Goal: Obtain resource: Download file/media

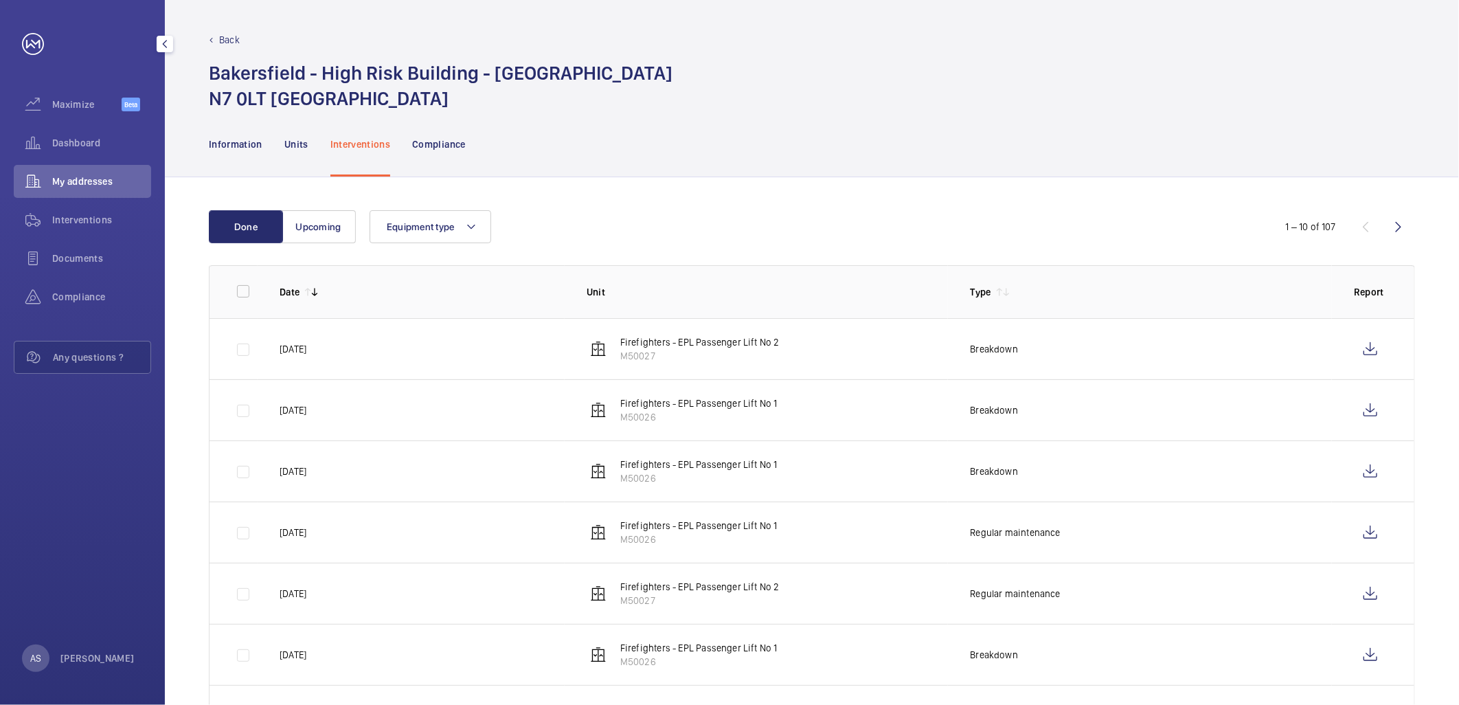
click at [58, 128] on div "Dashboard" at bounding box center [82, 142] width 137 height 33
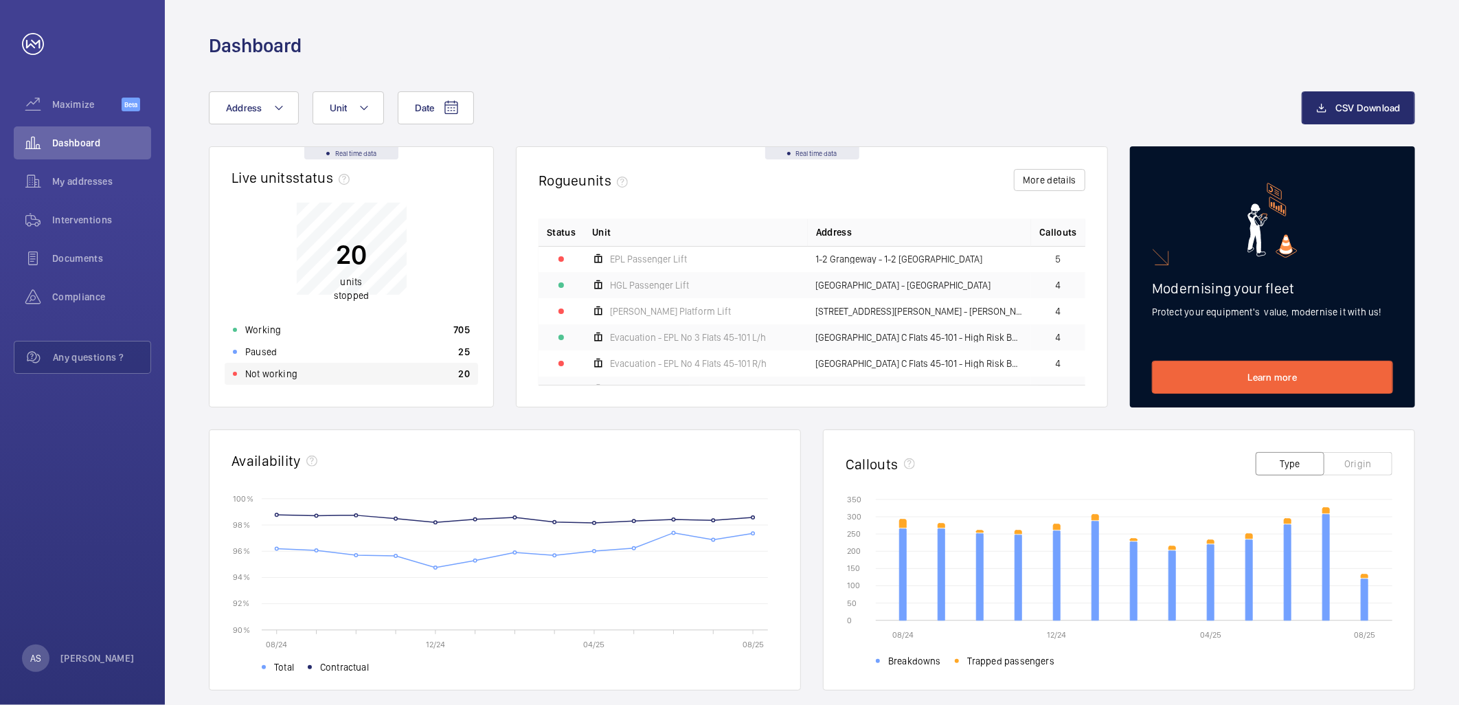
click at [338, 366] on div "Not working 20" at bounding box center [352, 374] width 254 height 22
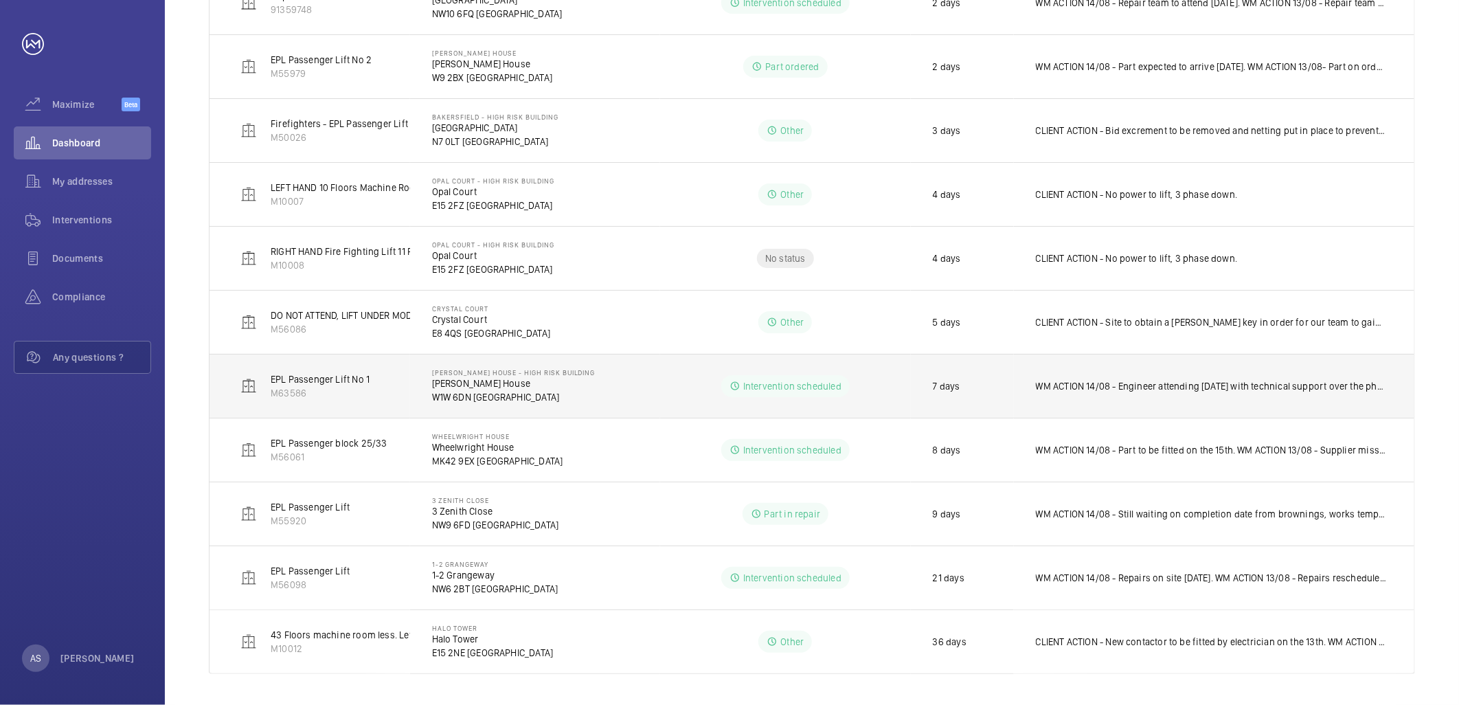
scroll to position [711, 0]
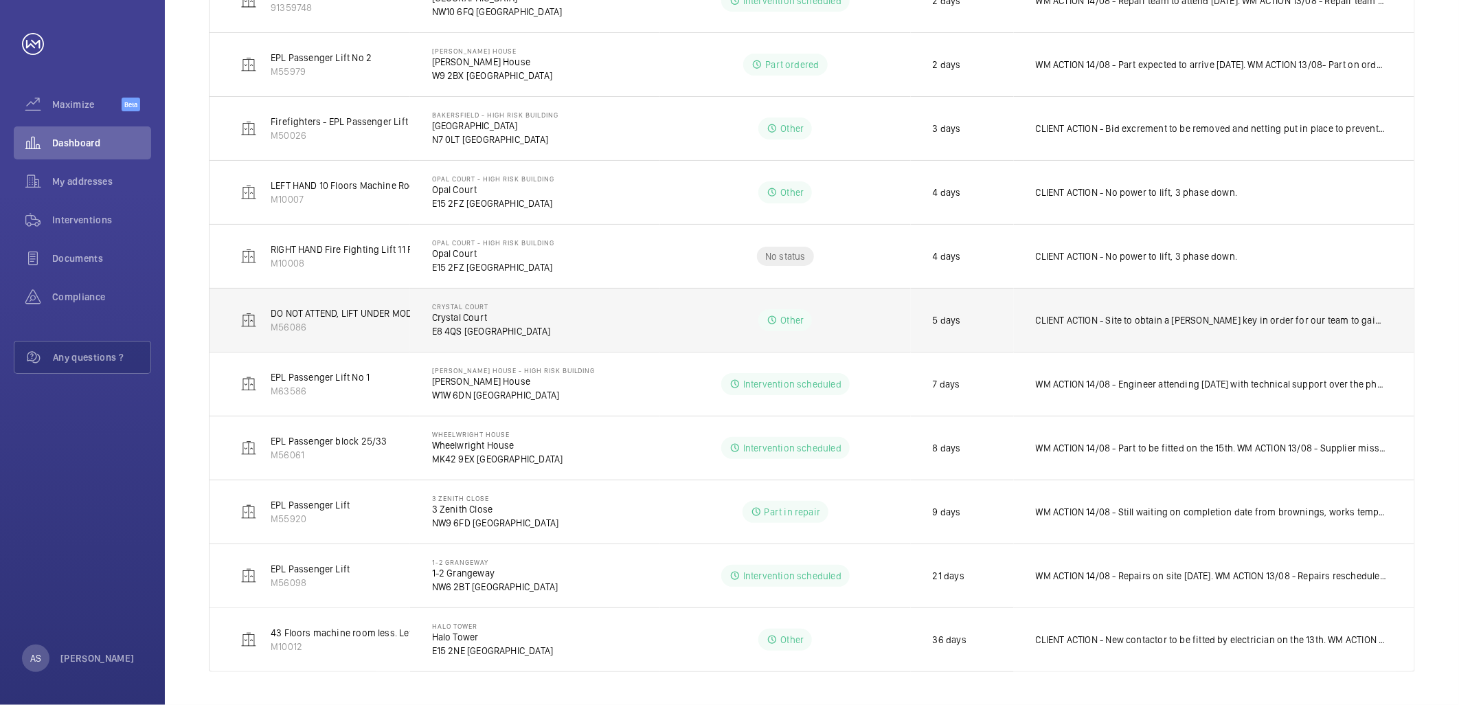
click at [1082, 319] on p "CLIENT ACTION - Site to obtain a [PERSON_NAME] key in order for our team to gai…" at bounding box center [1211, 320] width 351 height 14
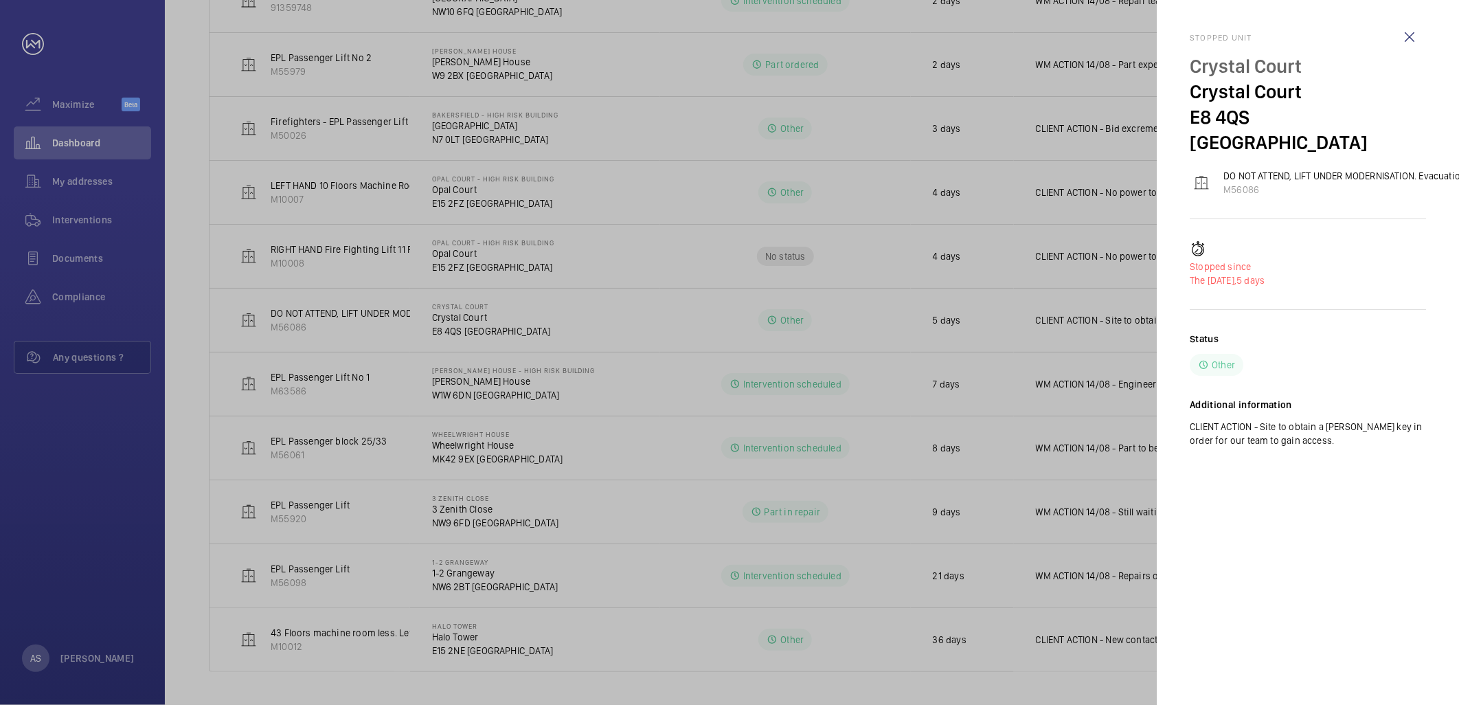
click at [1320, 449] on div "Stopped unit Crystal Court Crystal Court E8 4QS LONDON DO NOT ATTEND, LIFT UNDE…" at bounding box center [1308, 251] width 236 height 502
click at [1316, 443] on div "Status Other Additional information CLIENT ACTION - Site to obtain a [PERSON_NA…" at bounding box center [1308, 400] width 236 height 137
click at [445, 357] on div at bounding box center [729, 352] width 1459 height 705
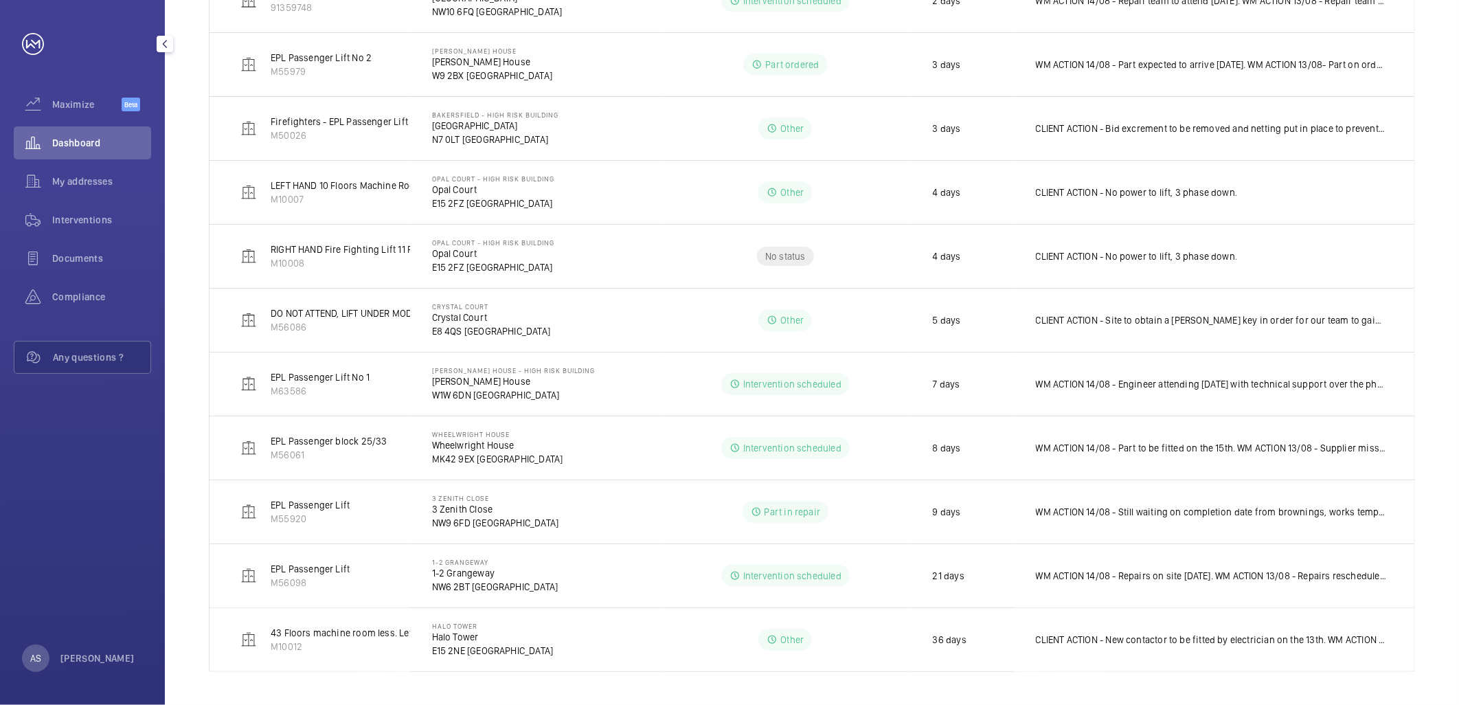
click at [81, 145] on span "Dashboard" at bounding box center [101, 143] width 99 height 14
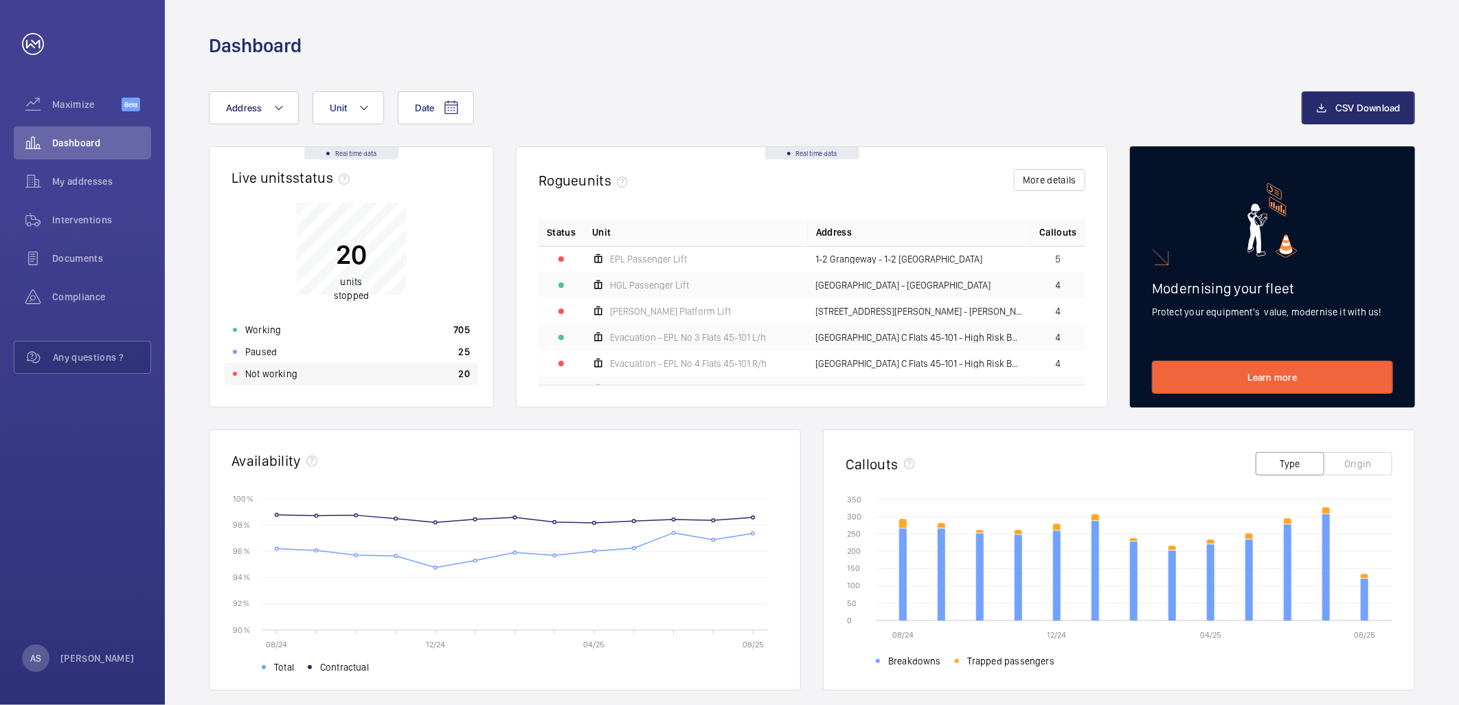
click at [406, 373] on div "Not working 20" at bounding box center [352, 374] width 254 height 22
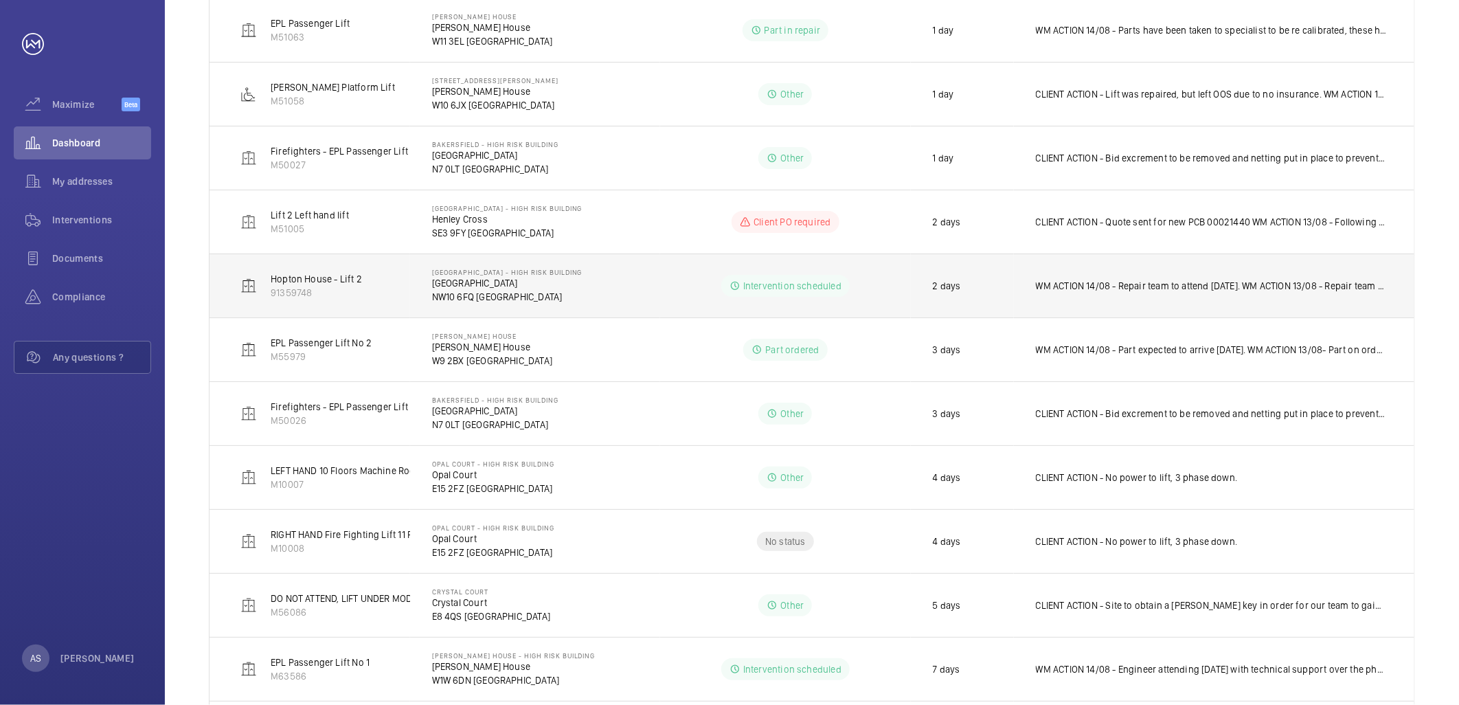
scroll to position [458, 0]
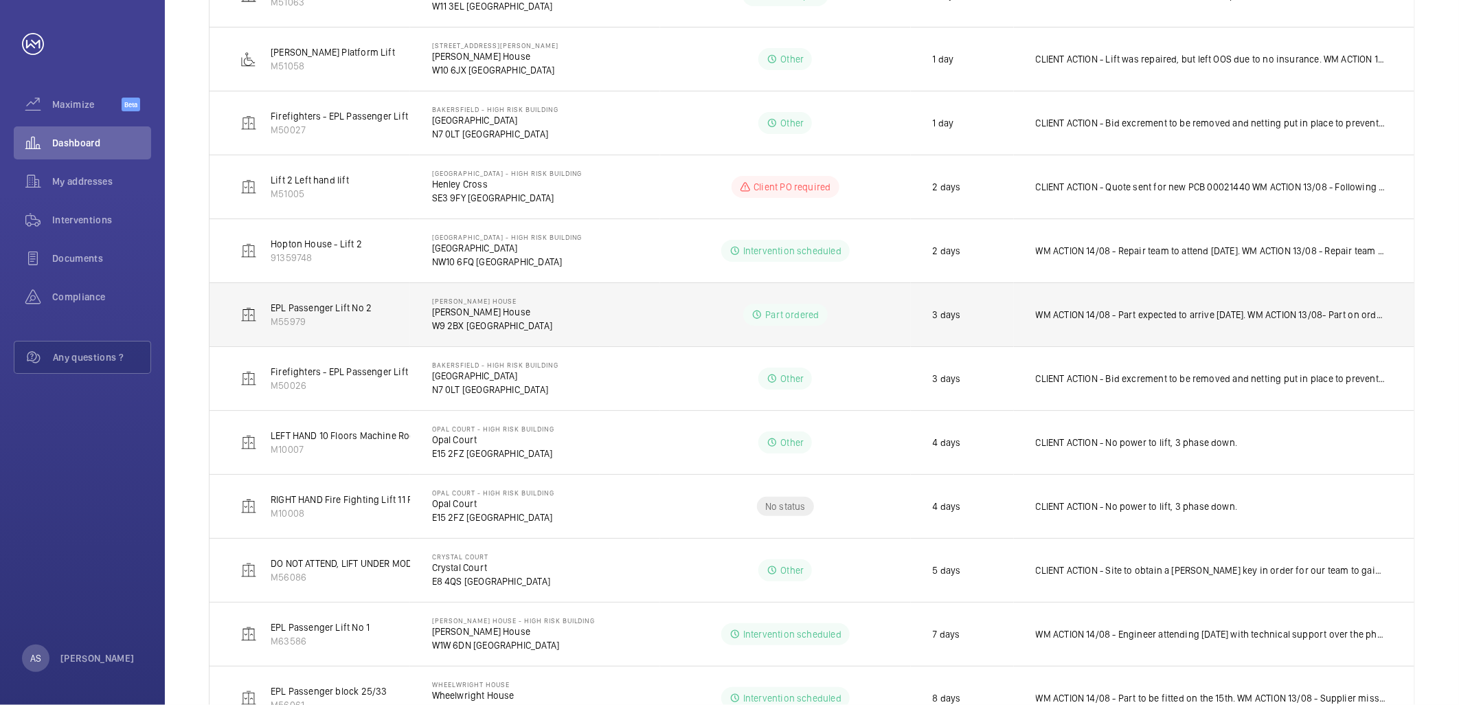
click at [1145, 331] on td "WM ACTION 14/08 - Part expected to arrive [DATE]. WM ACTION 13/08- Part on orde…" at bounding box center [1214, 314] width 401 height 64
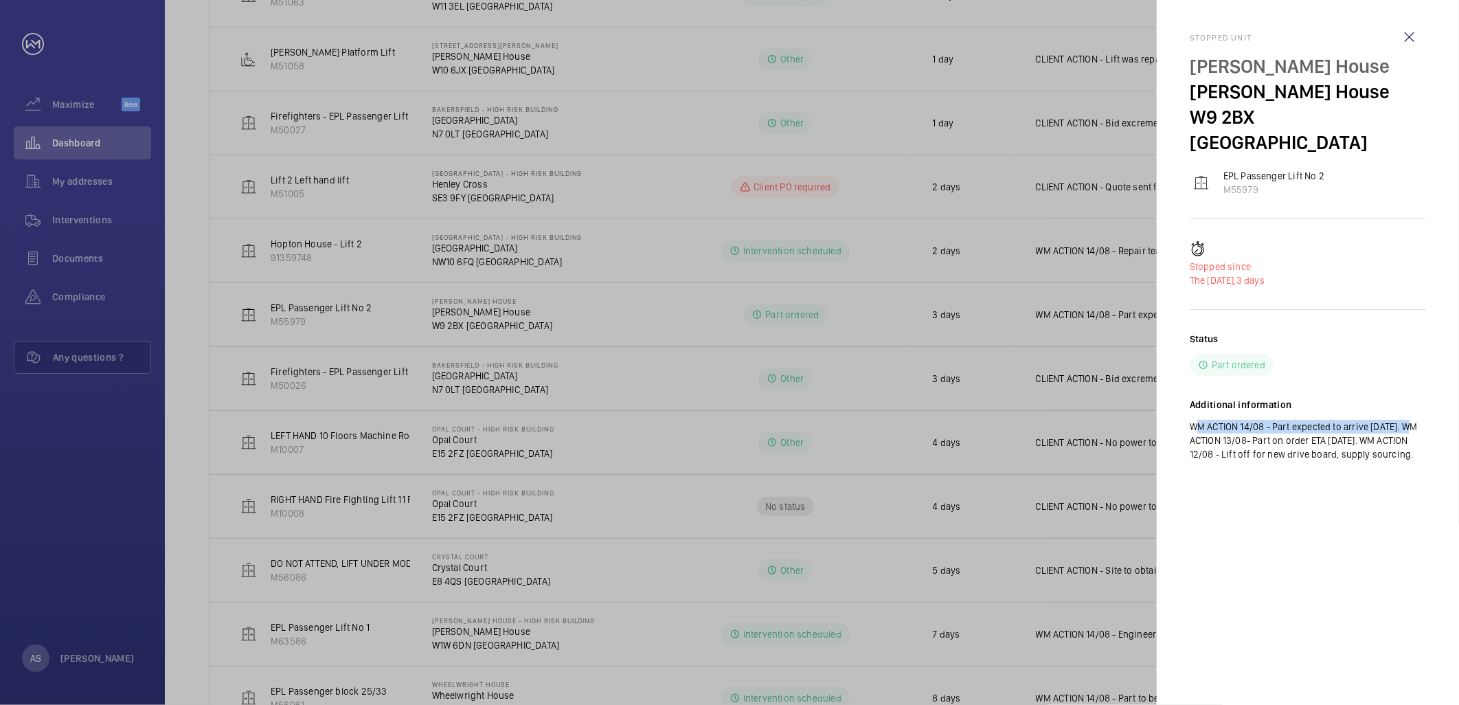
drag, startPoint x: 1411, startPoint y: 398, endPoint x: 1187, endPoint y: 402, distance: 224.0
click at [1187, 402] on mat-sidenav "Stopped unit [PERSON_NAME] House [PERSON_NAME][GEOGRAPHIC_DATA] W9 2BX [GEOGRAP…" at bounding box center [1308, 352] width 302 height 705
copy p "WM ACTION 14/08 - Part expected to arrive [DATE]."
click at [530, 273] on div at bounding box center [729, 352] width 1459 height 705
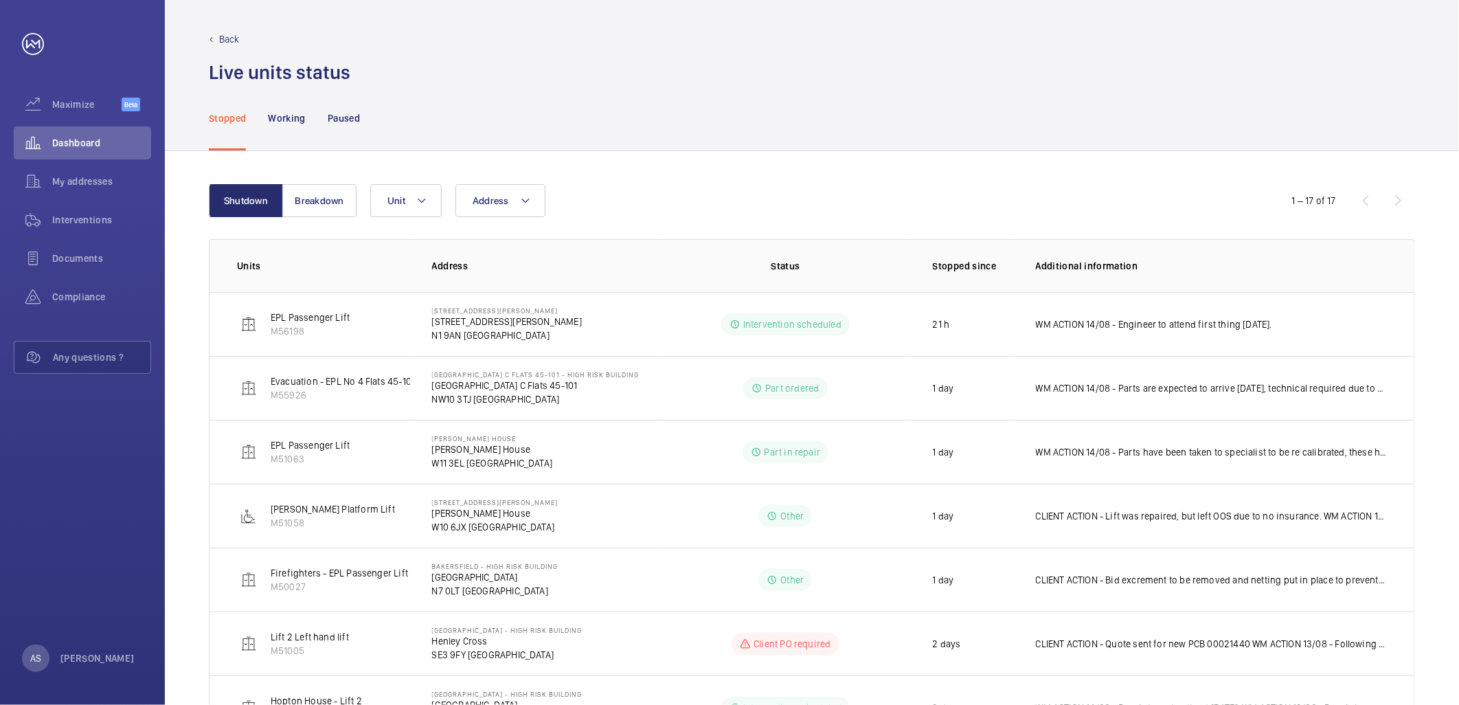
scroll to position [0, 0]
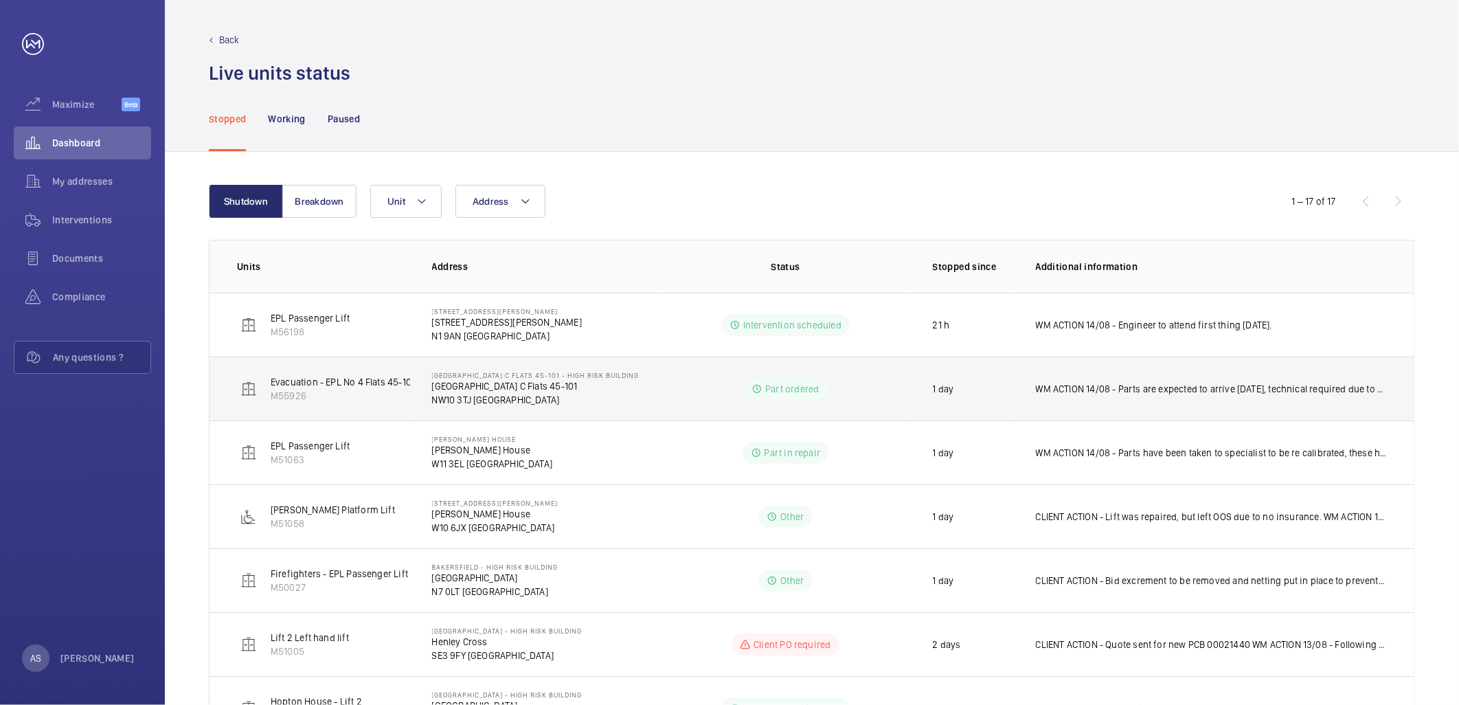
click at [1059, 389] on p "WM ACTION 14/08 - Parts are expected to arrive [DATE], technical required due t…" at bounding box center [1211, 389] width 351 height 14
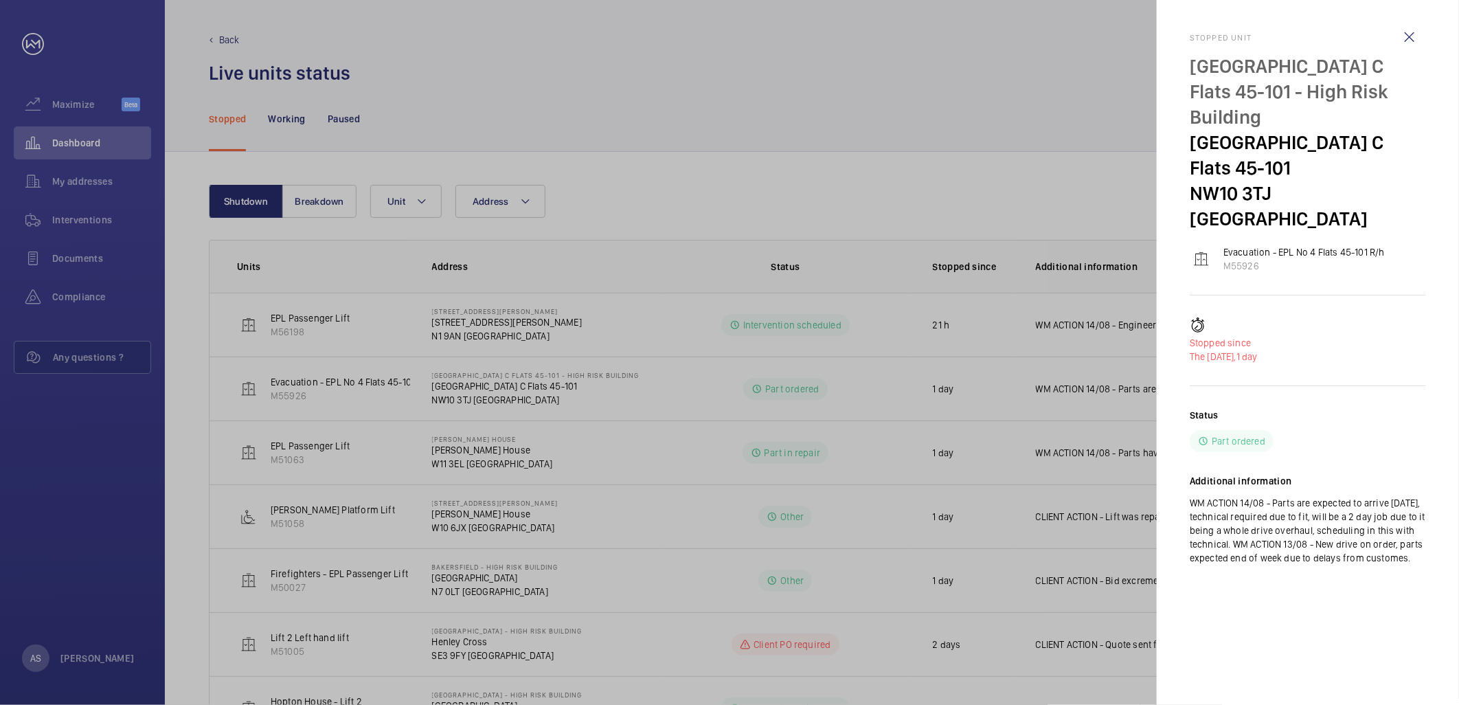
click at [1059, 390] on div at bounding box center [729, 352] width 1459 height 705
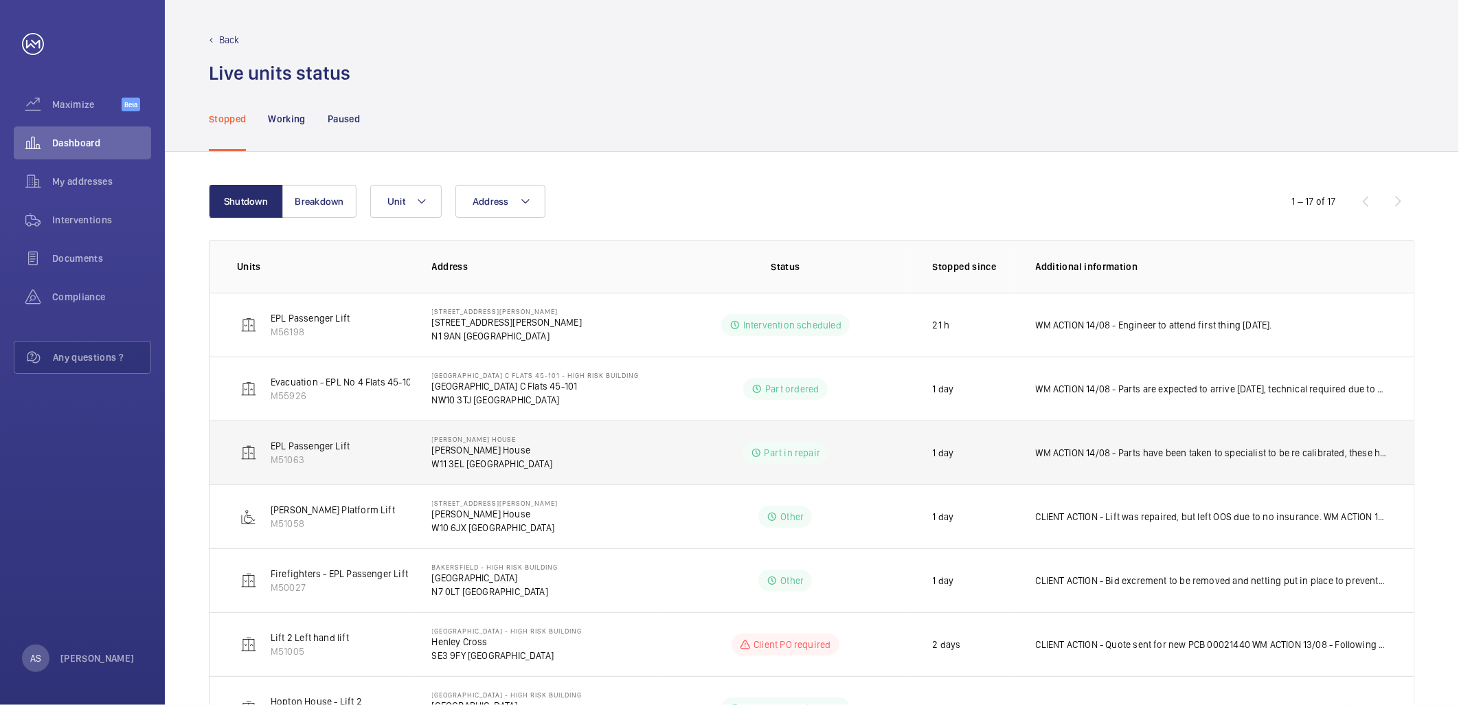
click at [1046, 453] on p "WM ACTION 14/08 - Parts have been taken to specialist to be re calibrated, thes…" at bounding box center [1211, 453] width 351 height 14
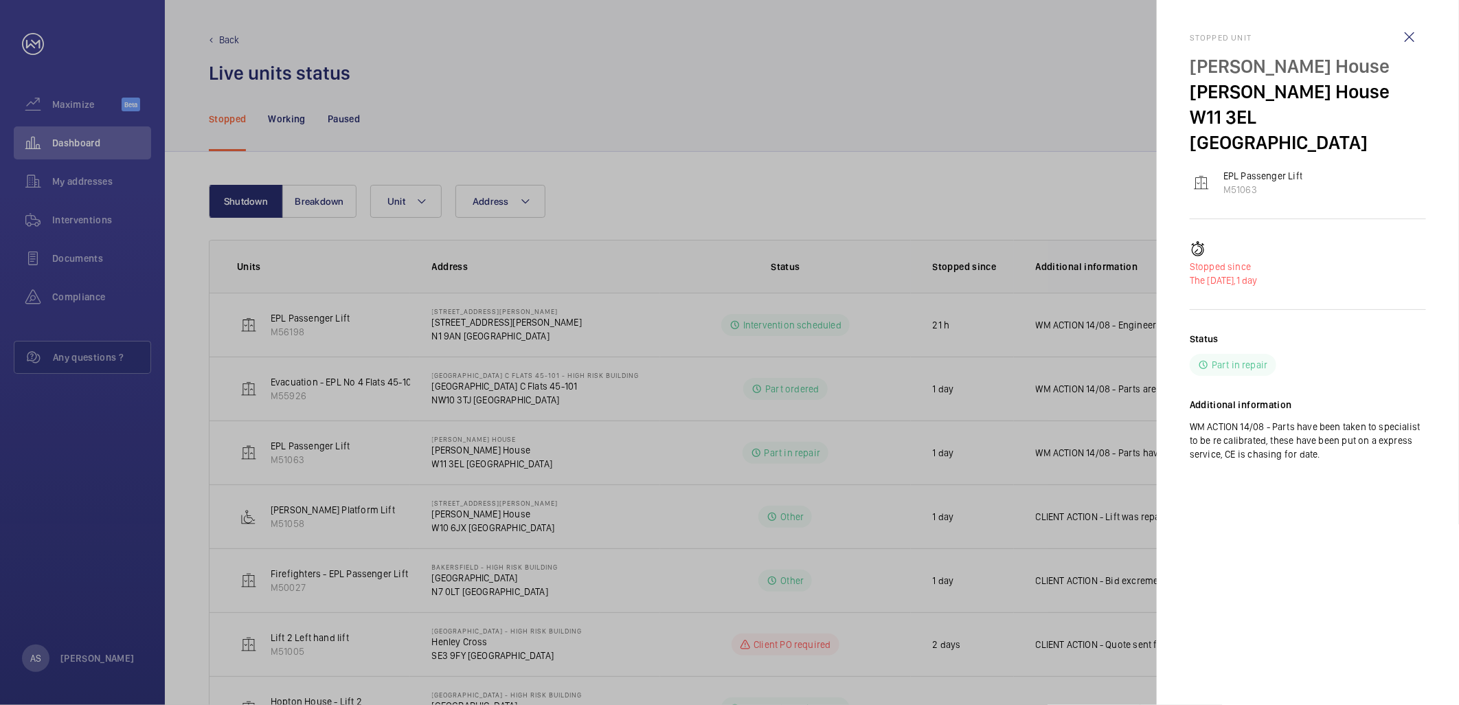
click at [1083, 427] on div at bounding box center [729, 352] width 1459 height 705
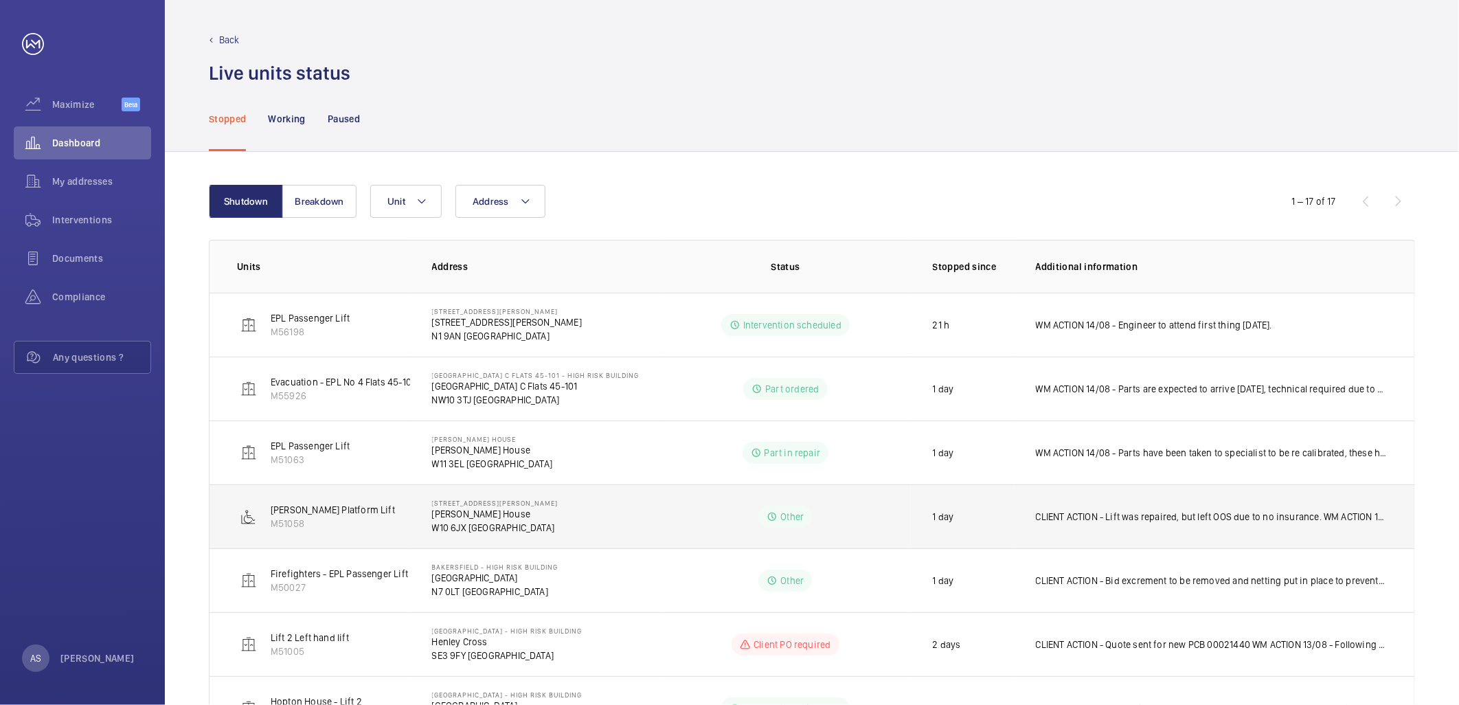
click at [1079, 495] on td "CLIENT ACTION - Lift was repaired, but left OOS due to no insurance. WM ACTION …" at bounding box center [1214, 516] width 401 height 64
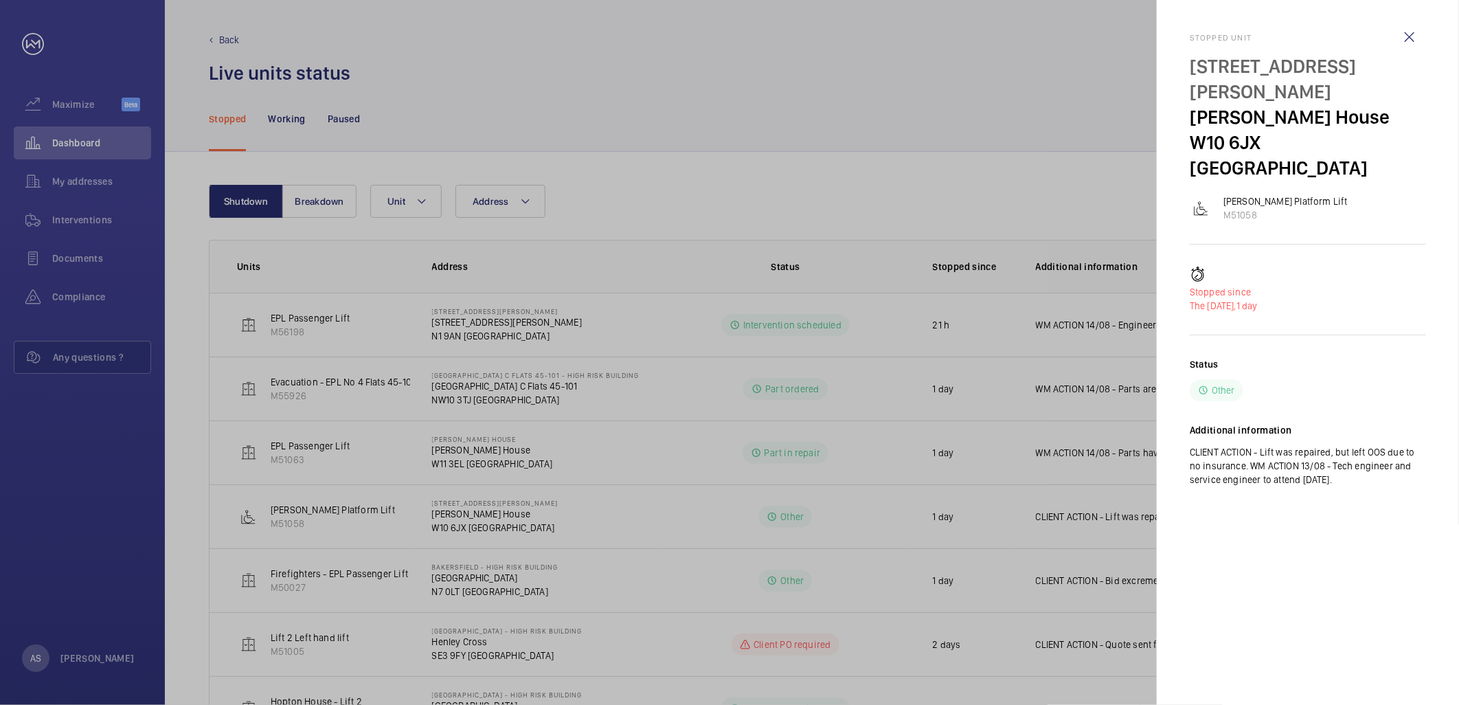
click at [1320, 63] on p "[STREET_ADDRESS][PERSON_NAME]" at bounding box center [1308, 79] width 236 height 51
drag, startPoint x: 1247, startPoint y: 63, endPoint x: 1362, endPoint y: 78, distance: 115.6
click at [1362, 78] on p "[STREET_ADDRESS][PERSON_NAME]" at bounding box center [1308, 79] width 236 height 51
click at [1232, 104] on p "[PERSON_NAME] House" at bounding box center [1308, 116] width 236 height 25
drag, startPoint x: 1192, startPoint y: 93, endPoint x: 1351, endPoint y: 88, distance: 159.5
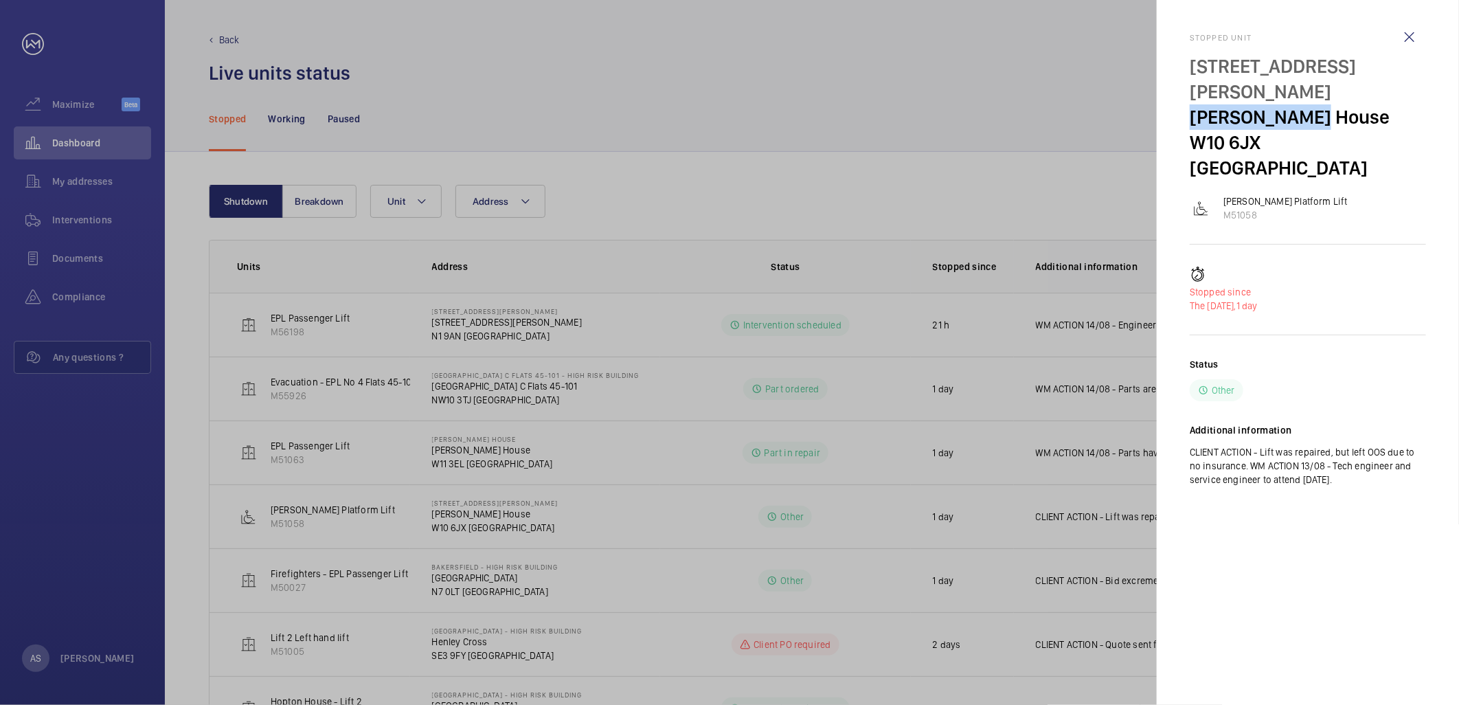
click at [1351, 104] on p "[PERSON_NAME] House" at bounding box center [1308, 116] width 236 height 25
copy p "[PERSON_NAME] House"
click at [708, 537] on div at bounding box center [729, 352] width 1459 height 705
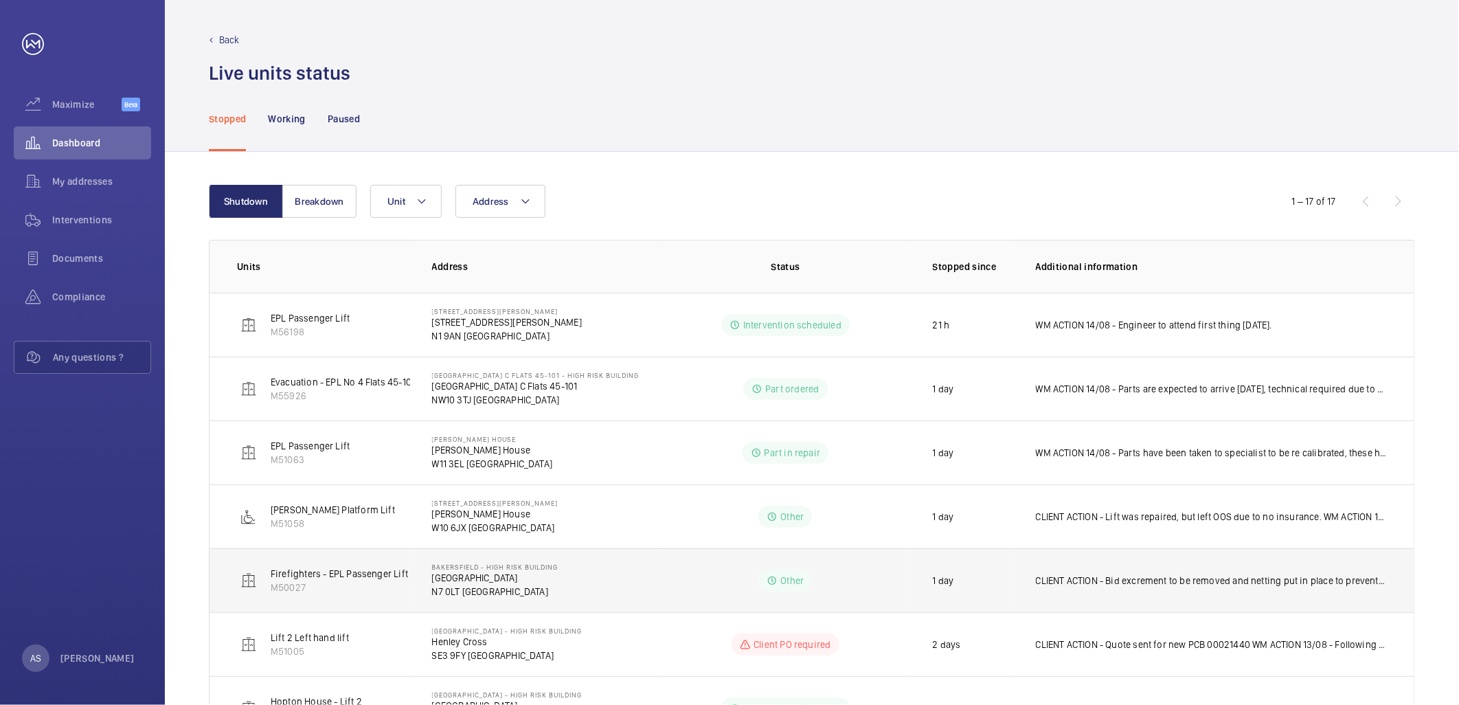
click at [1091, 589] on td "CLIENT ACTION - Bid excrement to be removed and netting put in place to prevent…" at bounding box center [1214, 580] width 401 height 64
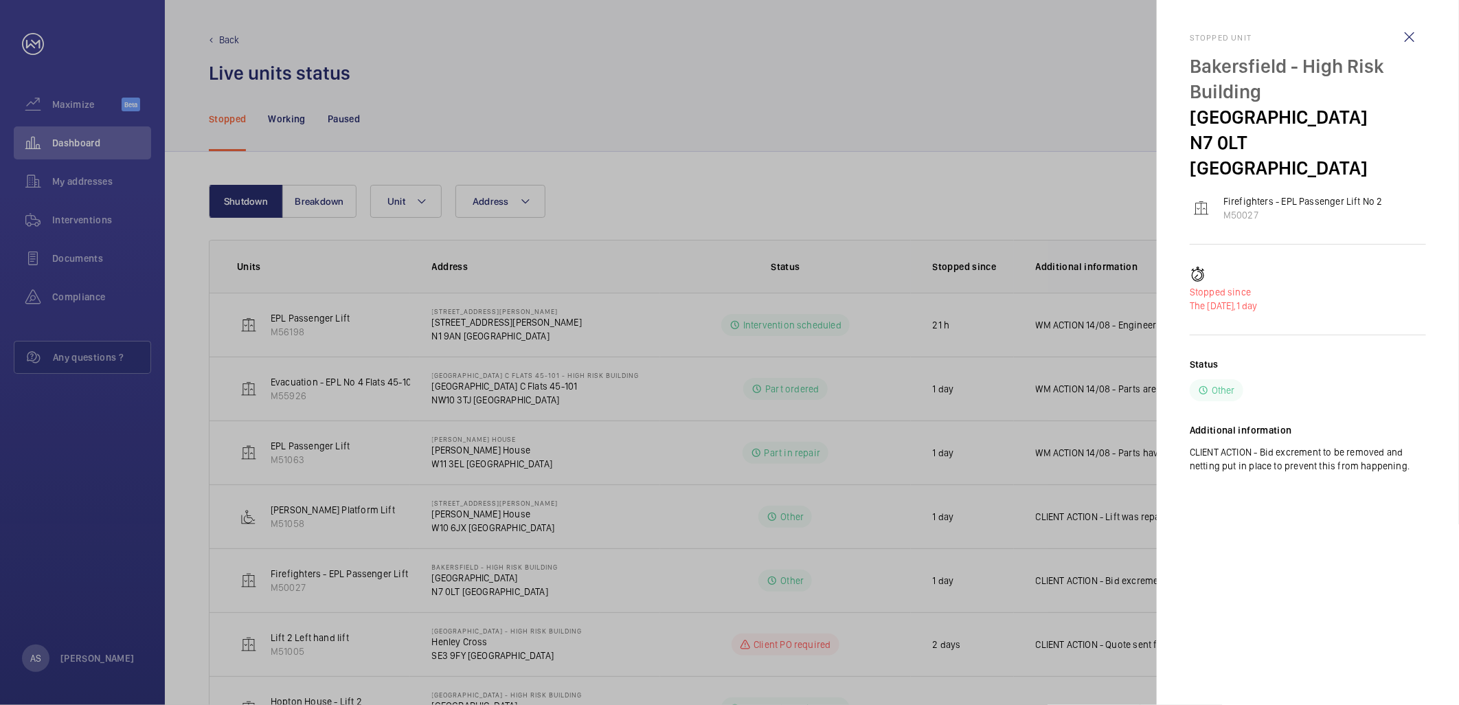
click at [1018, 589] on div at bounding box center [729, 352] width 1459 height 705
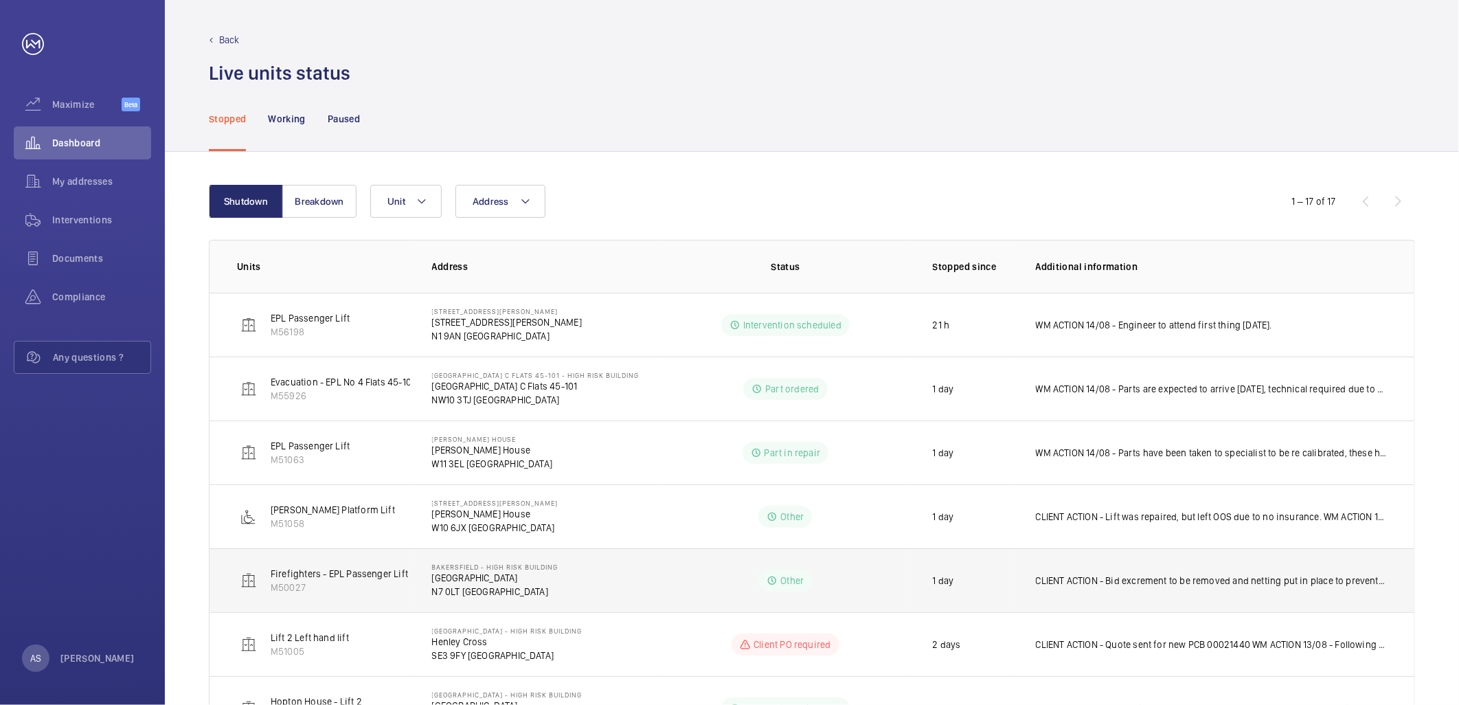
scroll to position [76, 0]
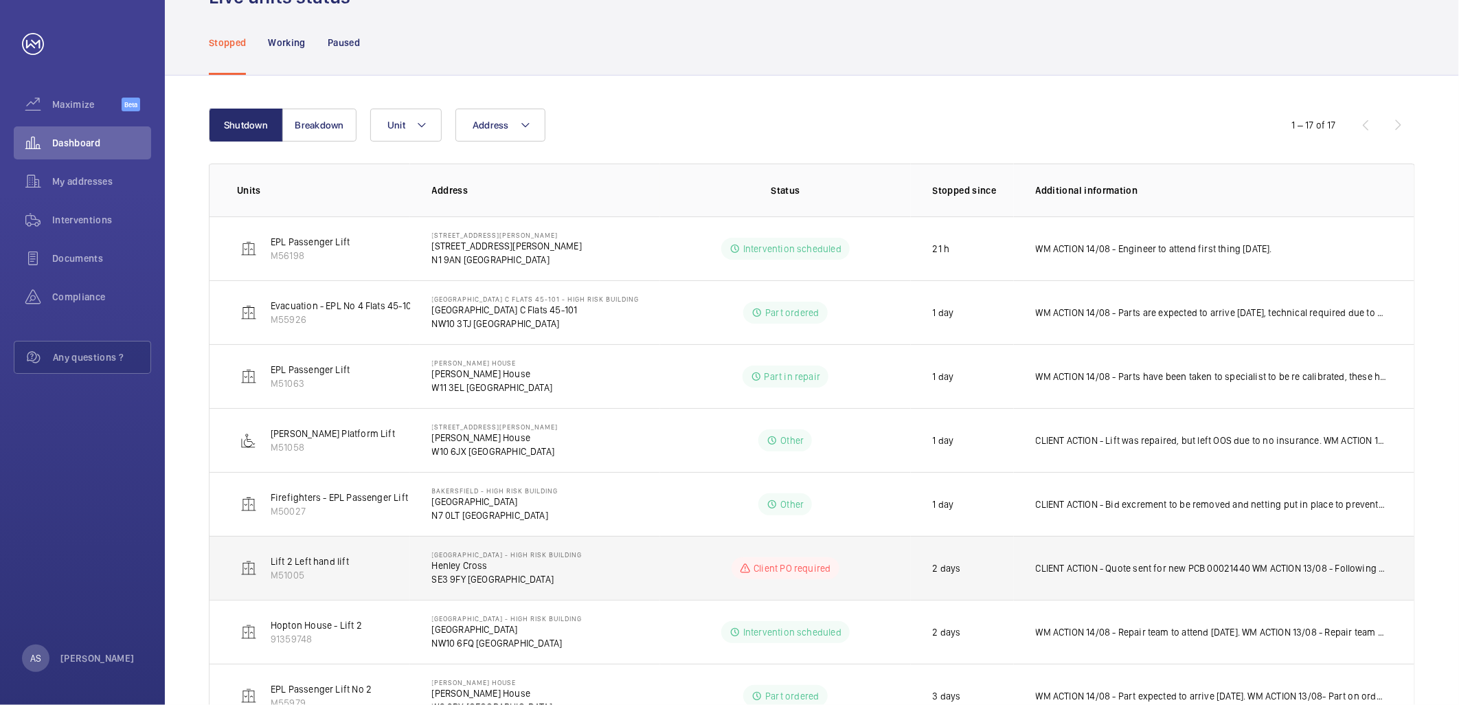
click at [1064, 577] on td "CLIENT ACTION - Quote sent for new PCB 00021440 WM ACTION 13/08 - Following the…" at bounding box center [1214, 568] width 401 height 64
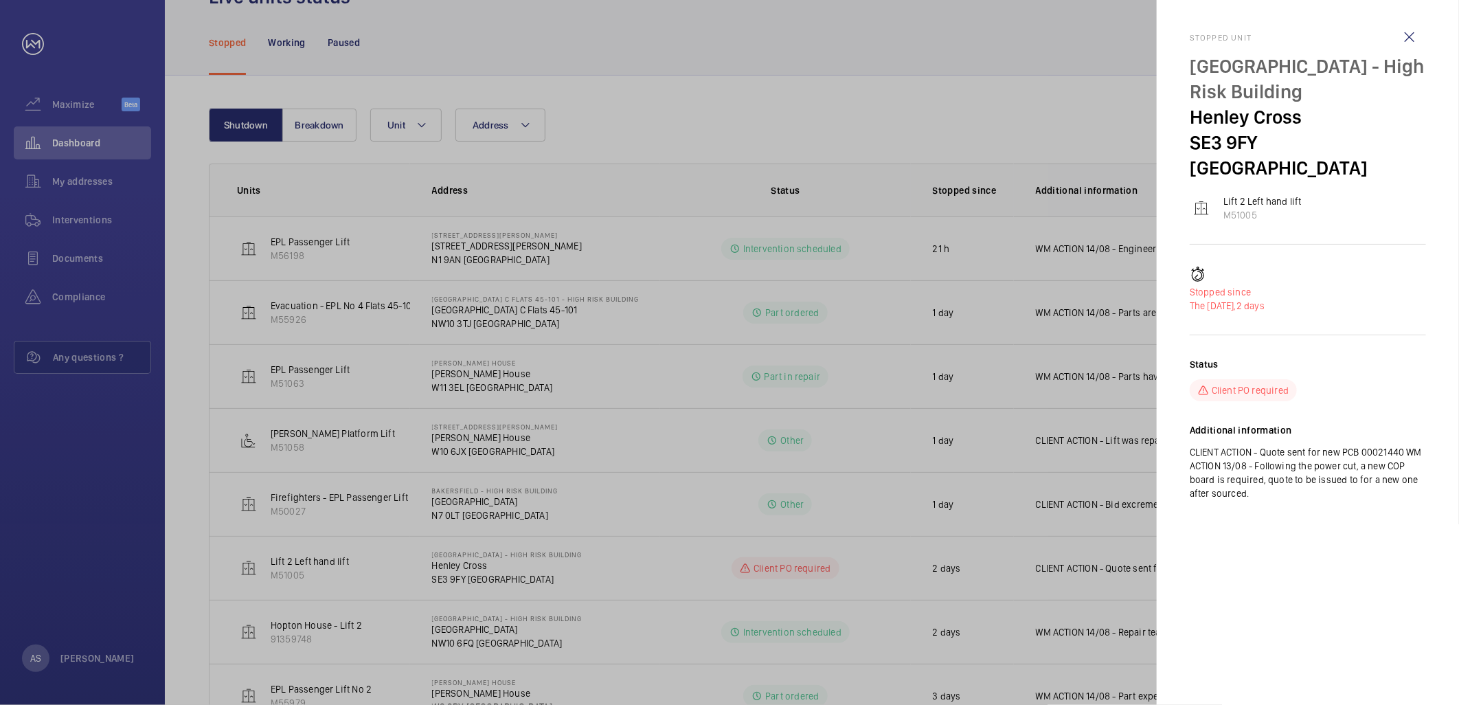
click at [1192, 112] on p "Henley Cross" at bounding box center [1308, 116] width 236 height 25
drag, startPoint x: 1191, startPoint y: 111, endPoint x: 1289, endPoint y: 117, distance: 97.7
click at [1289, 117] on p "Henley Cross" at bounding box center [1308, 116] width 236 height 25
copy p "Henley Cross"
click at [81, 140] on div at bounding box center [729, 352] width 1459 height 705
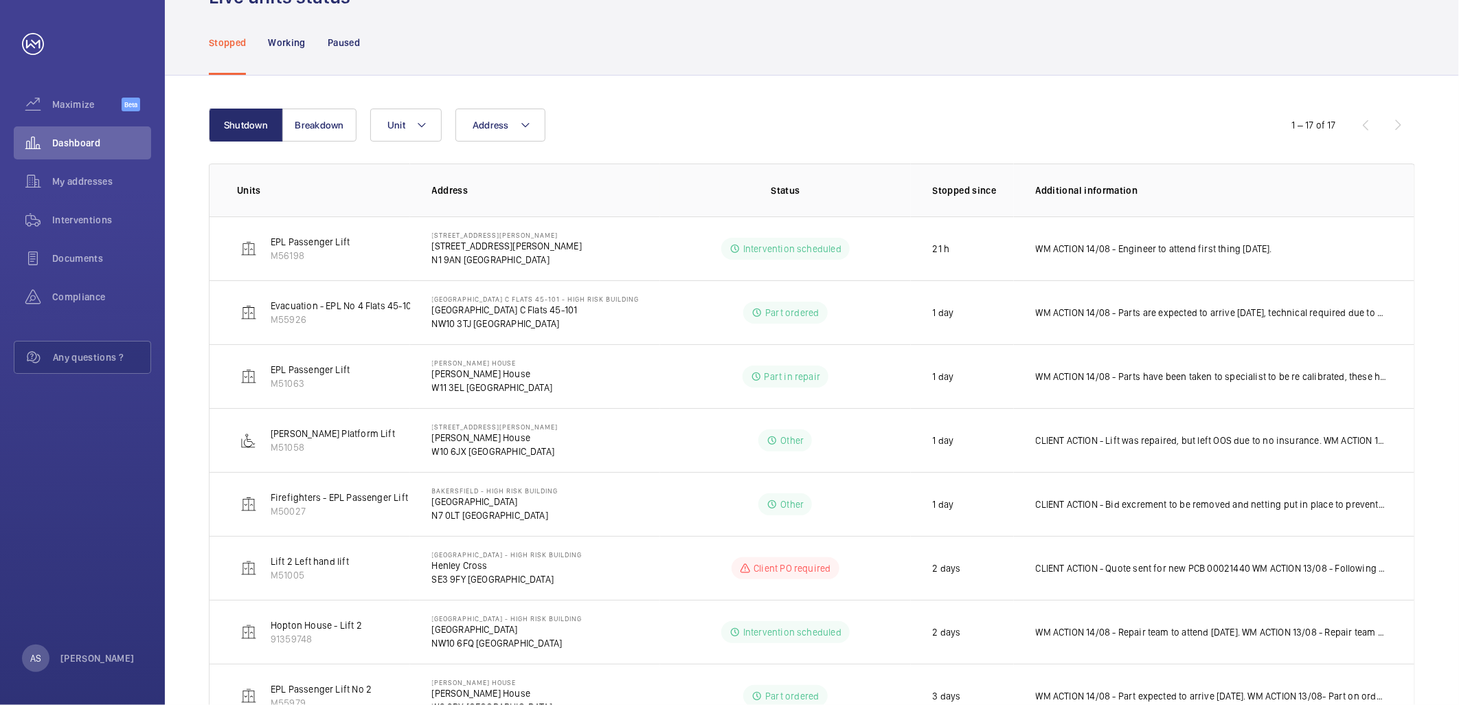
click at [81, 136] on span "Dashboard" at bounding box center [101, 143] width 99 height 14
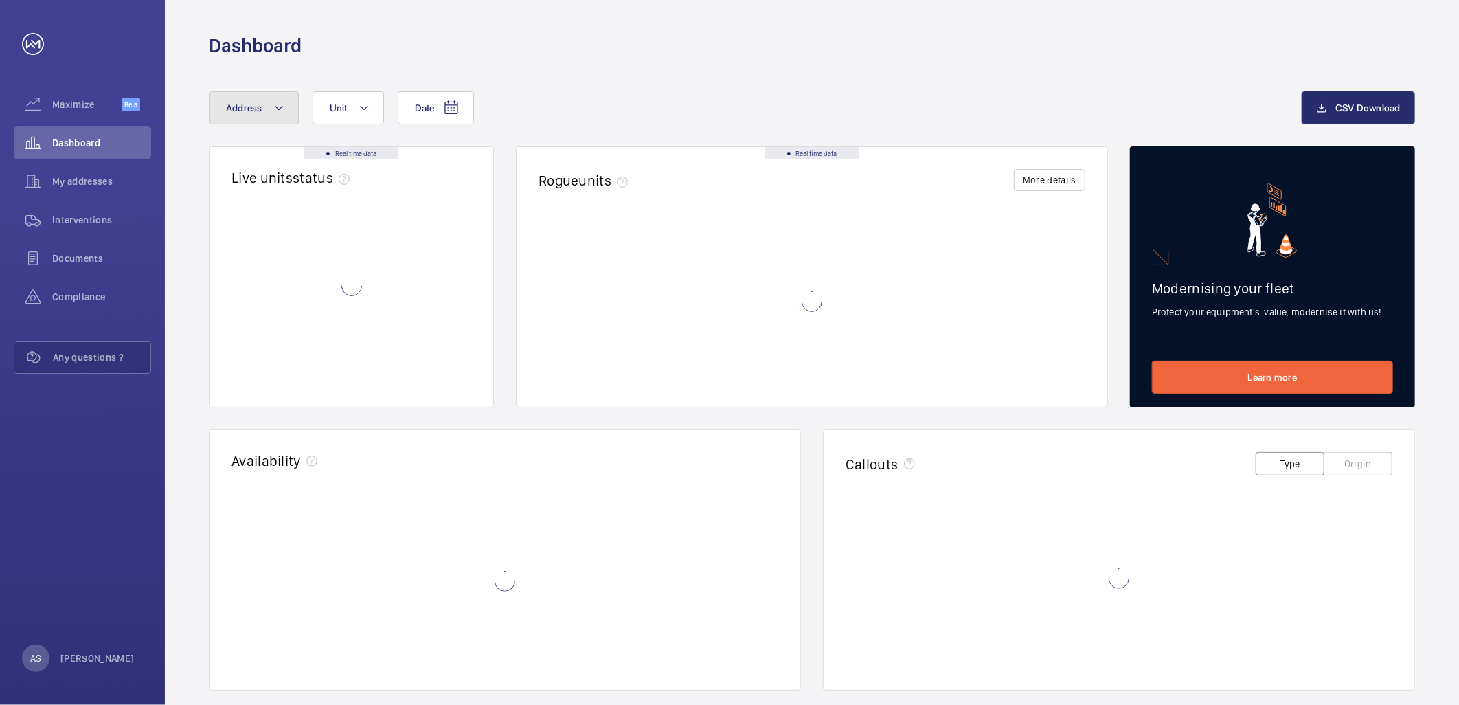
click at [260, 113] on button "Address" at bounding box center [254, 107] width 90 height 33
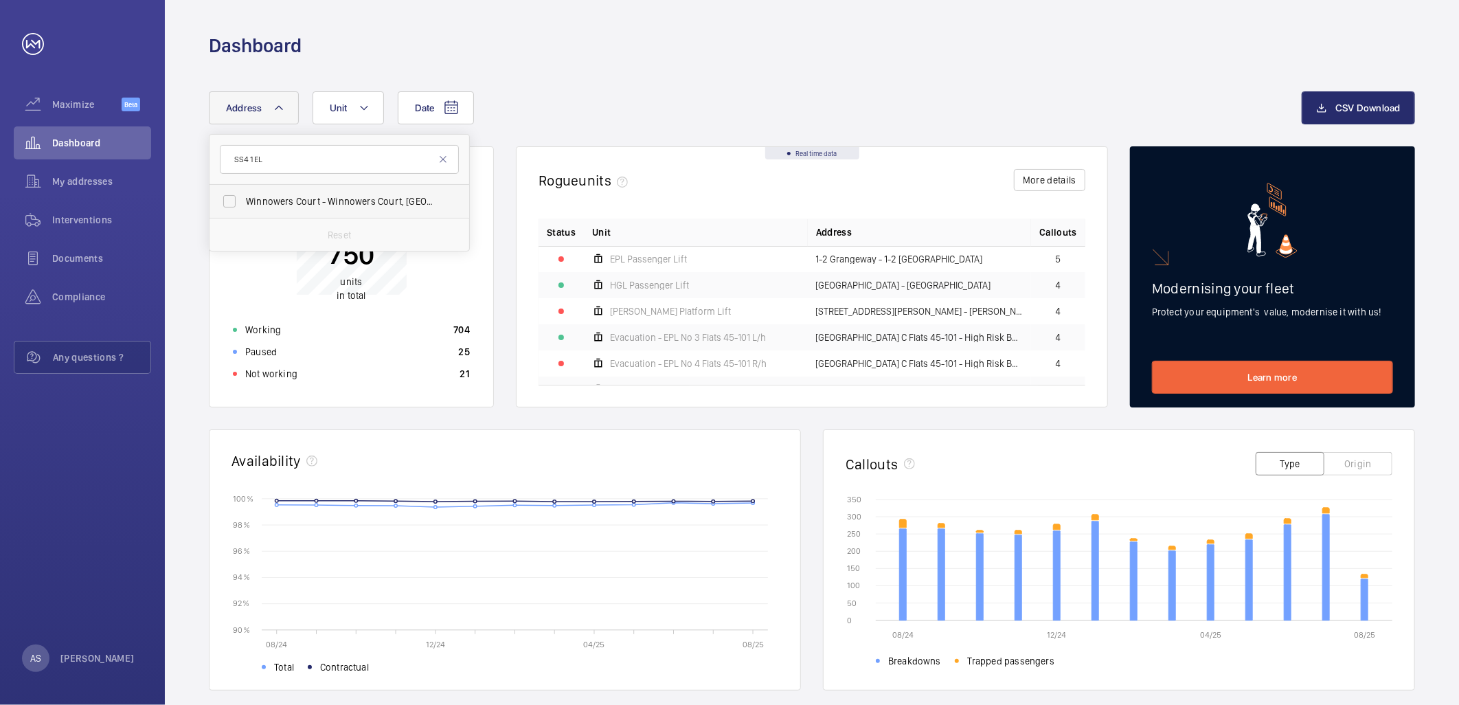
type input "SS4 1EL"
click at [293, 201] on span "Winnowers Court - [GEOGRAPHIC_DATA]" at bounding box center [340, 201] width 189 height 14
click at [243, 201] on input "Winnowers Court - [GEOGRAPHIC_DATA]" at bounding box center [229, 201] width 27 height 27
checkbox input "true"
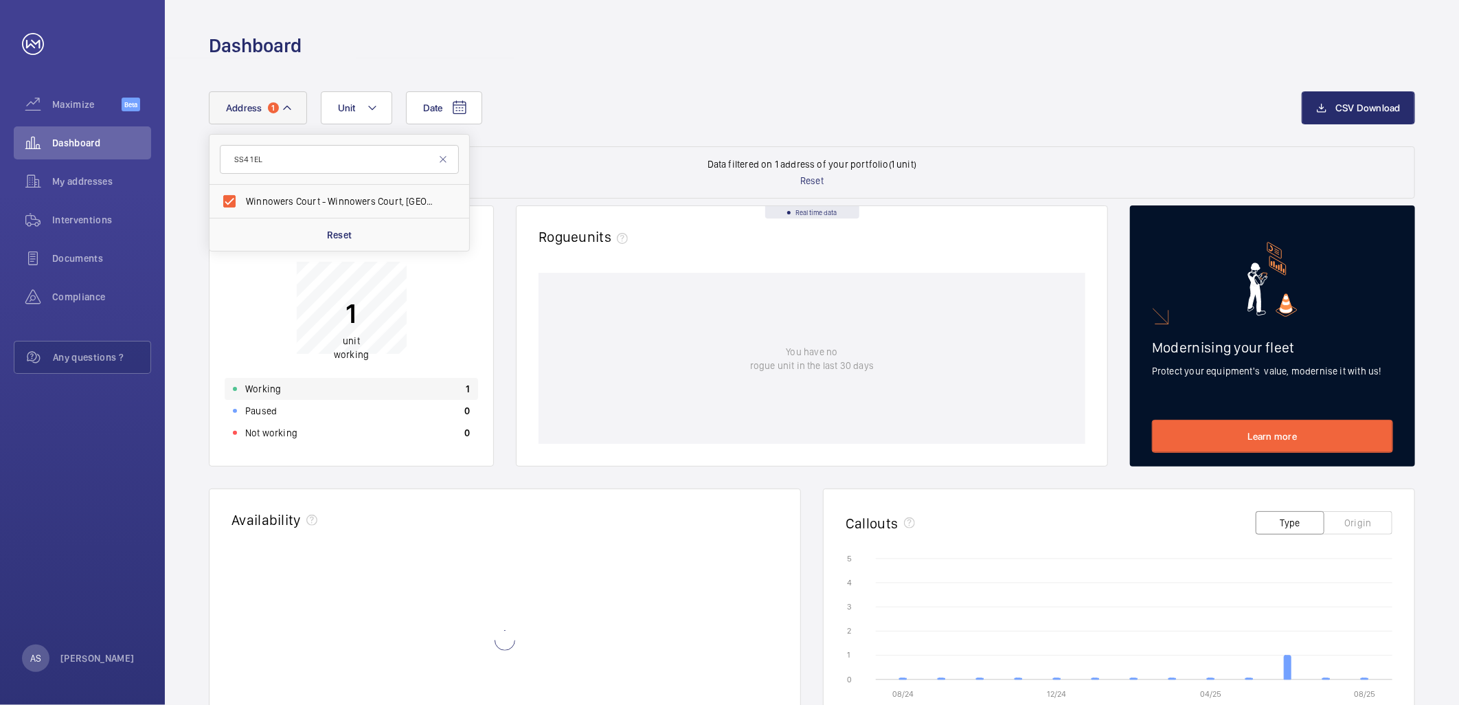
click at [434, 394] on div "Working 1" at bounding box center [352, 389] width 254 height 22
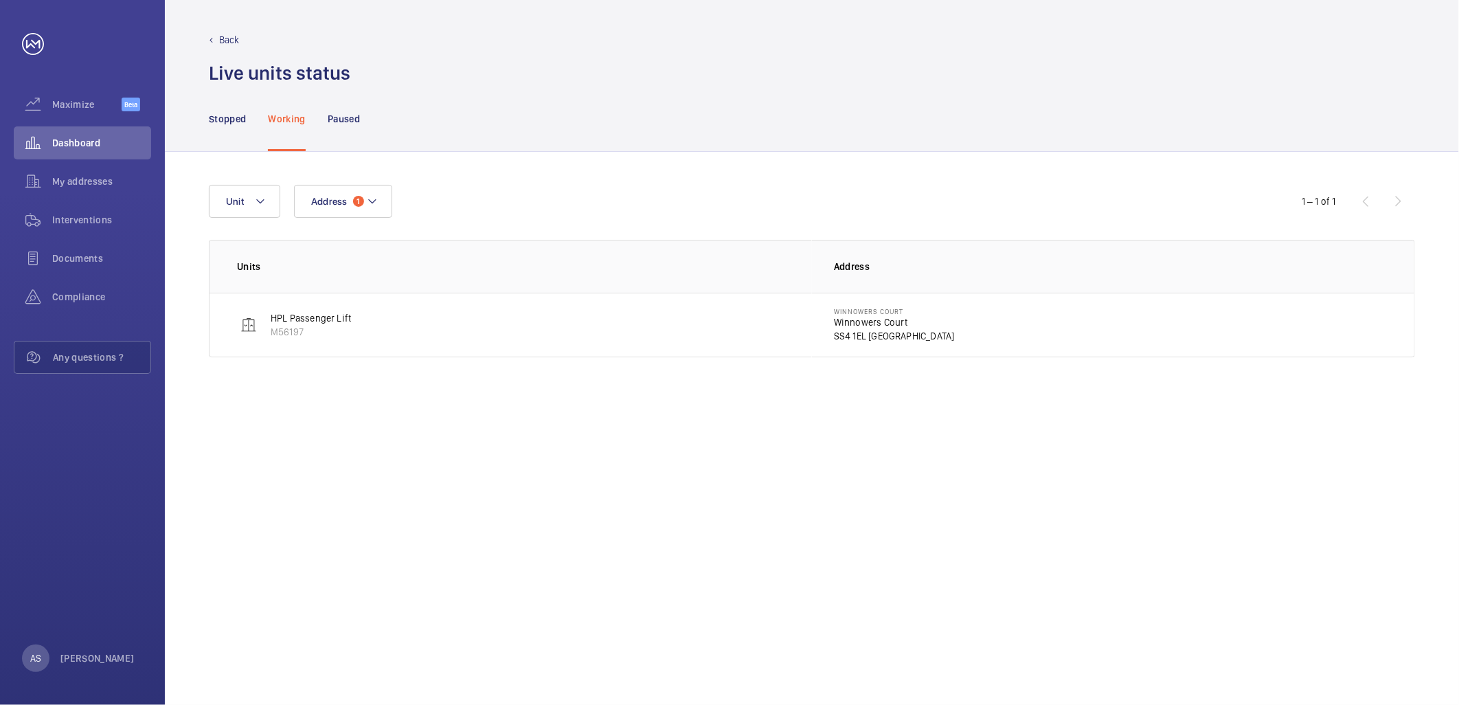
click at [877, 324] on p "Winnowers Court" at bounding box center [894, 322] width 121 height 14
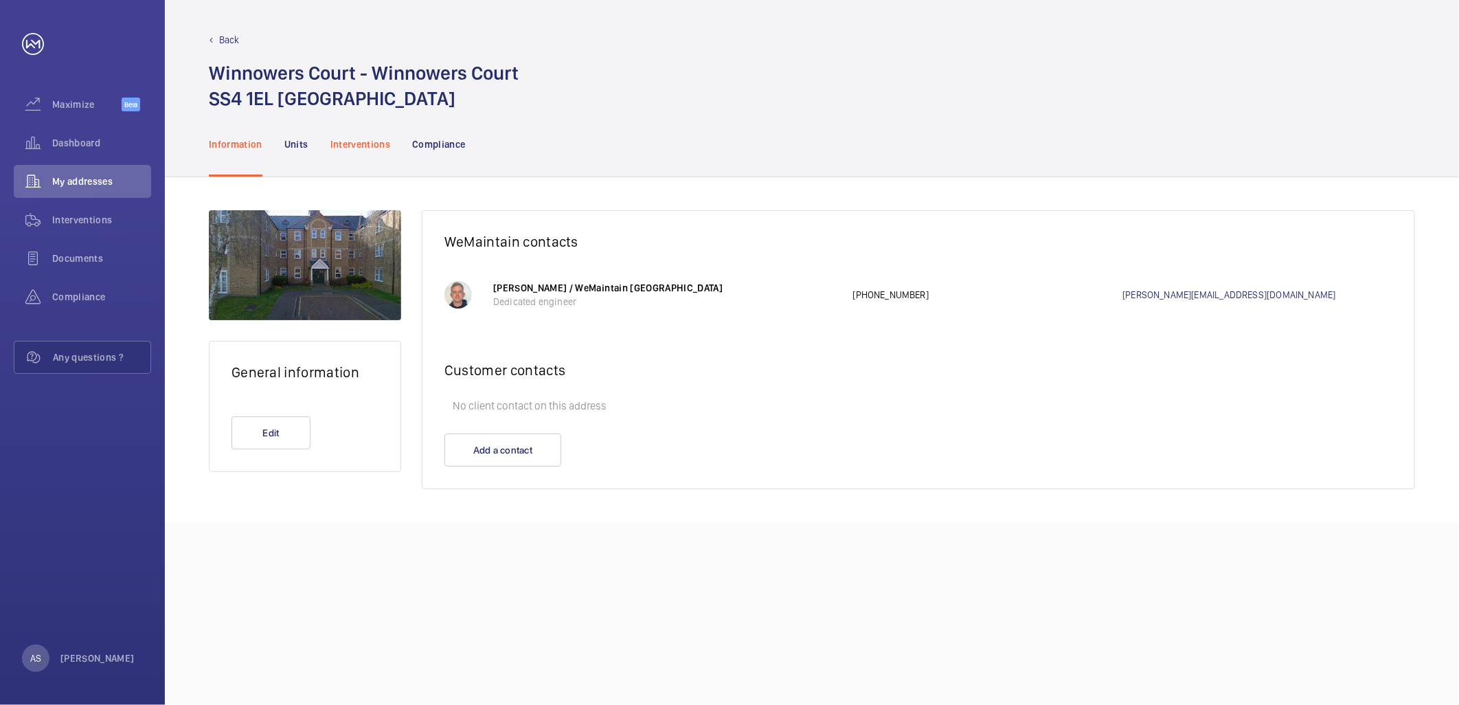
click at [366, 135] on div "Interventions" at bounding box center [360, 143] width 60 height 65
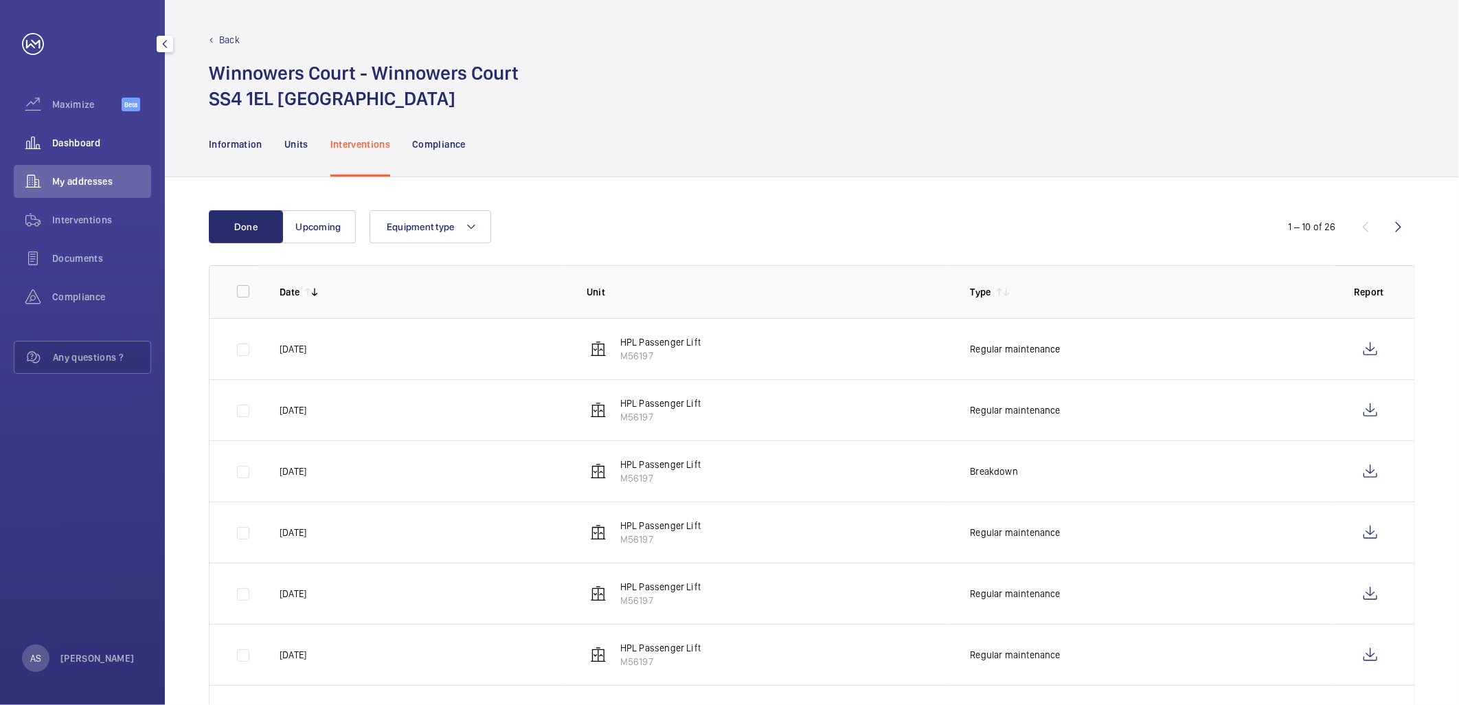
click at [93, 132] on div "Dashboard" at bounding box center [82, 142] width 137 height 33
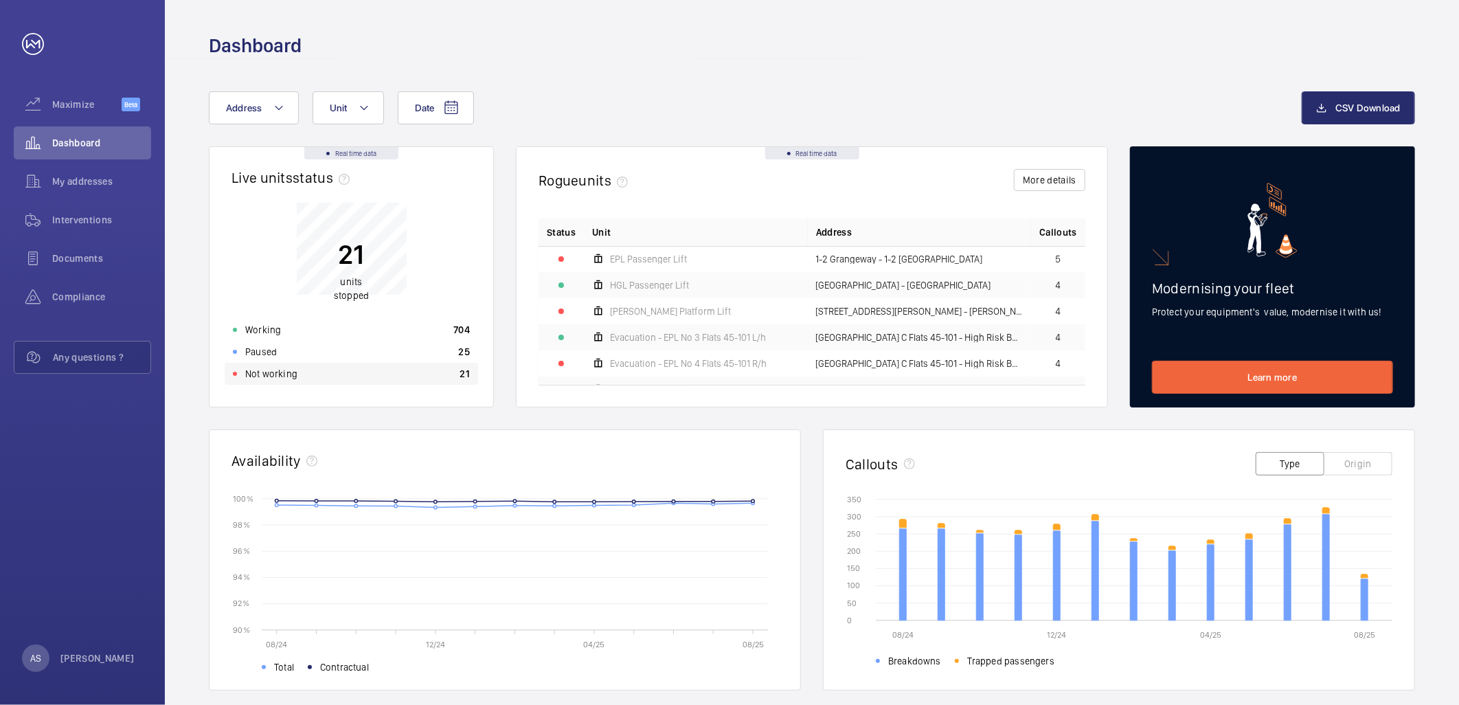
click at [416, 377] on div "Not working 21" at bounding box center [352, 374] width 254 height 22
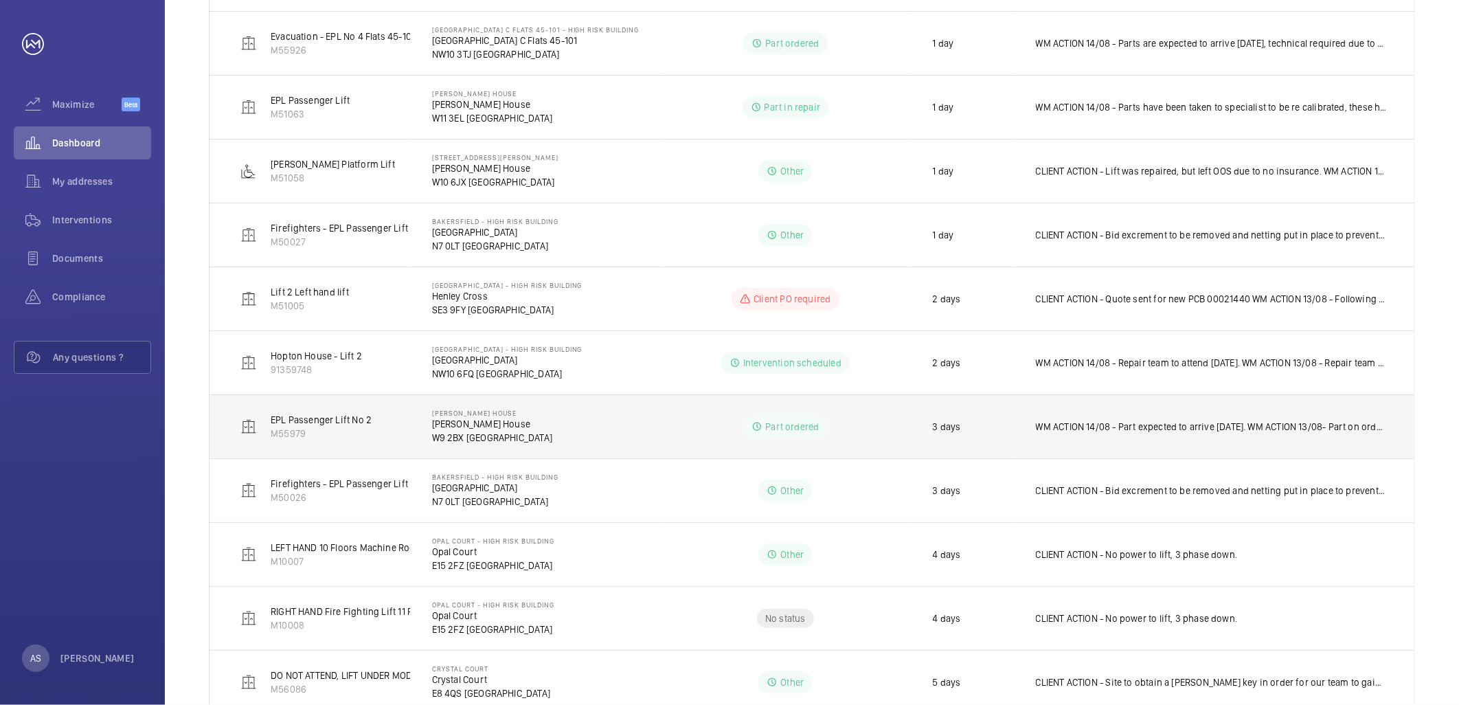
scroll to position [381, 0]
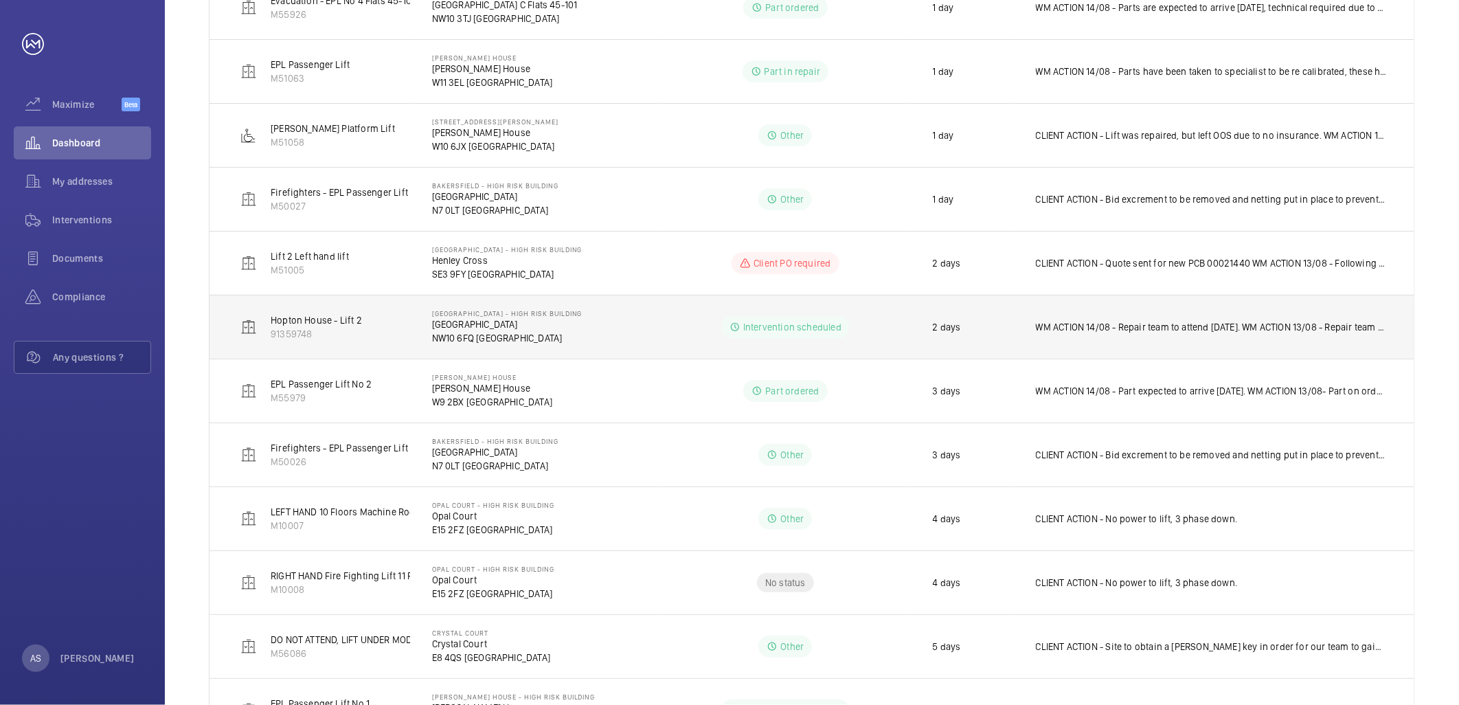
click at [1320, 338] on td "WM ACTION 14/08 - Repair team to attend [DATE]. WM ACTION 13/08 - Repair team t…" at bounding box center [1214, 327] width 401 height 64
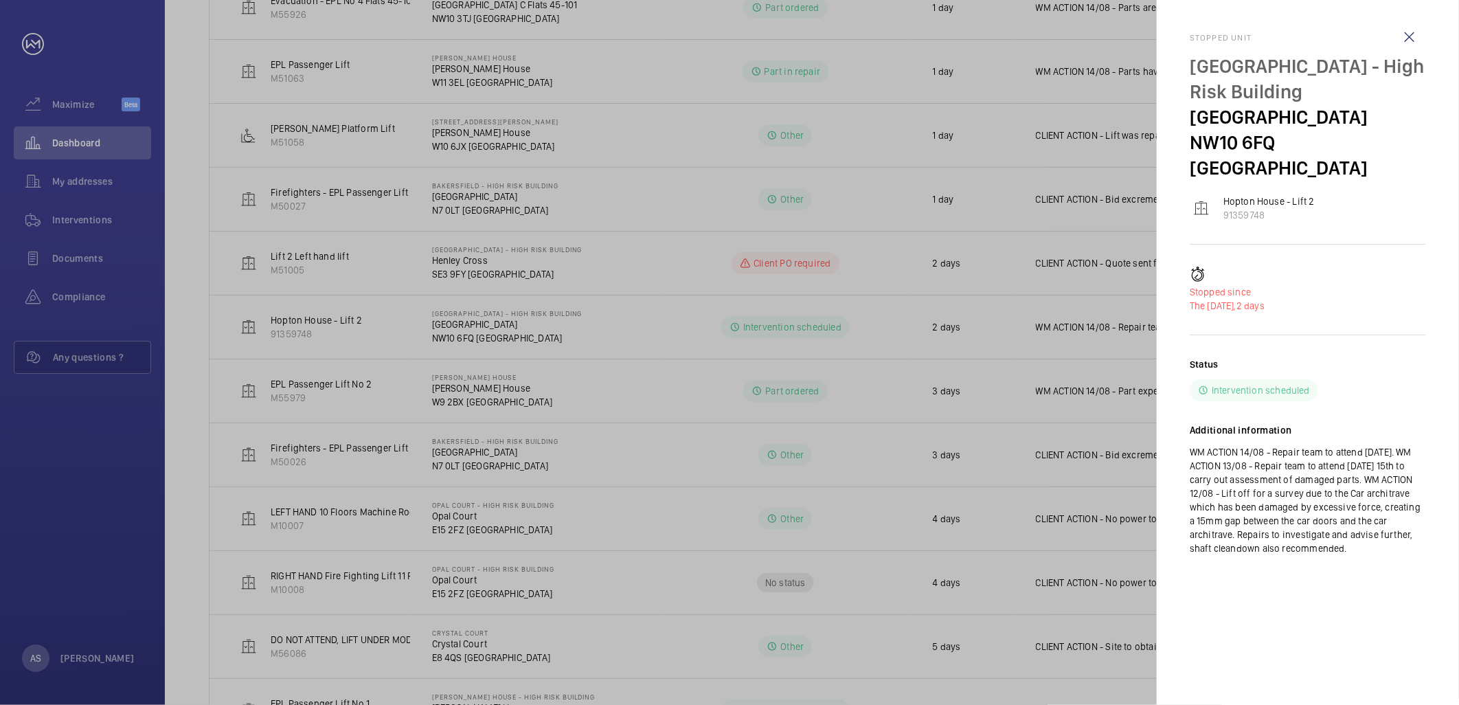
click at [1370, 366] on div "Status Intervention scheduled" at bounding box center [1308, 379] width 236 height 44
drag, startPoint x: 1274, startPoint y: 428, endPoint x: 1434, endPoint y: 426, distance: 159.4
click at [1434, 426] on mat-sidenav "Stopped unit [GEOGRAPHIC_DATA] - High [STREET_ADDRESS][GEOGRAPHIC_DATA] - Lift …" at bounding box center [1308, 352] width 302 height 705
drag, startPoint x: 1434, startPoint y: 426, endPoint x: 1289, endPoint y: 449, distance: 146.8
click at [1289, 449] on p "WM ACTION 14/08 - Repair team to attend [DATE]. WM ACTION 13/08 - Repair team t…" at bounding box center [1308, 500] width 236 height 110
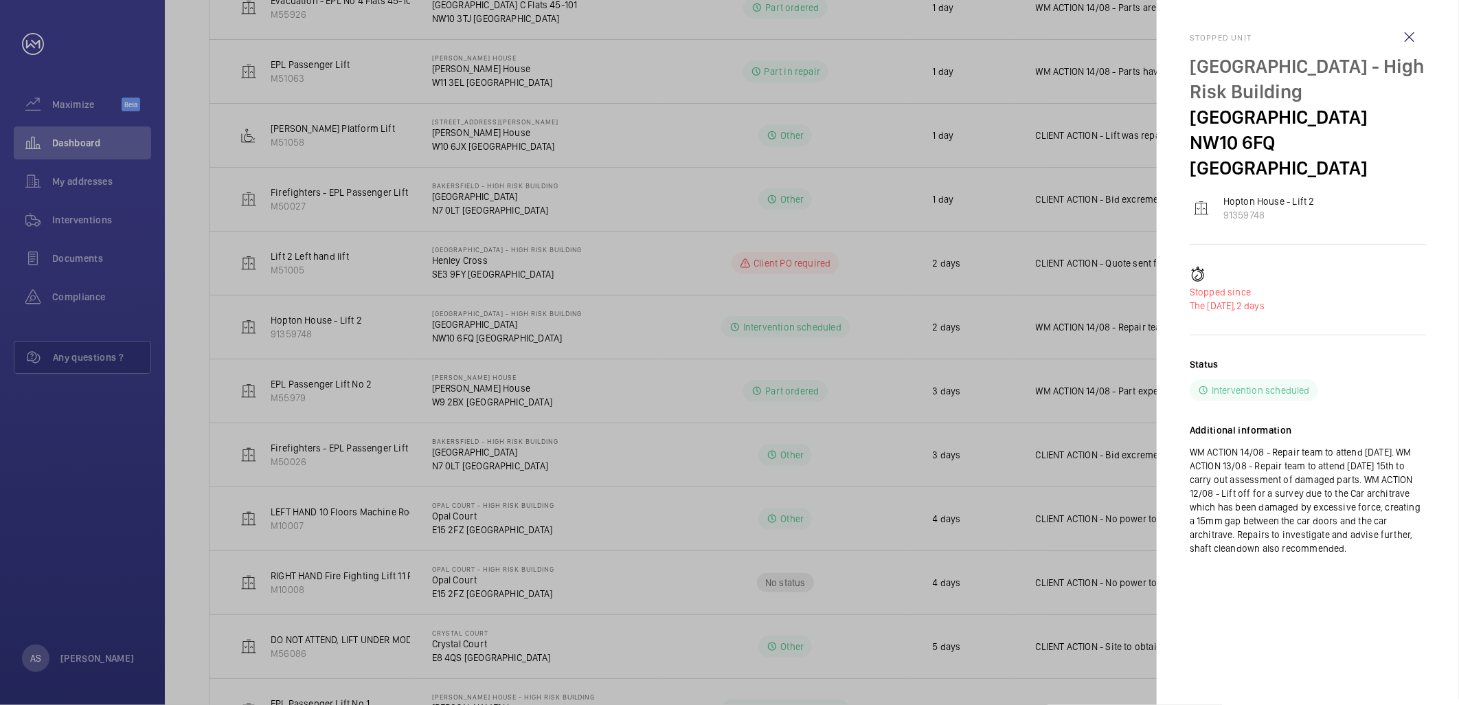
click at [550, 317] on div at bounding box center [729, 352] width 1459 height 705
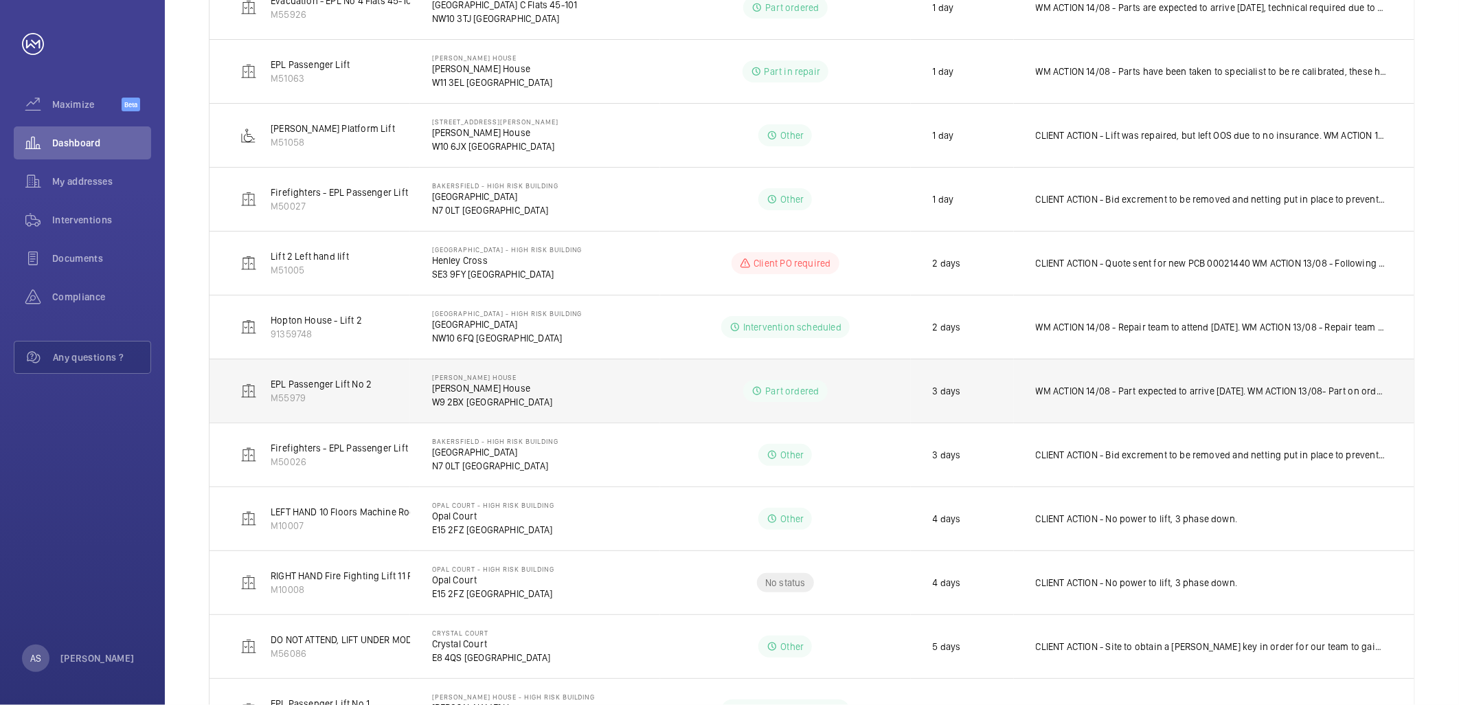
click at [1115, 403] on td "WM ACTION 14/08 - Part expected to arrive [DATE]. WM ACTION 13/08- Part on orde…" at bounding box center [1214, 391] width 401 height 64
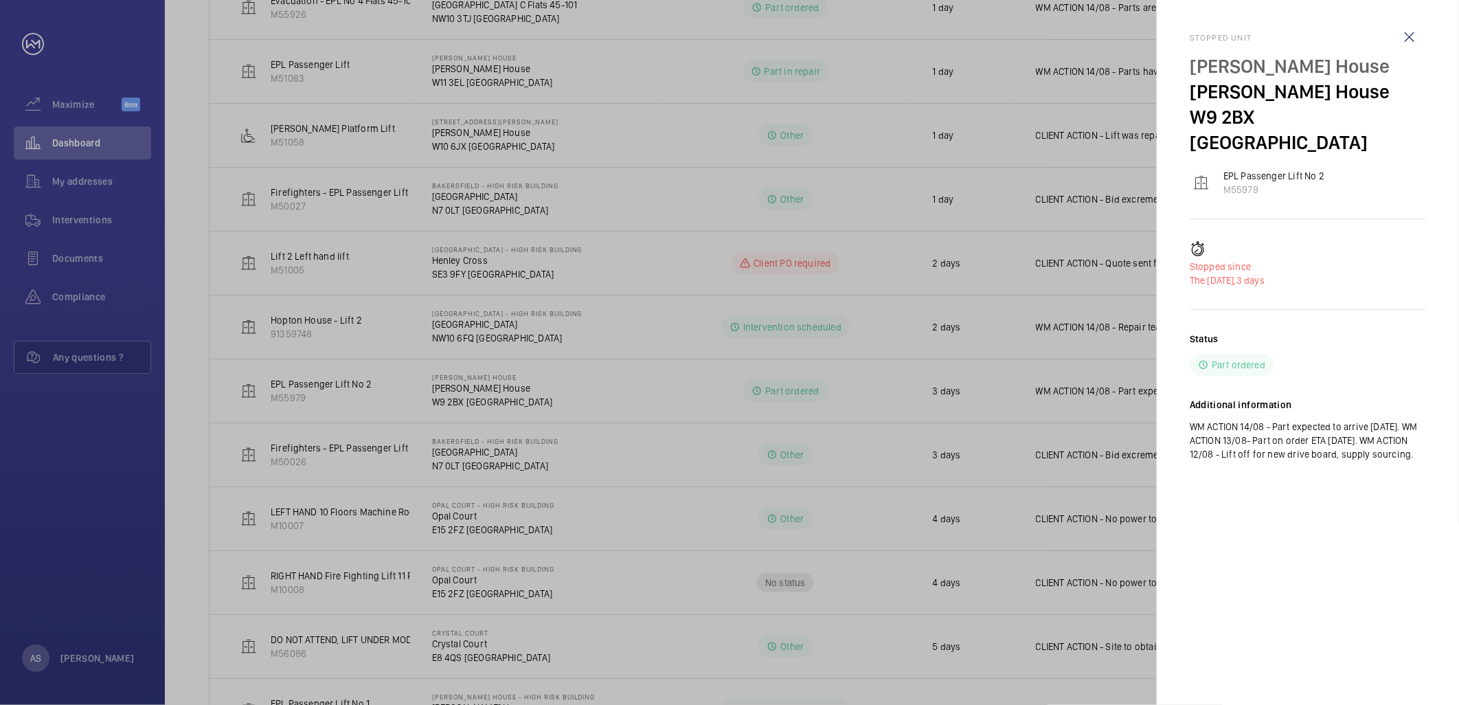
click at [943, 383] on div at bounding box center [729, 352] width 1459 height 705
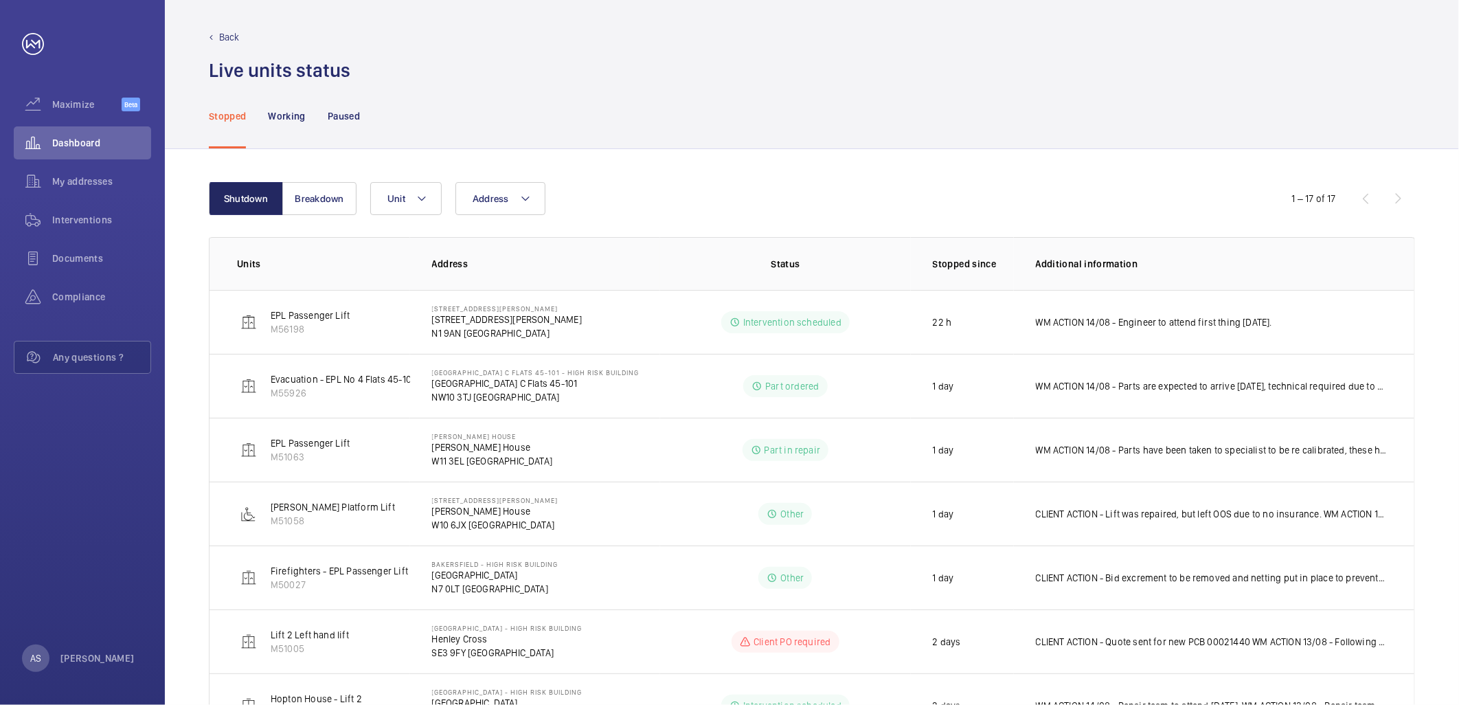
scroll to position [0, 0]
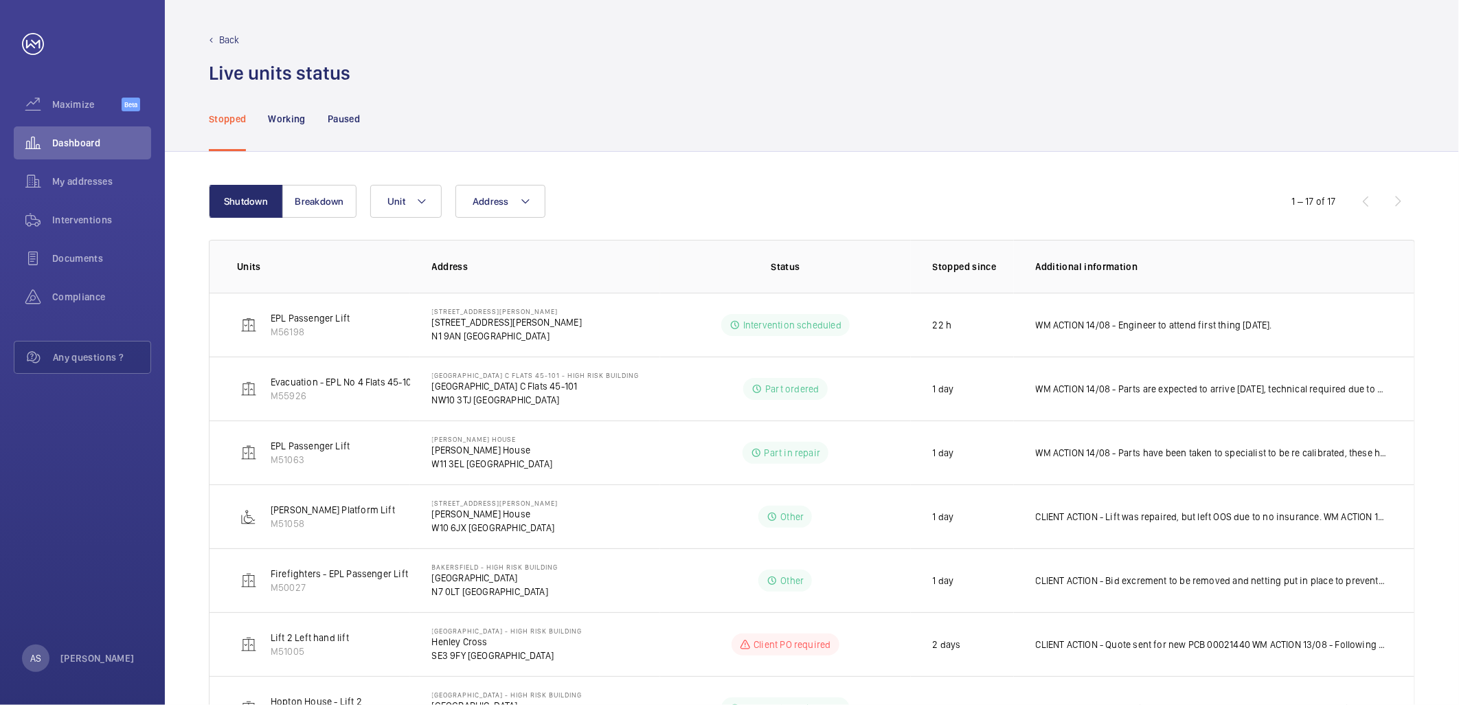
click at [232, 113] on p "Stopped" at bounding box center [227, 119] width 37 height 14
click at [119, 139] on span "Dashboard" at bounding box center [101, 143] width 99 height 14
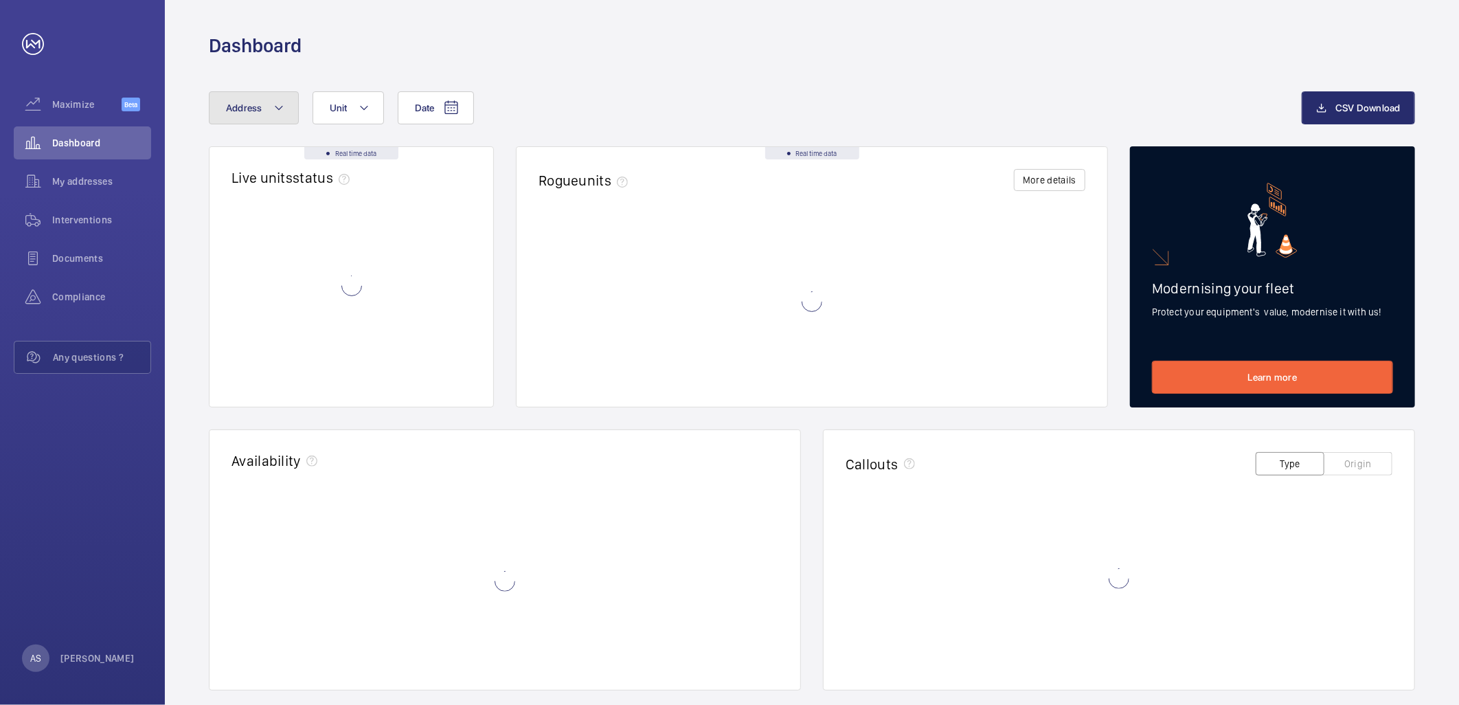
click at [271, 119] on button "Address" at bounding box center [254, 107] width 90 height 33
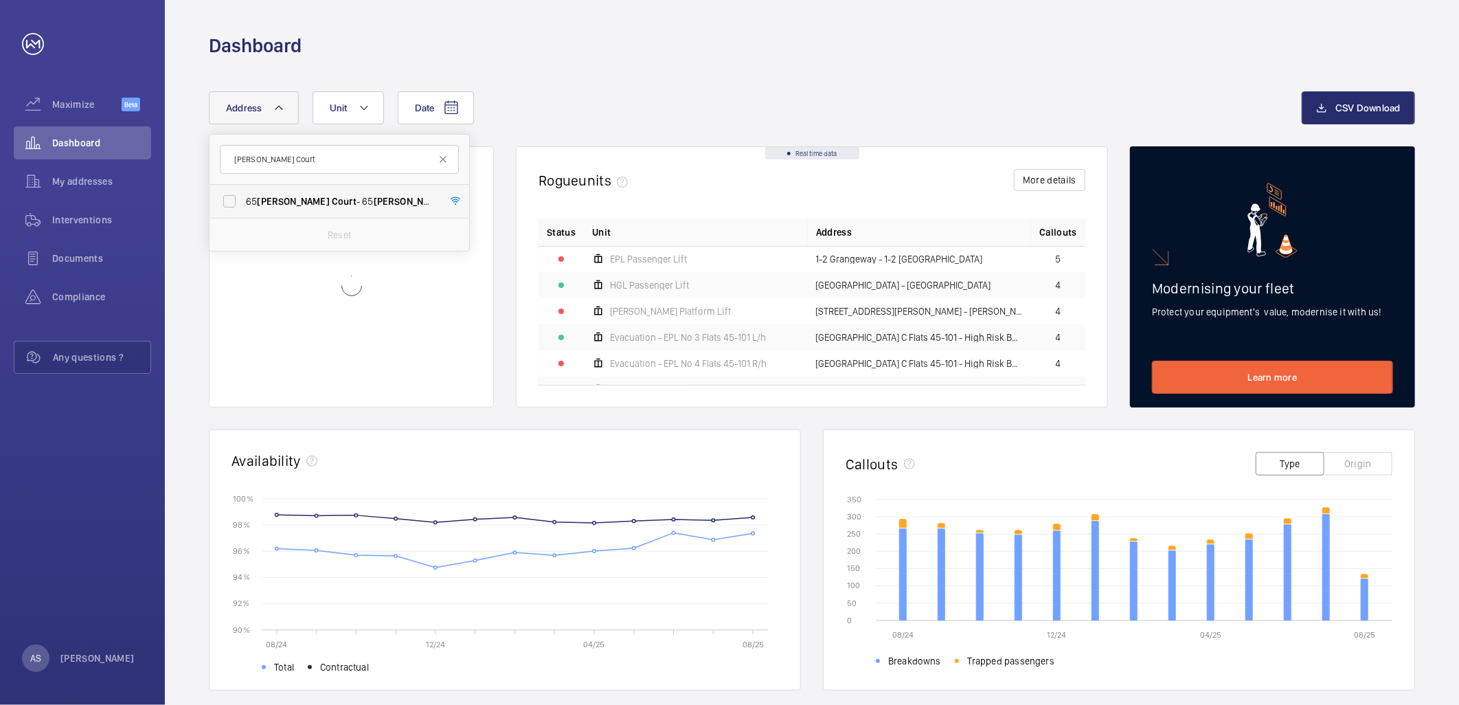
type input "[PERSON_NAME] Court"
click at [332, 203] on span "Court" at bounding box center [344, 201] width 25 height 11
click at [243, 203] on input "[STREET_ADDRESS][PERSON_NAME][PERSON_NAME]" at bounding box center [229, 201] width 27 height 27
checkbox input "true"
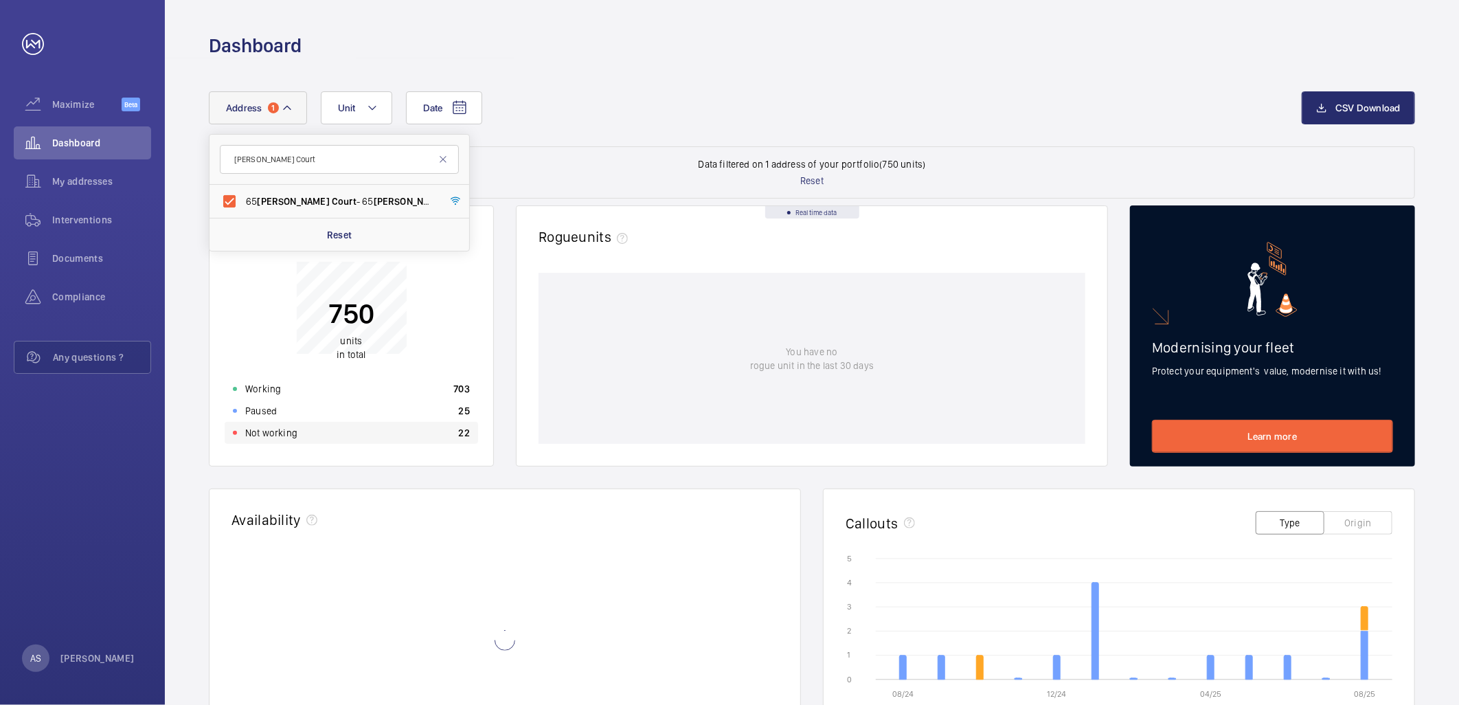
click at [415, 433] on div "Not working 22" at bounding box center [352, 433] width 254 height 22
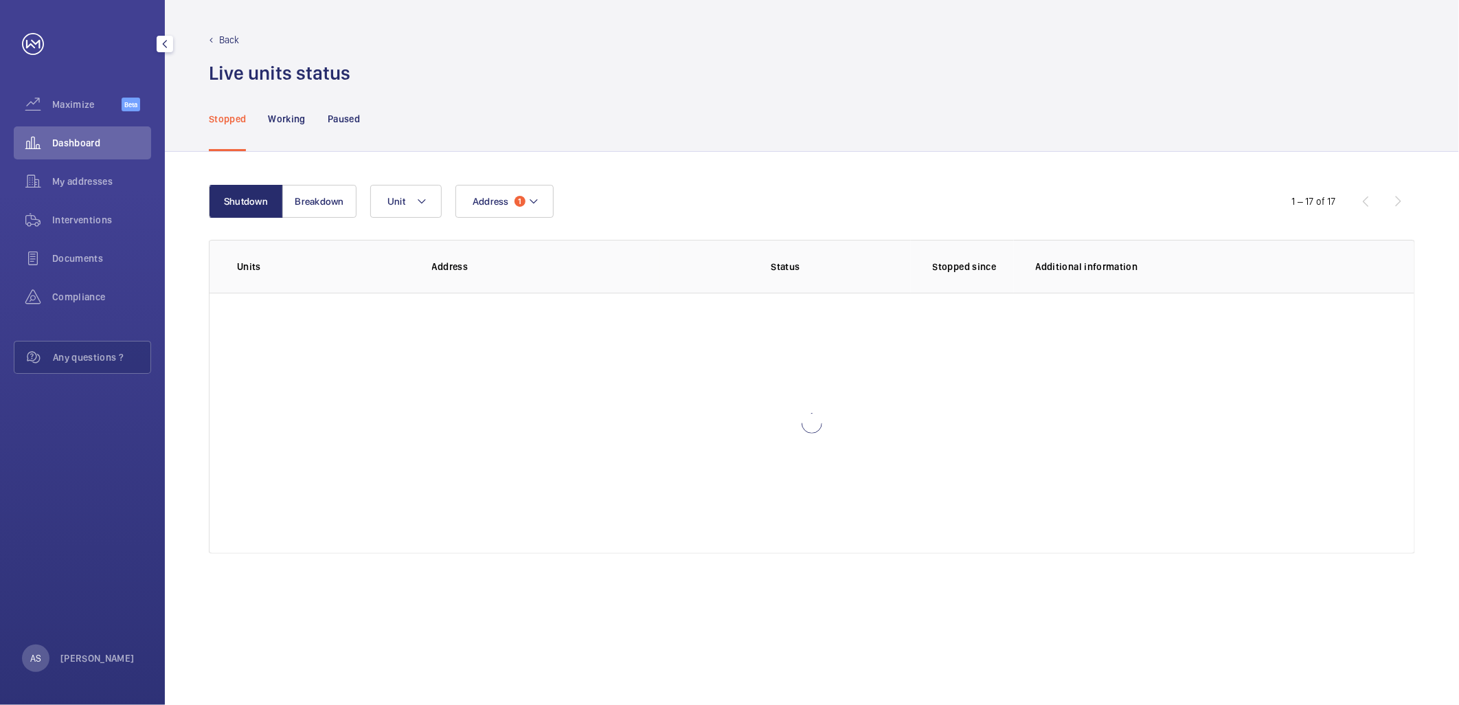
click at [97, 137] on span "Dashboard" at bounding box center [101, 143] width 99 height 14
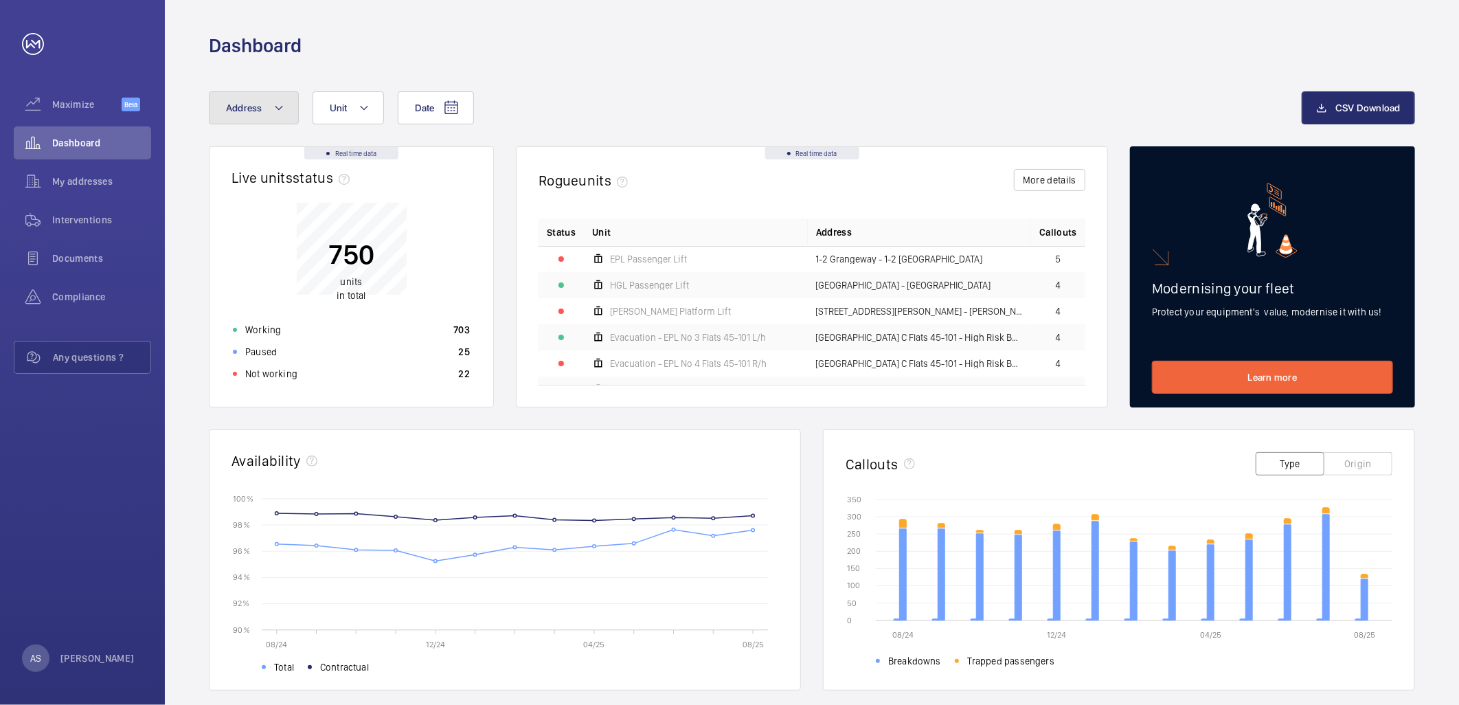
click at [256, 115] on button "Address" at bounding box center [254, 107] width 90 height 33
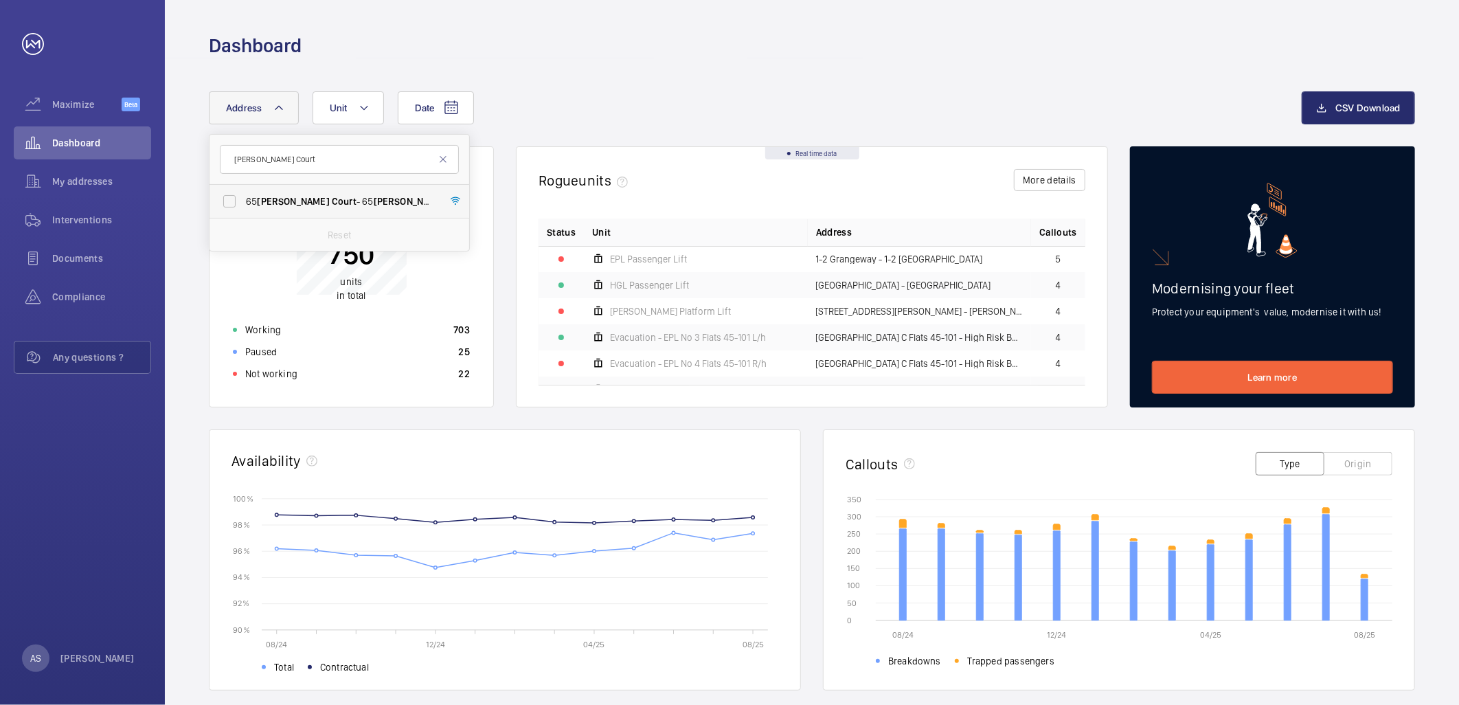
type input "[PERSON_NAME] Court"
click at [332, 200] on span "Court" at bounding box center [344, 201] width 25 height 11
click at [243, 200] on input "[STREET_ADDRESS][PERSON_NAME][PERSON_NAME]" at bounding box center [229, 201] width 27 height 27
checkbox input "true"
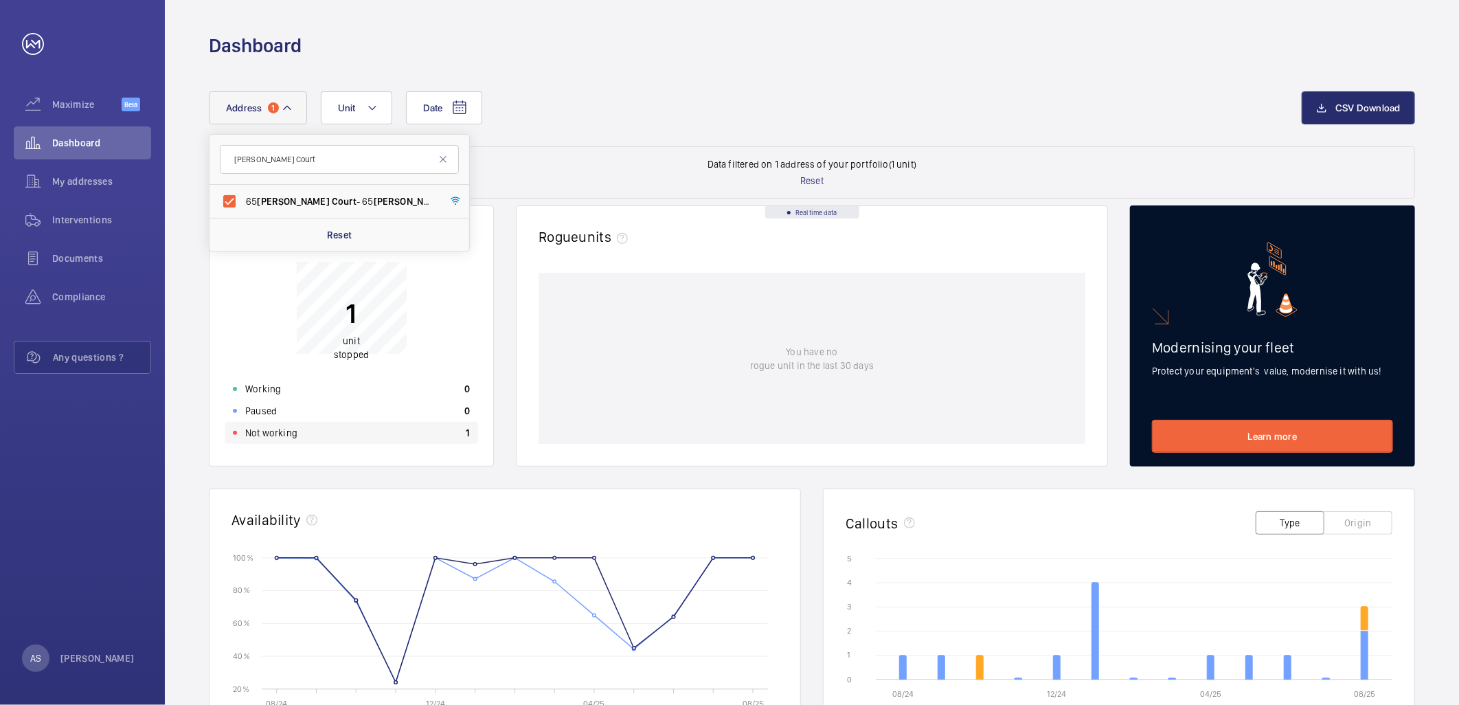
click at [445, 436] on div "Not working 1" at bounding box center [352, 433] width 254 height 22
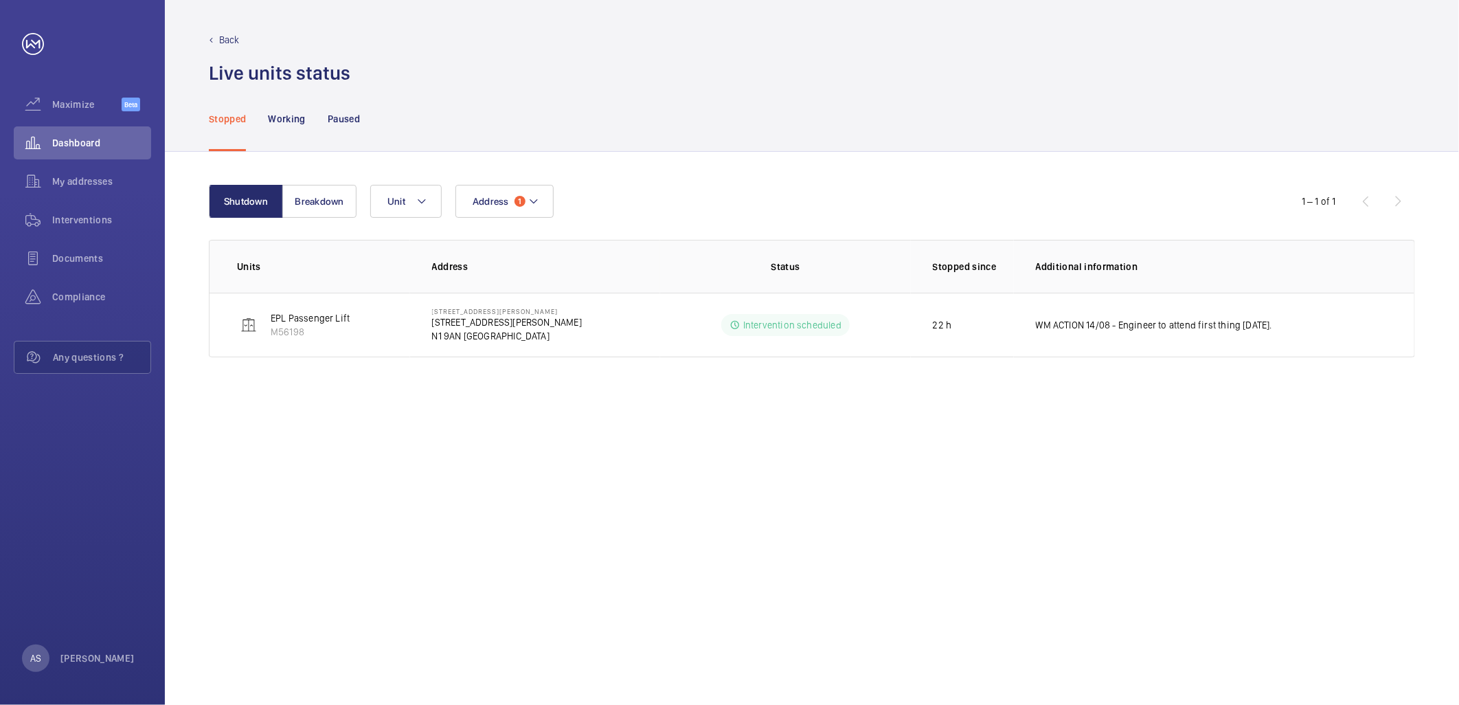
click at [853, 52] on div "Back Live units status﻿" at bounding box center [812, 59] width 1206 height 53
click at [97, 142] on span "Dashboard" at bounding box center [101, 143] width 99 height 14
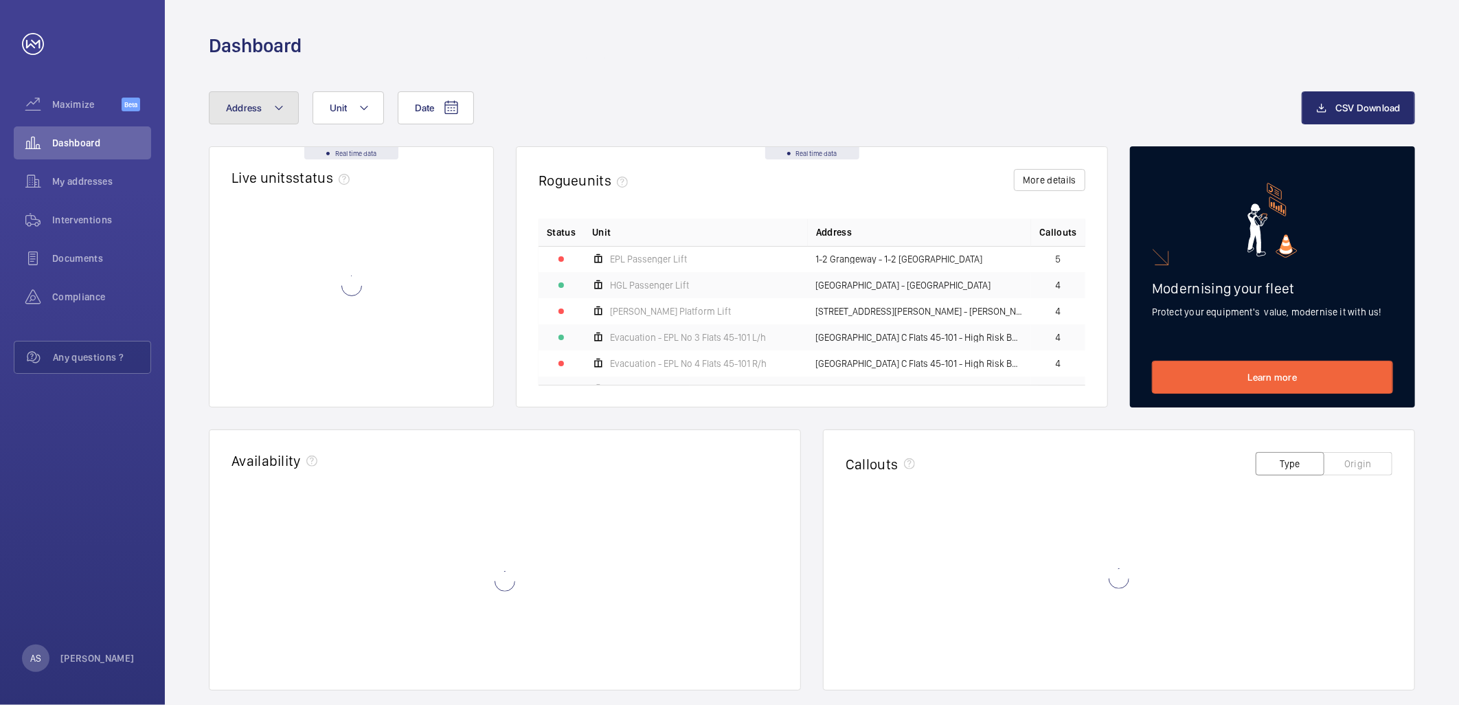
click at [236, 109] on span "Address" at bounding box center [244, 107] width 36 height 11
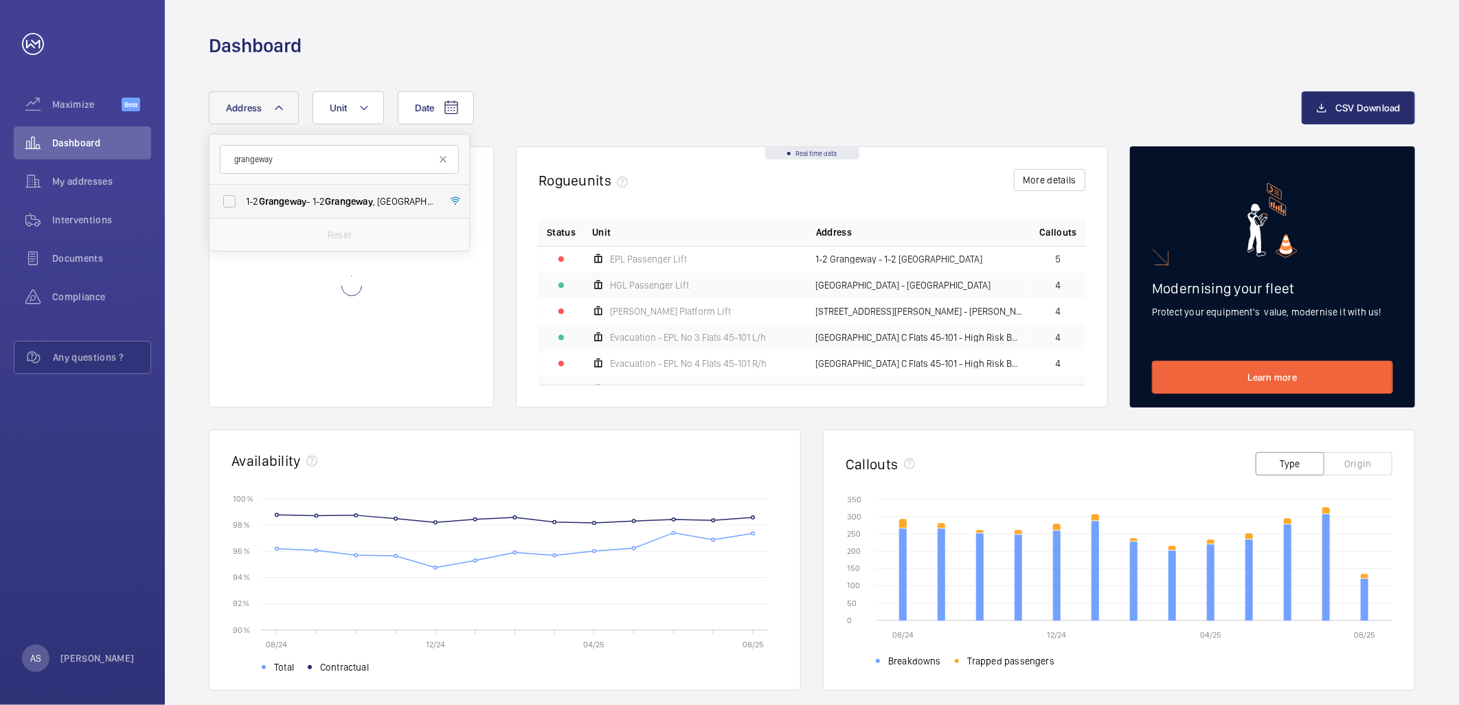
type input "grangeway"
click at [319, 207] on span "[STREET_ADDRESS]" at bounding box center [340, 201] width 189 height 14
click at [243, 207] on input "[STREET_ADDRESS]" at bounding box center [229, 201] width 27 height 27
checkbox input "true"
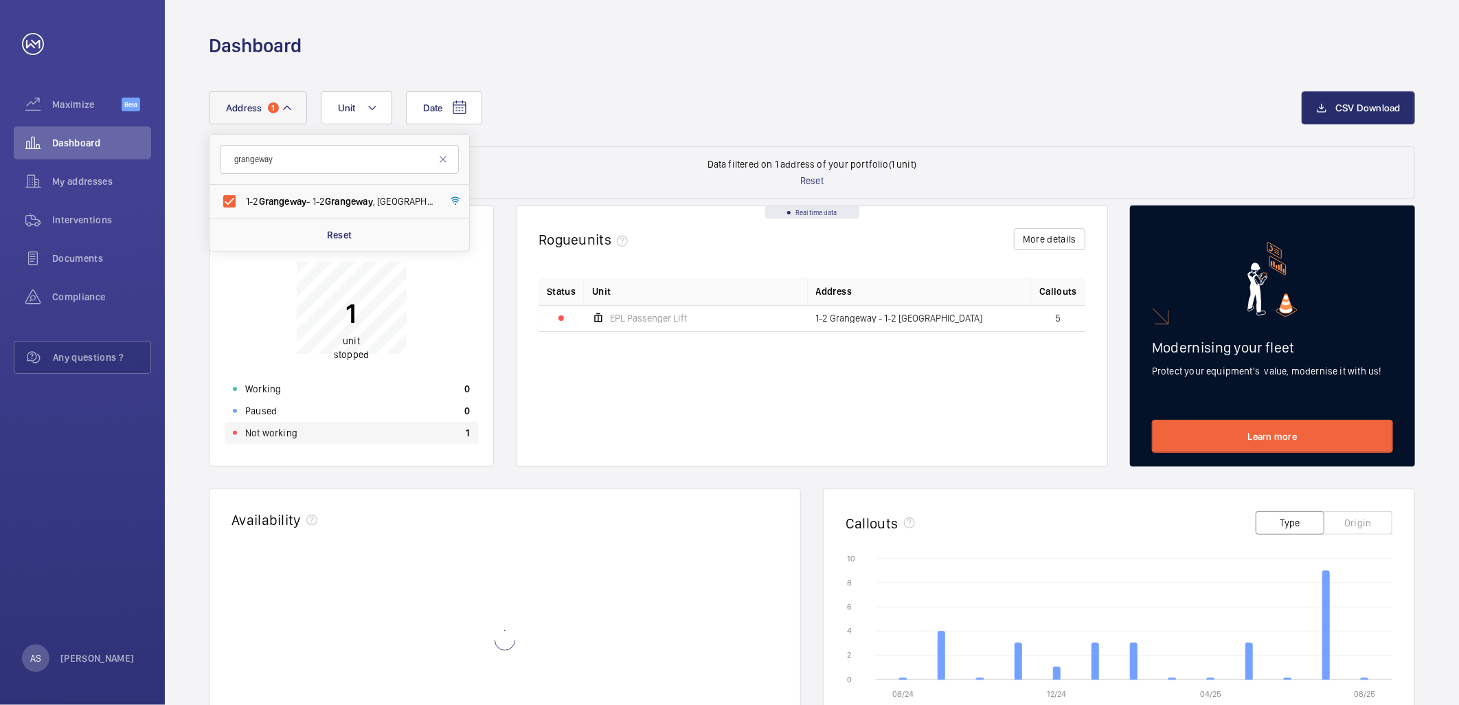
click at [401, 427] on div "Not working 1" at bounding box center [352, 433] width 254 height 22
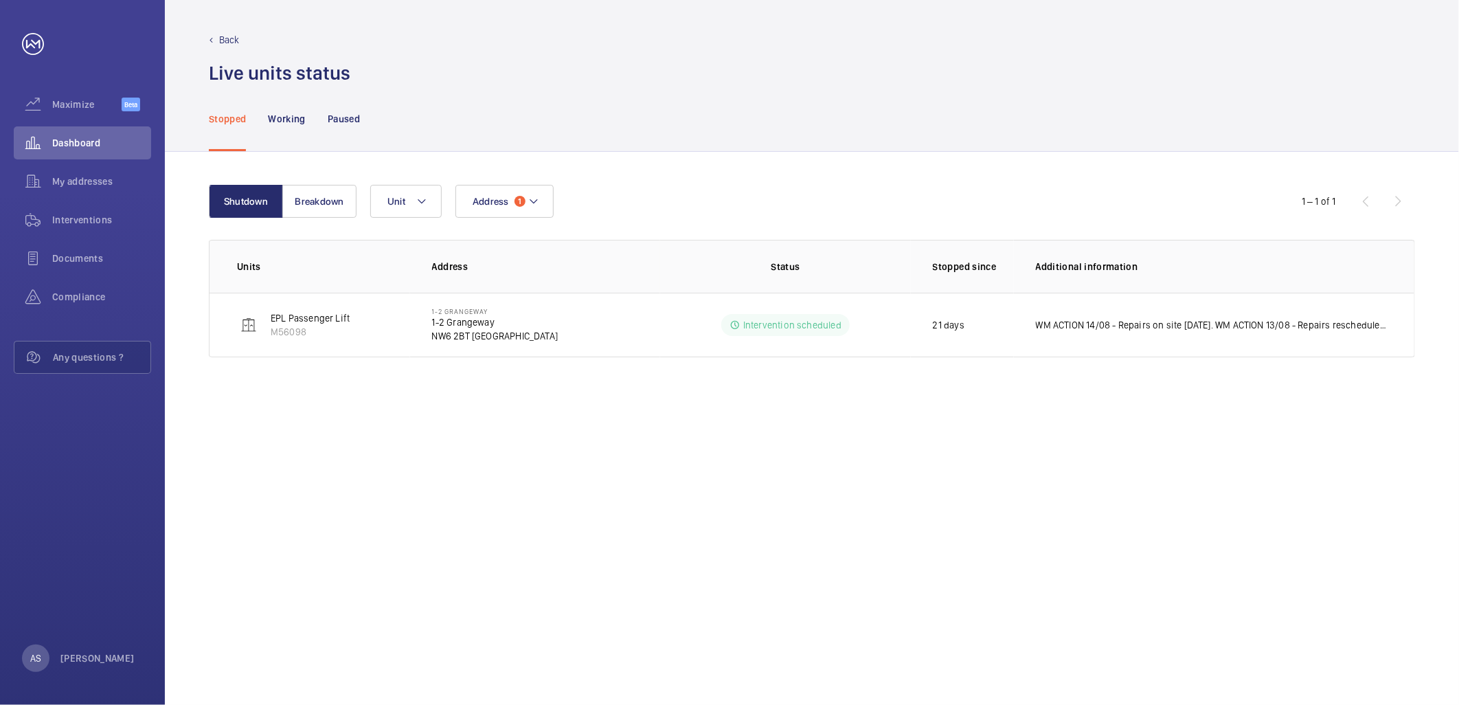
click at [972, 430] on div "Shutdown Breakdown Address 1 Unit 1 – 1 of 1 Units Address Status Stopped since…" at bounding box center [812, 428] width 1294 height 553
click at [91, 139] on span "Dashboard" at bounding box center [101, 143] width 99 height 14
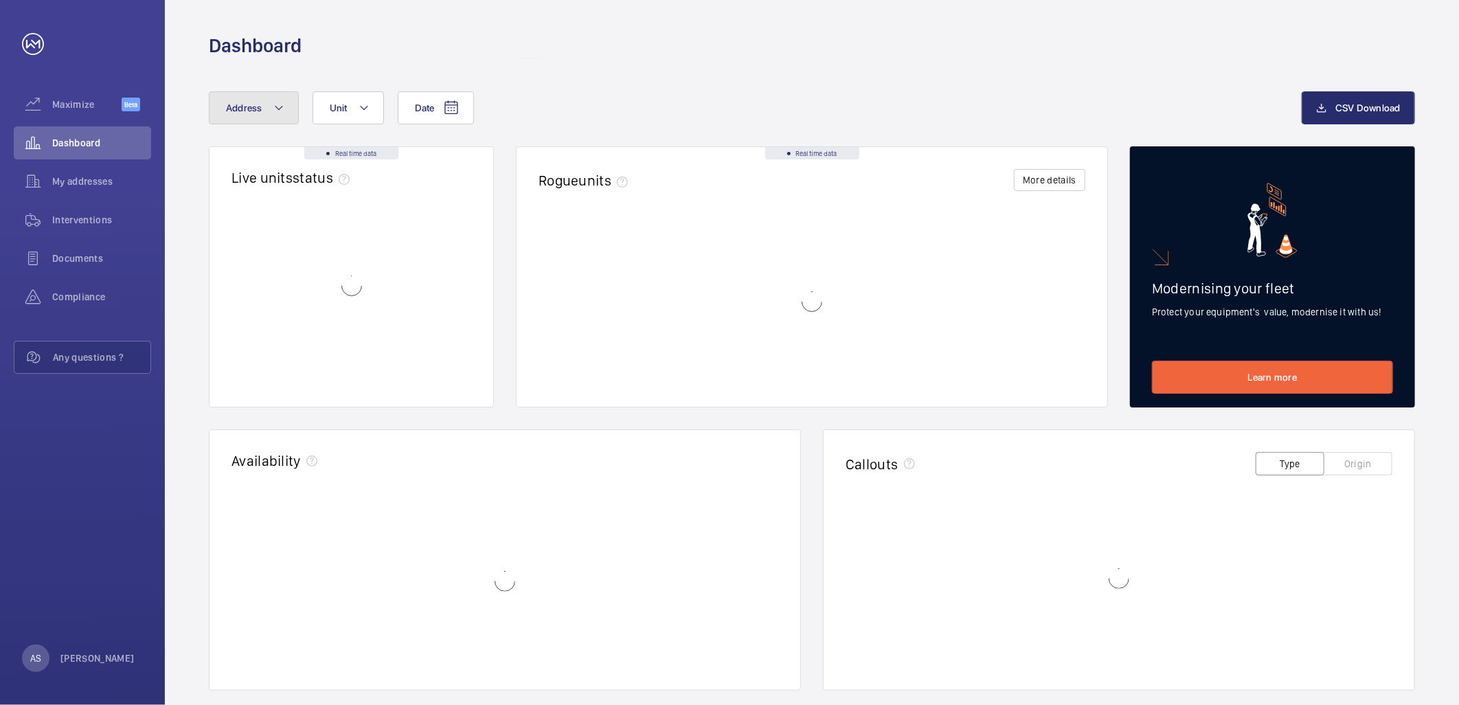
click at [260, 107] on span "Address" at bounding box center [244, 107] width 36 height 11
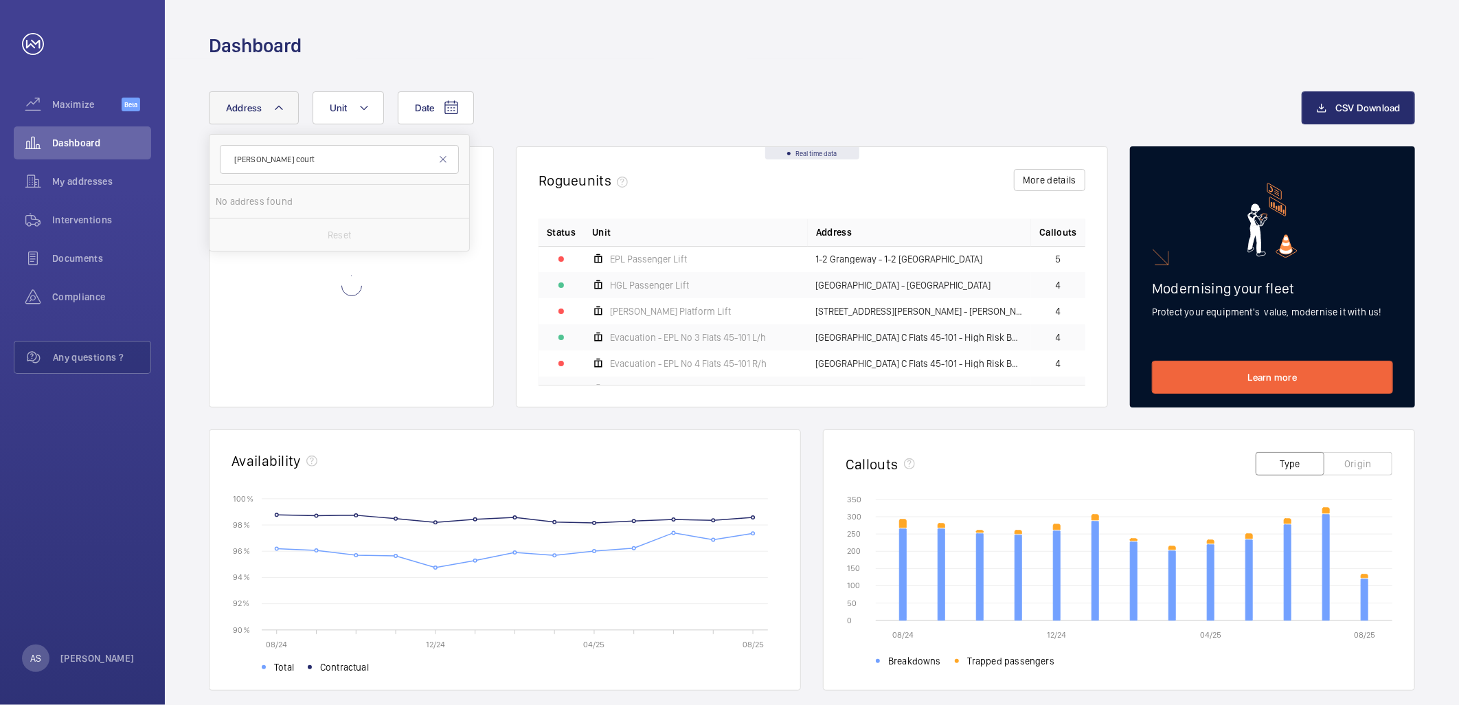
type input "[PERSON_NAME] court"
click at [370, 203] on span "[PERSON_NAME]" at bounding box center [406, 201] width 72 height 11
click at [243, 203] on input "[STREET_ADDRESS][PERSON_NAME][PERSON_NAME]" at bounding box center [229, 201] width 27 height 27
checkbox input "true"
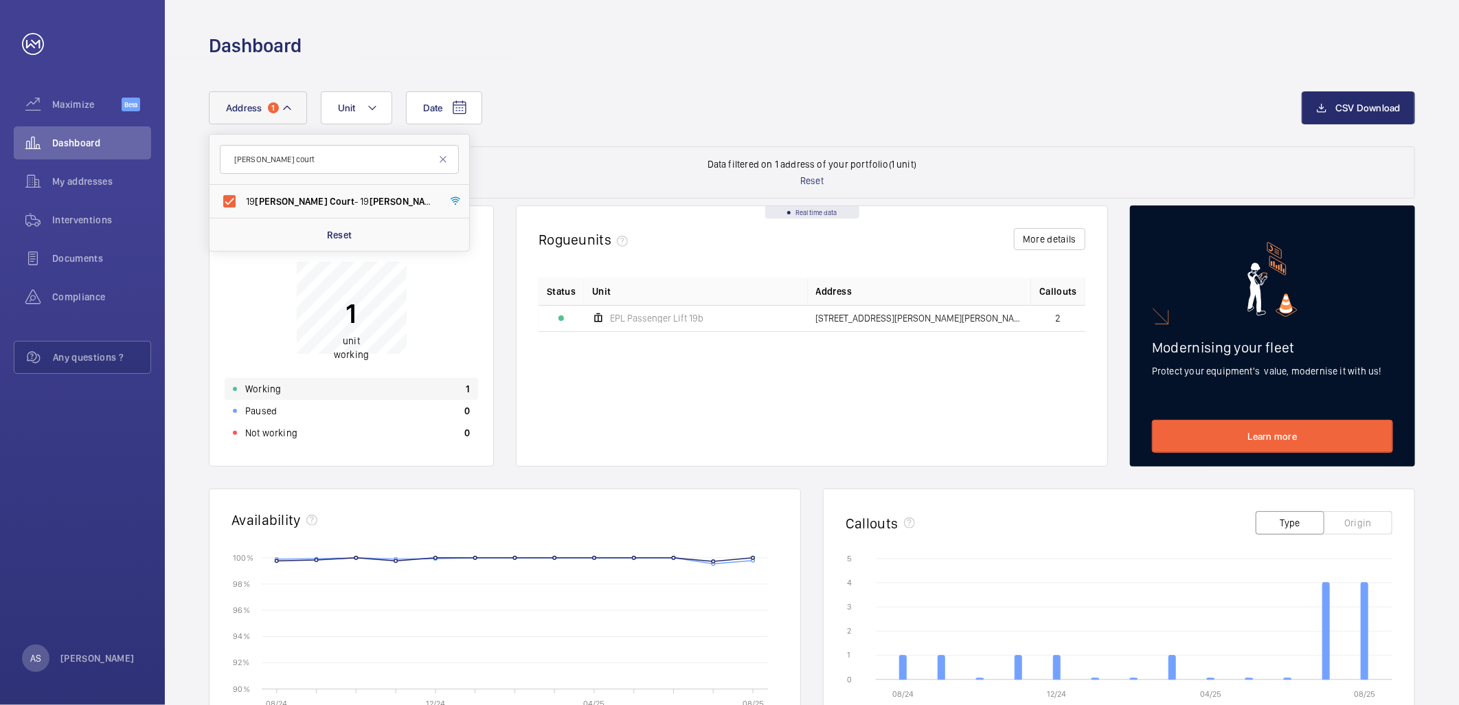
click at [449, 390] on div "Working 1" at bounding box center [352, 389] width 254 height 22
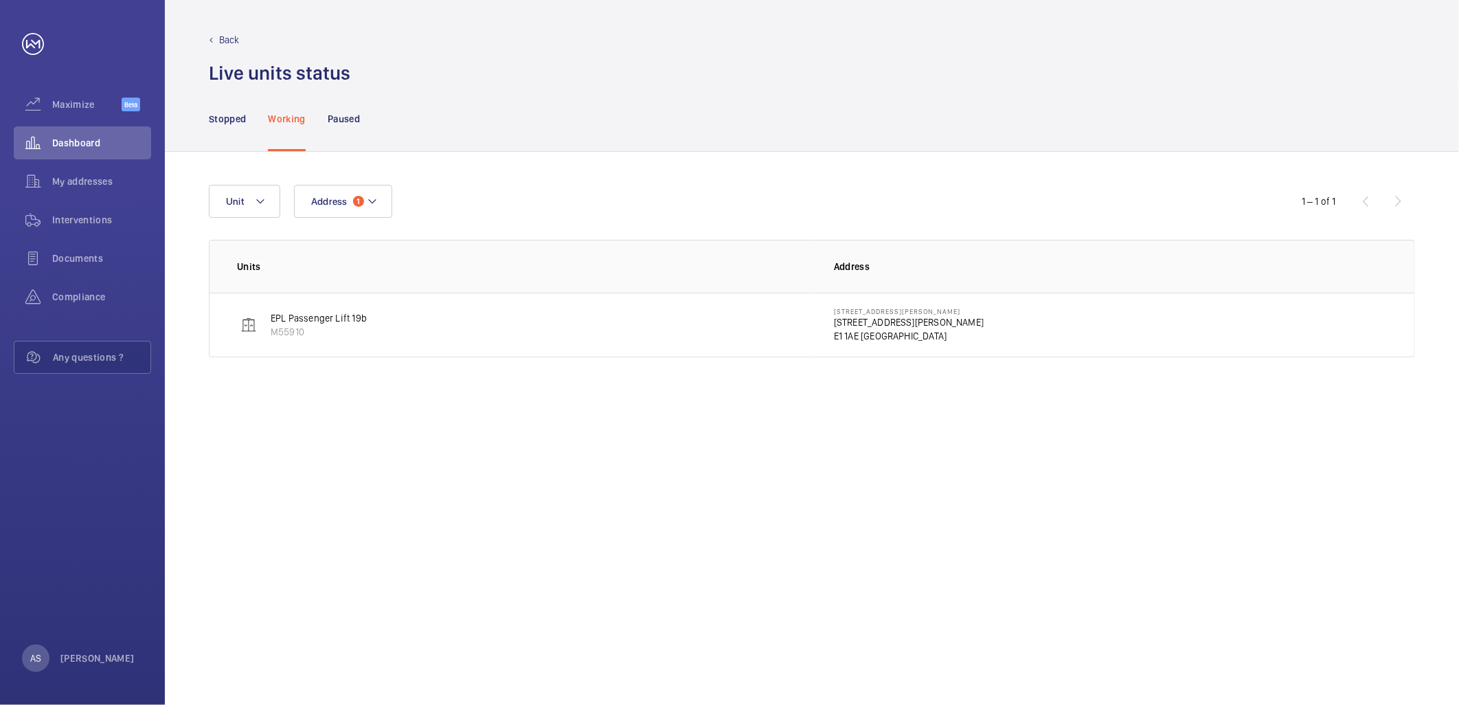
click at [854, 312] on p "[STREET_ADDRESS][PERSON_NAME]" at bounding box center [909, 311] width 150 height 8
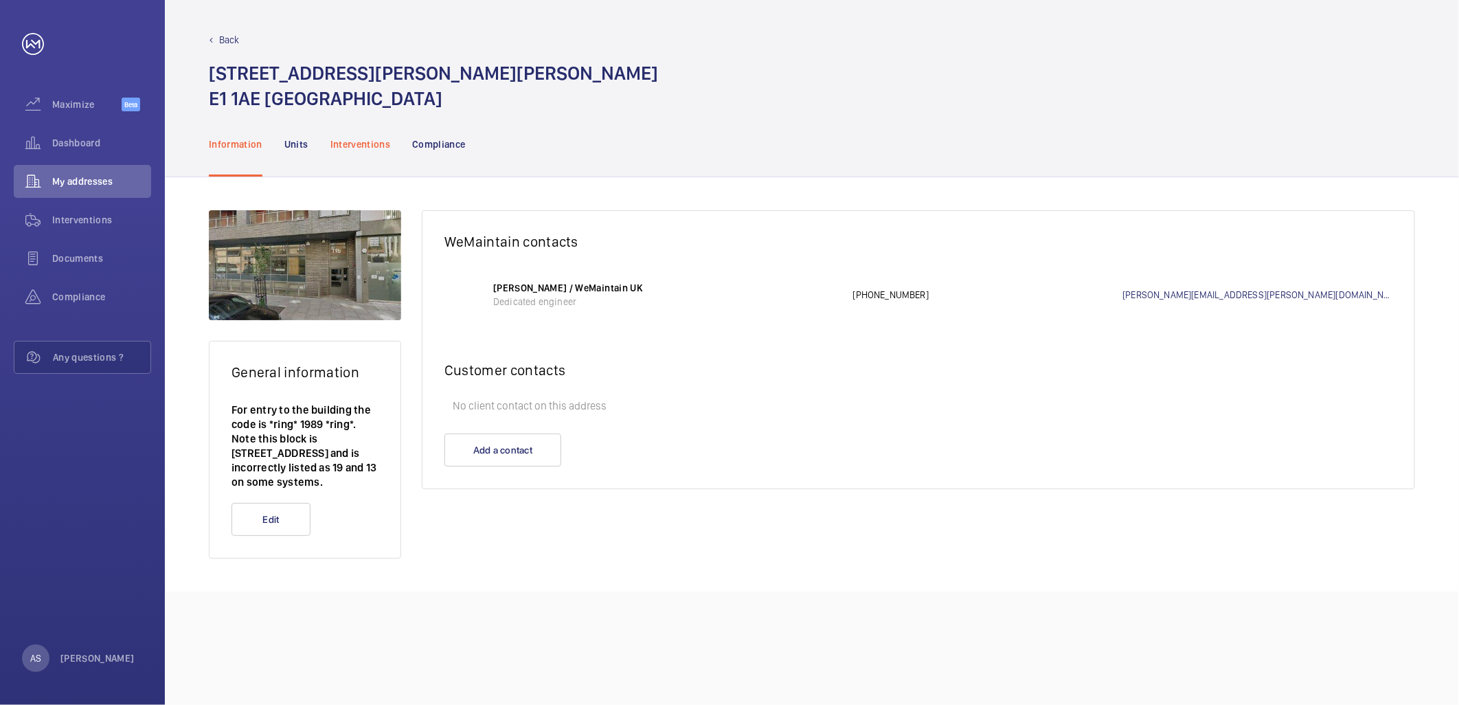
click at [349, 149] on p "Interventions" at bounding box center [360, 144] width 60 height 14
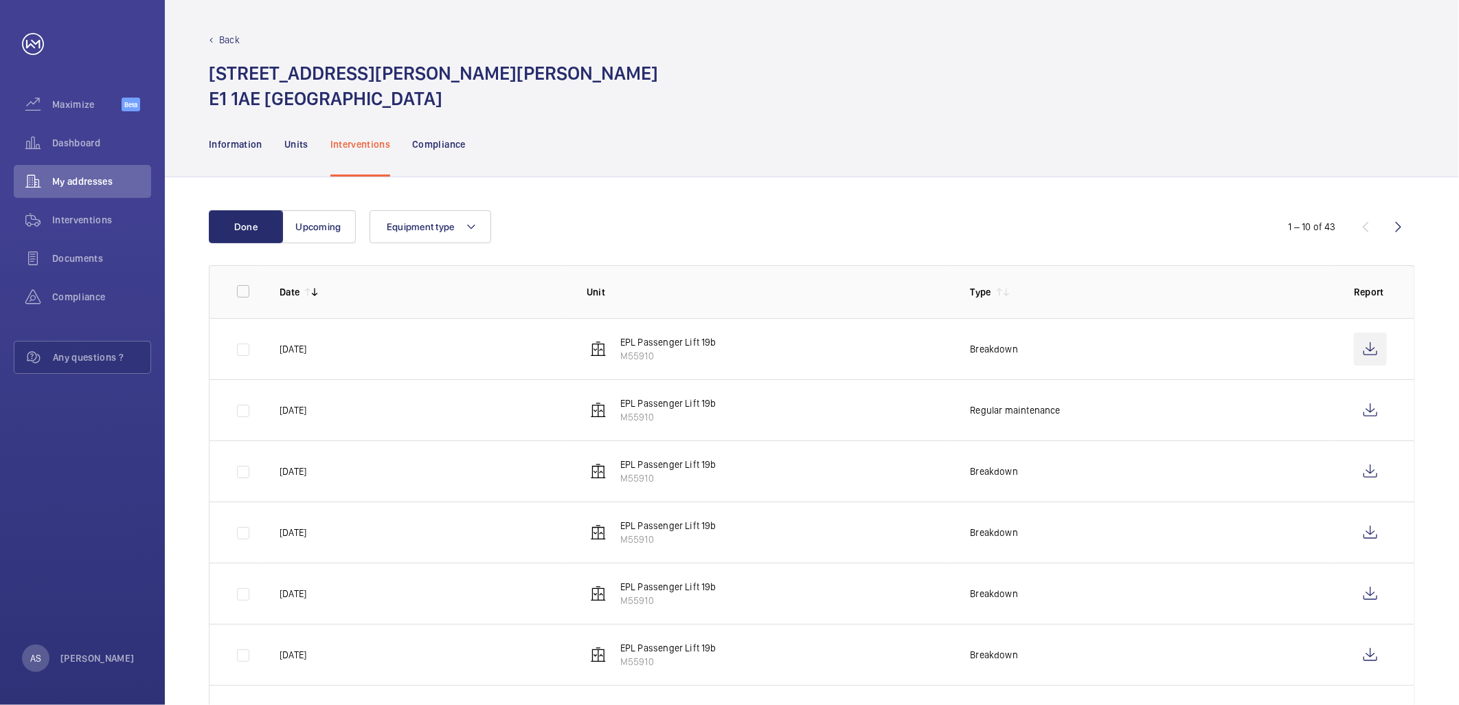
click at [1369, 342] on wm-front-icon-button at bounding box center [1370, 349] width 33 height 33
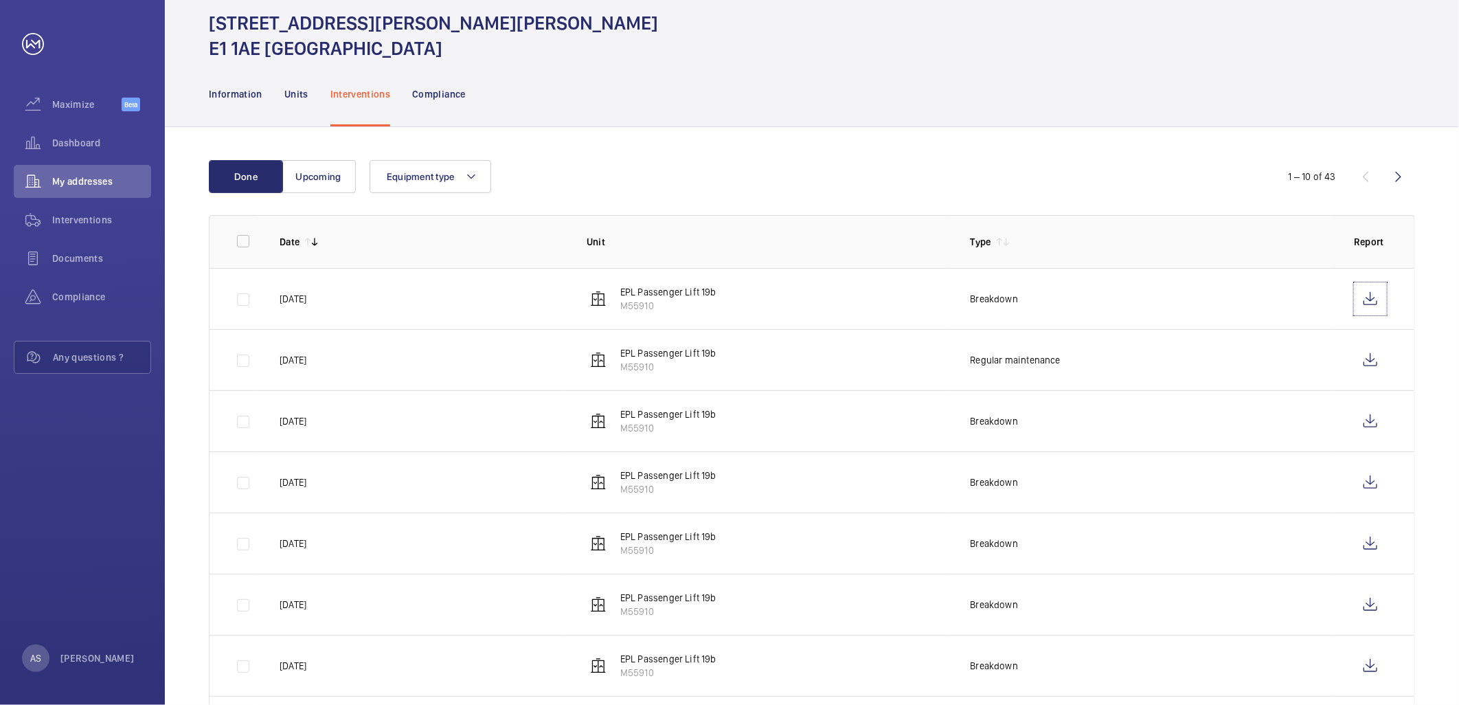
scroll to position [76, 0]
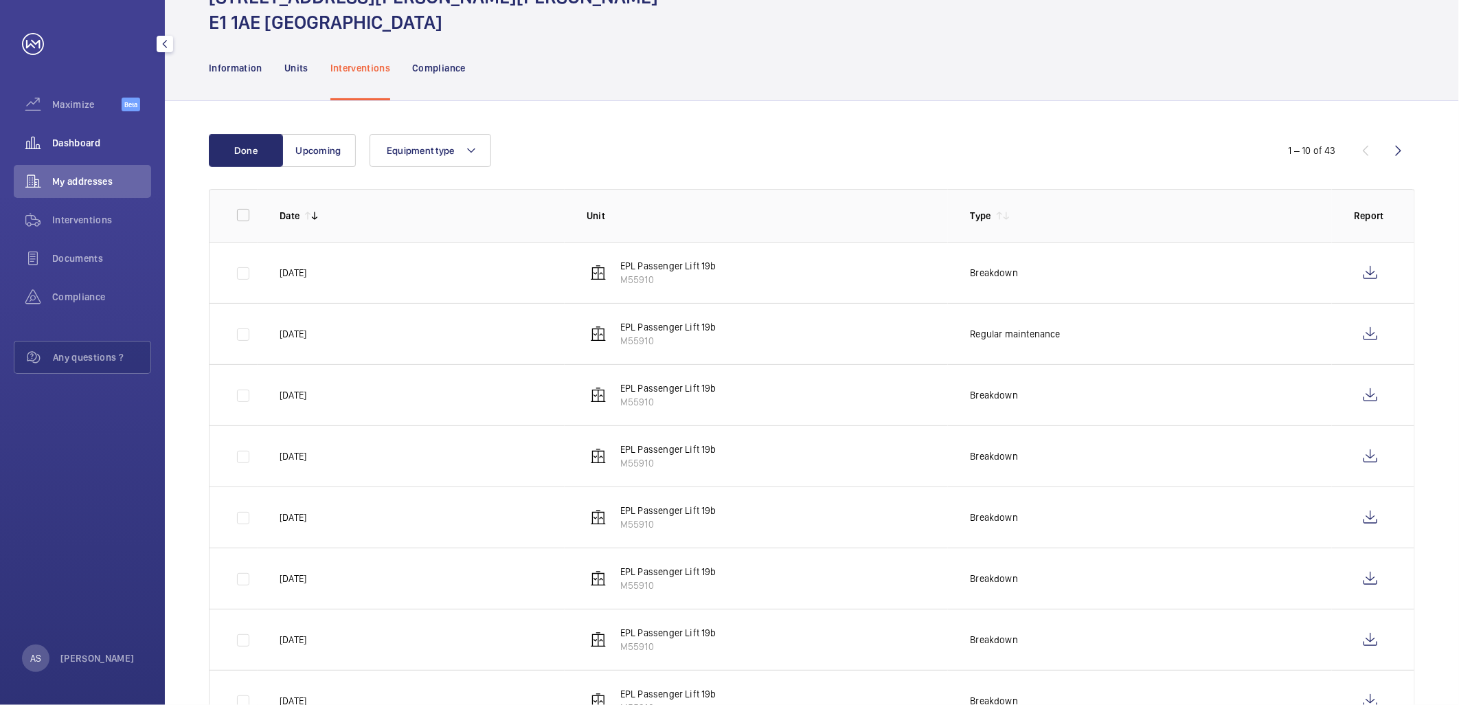
drag, startPoint x: 39, startPoint y: 145, endPoint x: 60, endPoint y: 153, distance: 22.0
click at [39, 144] on wm-front-icon-button at bounding box center [33, 142] width 38 height 33
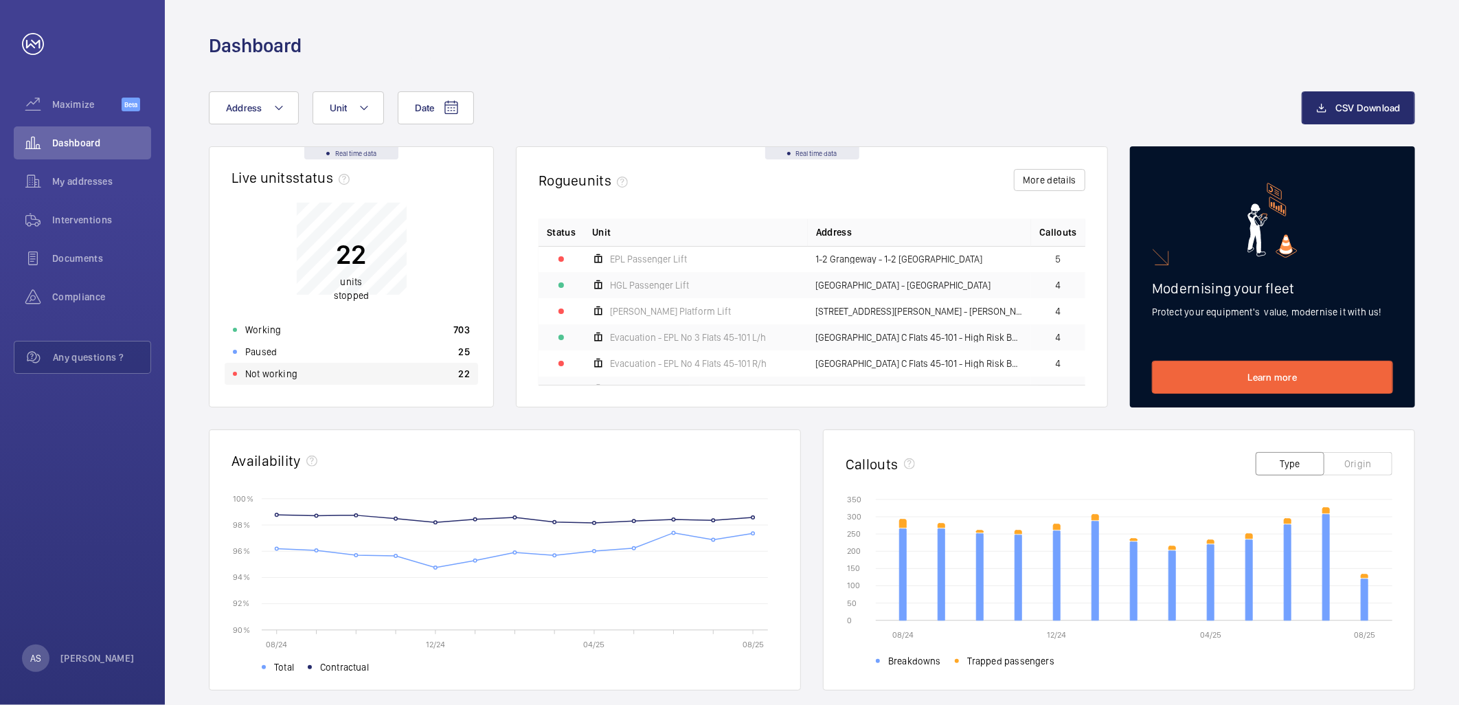
click at [426, 372] on div "Not working 22" at bounding box center [352, 374] width 254 height 22
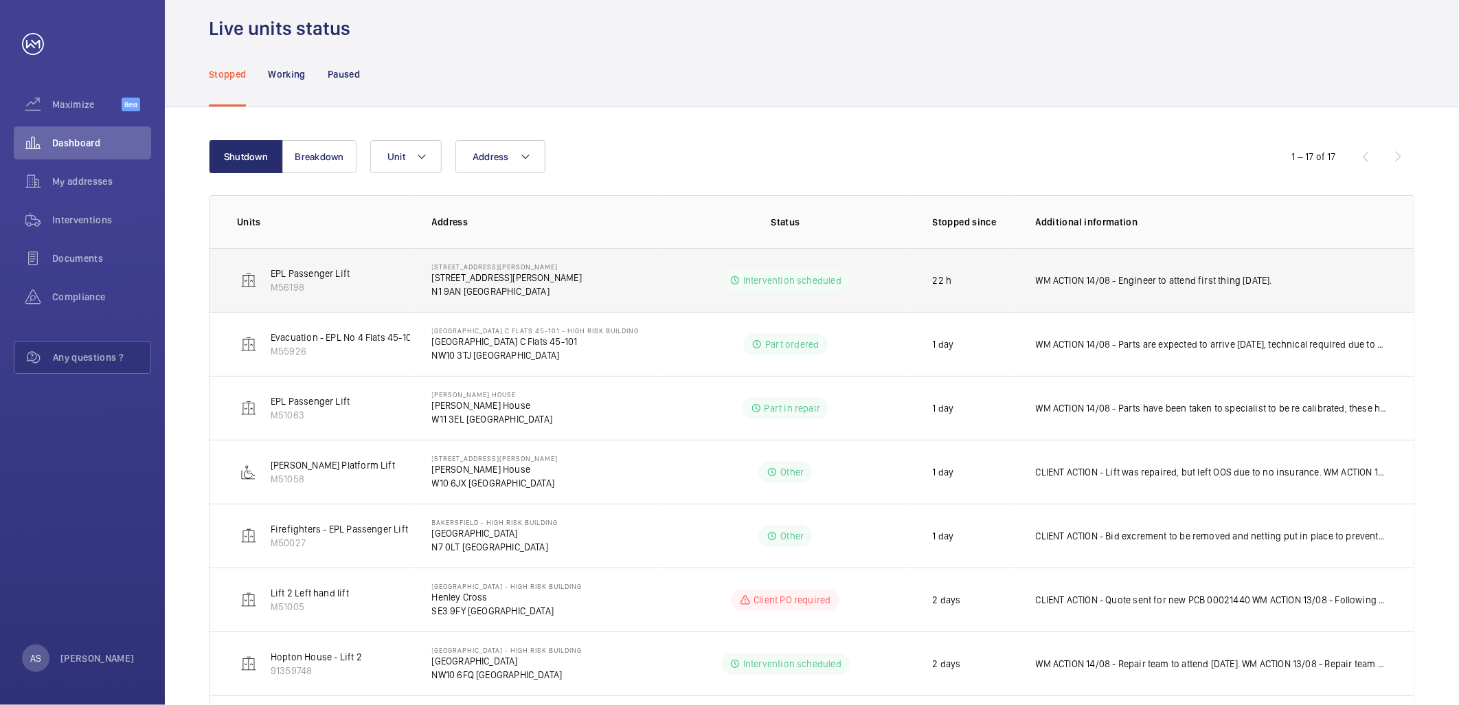
scroll to position [24, 0]
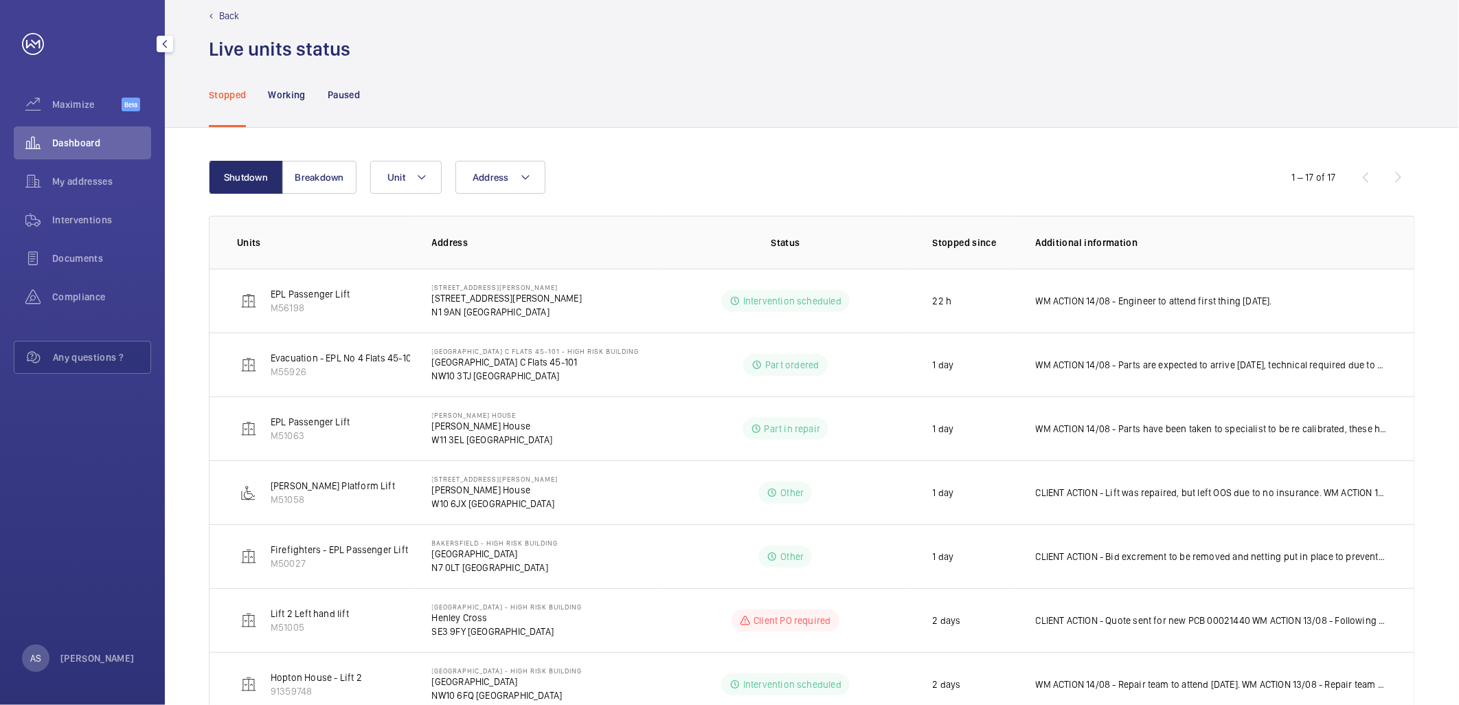
click at [67, 140] on span "Dashboard" at bounding box center [101, 143] width 99 height 14
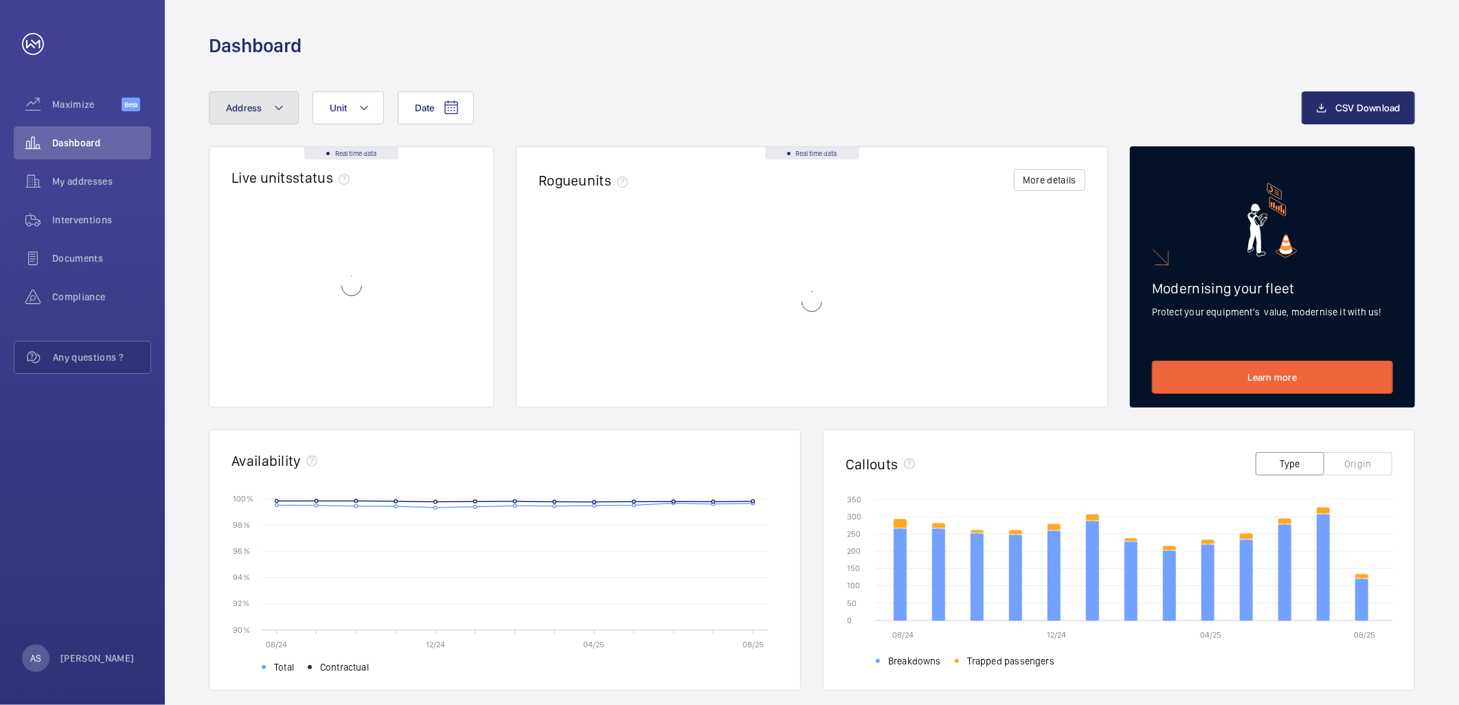
click at [262, 104] on button "Address" at bounding box center [254, 107] width 90 height 33
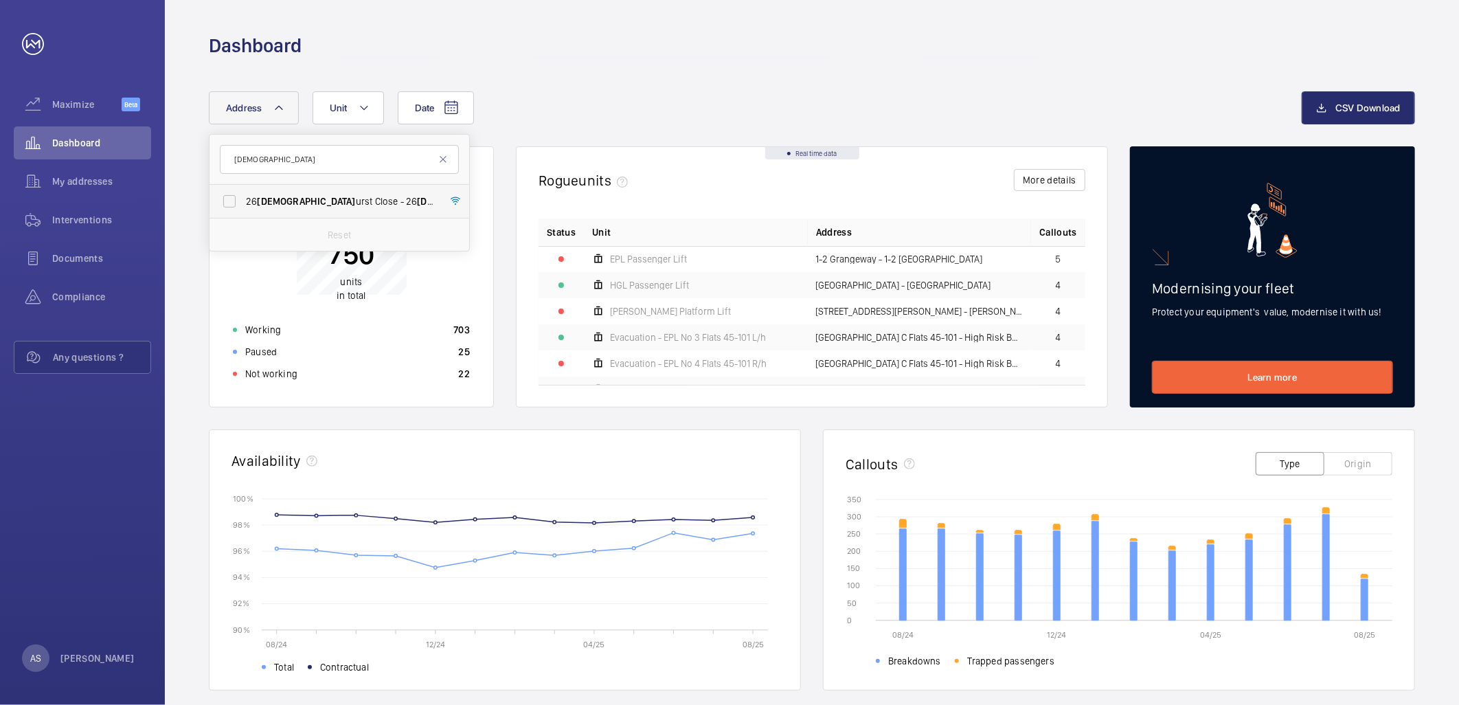
type input "[DEMOGRAPHIC_DATA]"
drag, startPoint x: 304, startPoint y: 188, endPoint x: 311, endPoint y: 183, distance: 9.3
click at [305, 188] on label "[STREET_ADDRESS]" at bounding box center [329, 201] width 239 height 33
click at [243, 188] on input "[STREET_ADDRESS]" at bounding box center [229, 201] width 27 height 27
checkbox input "true"
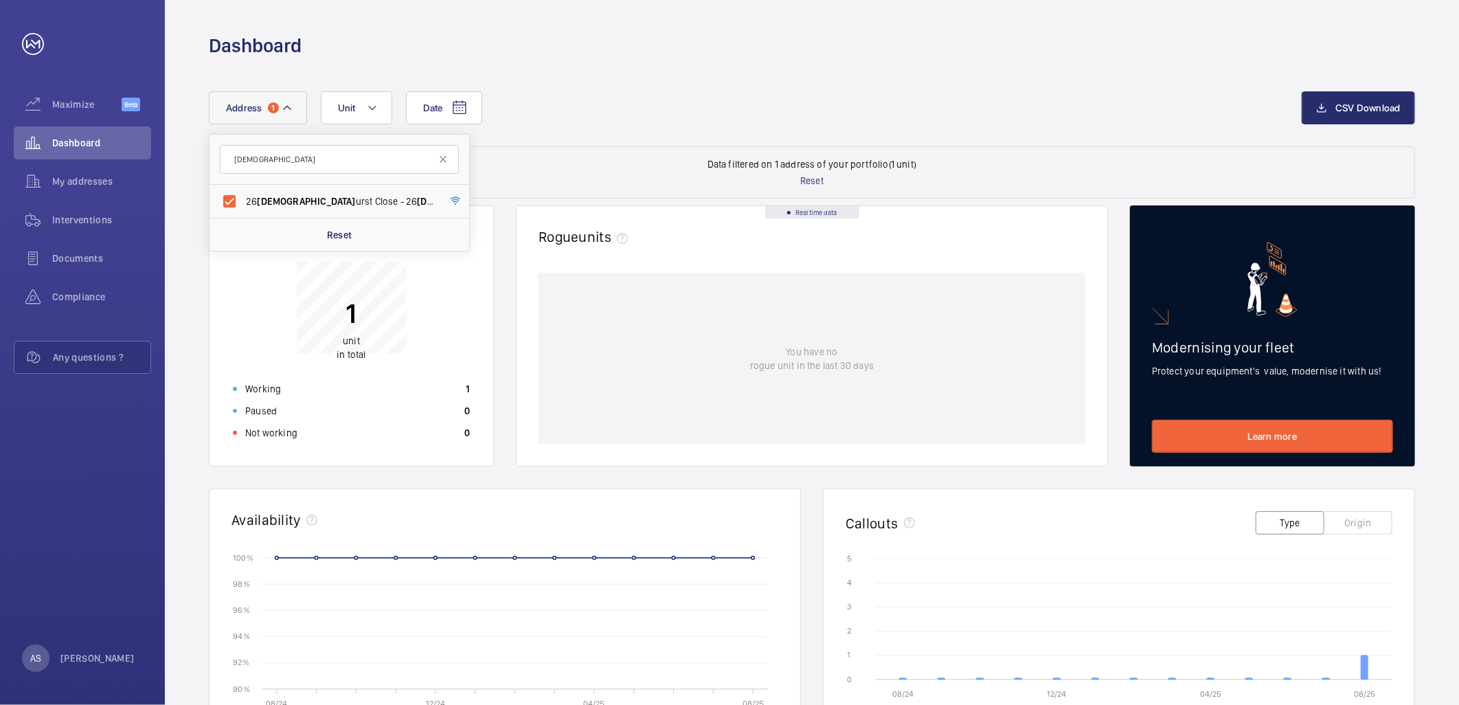
click at [436, 377] on div "1 unit in total Working 1 Paused 0 Not working 0" at bounding box center [352, 344] width 254 height 199
click at [440, 396] on div "Working 1" at bounding box center [352, 389] width 254 height 22
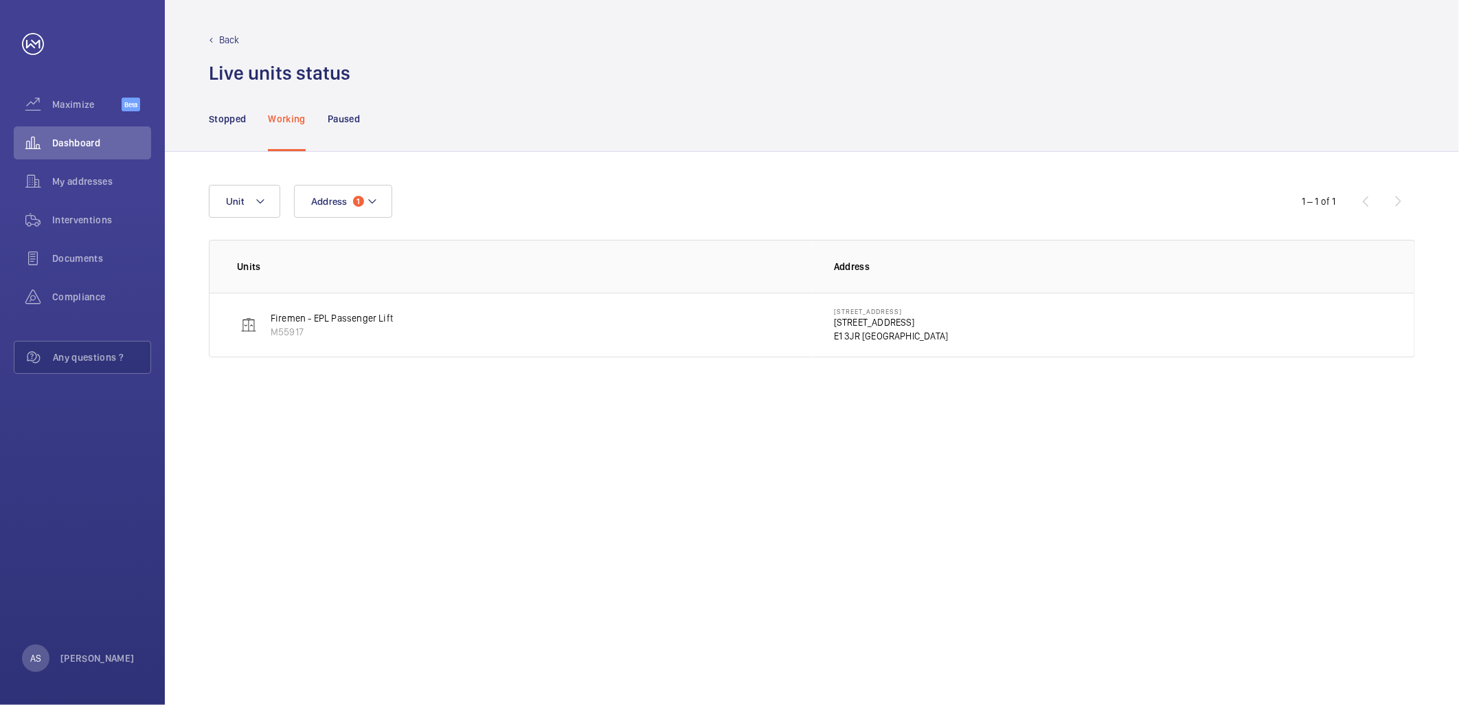
click at [881, 333] on p "E1 3JR [GEOGRAPHIC_DATA]" at bounding box center [891, 336] width 114 height 14
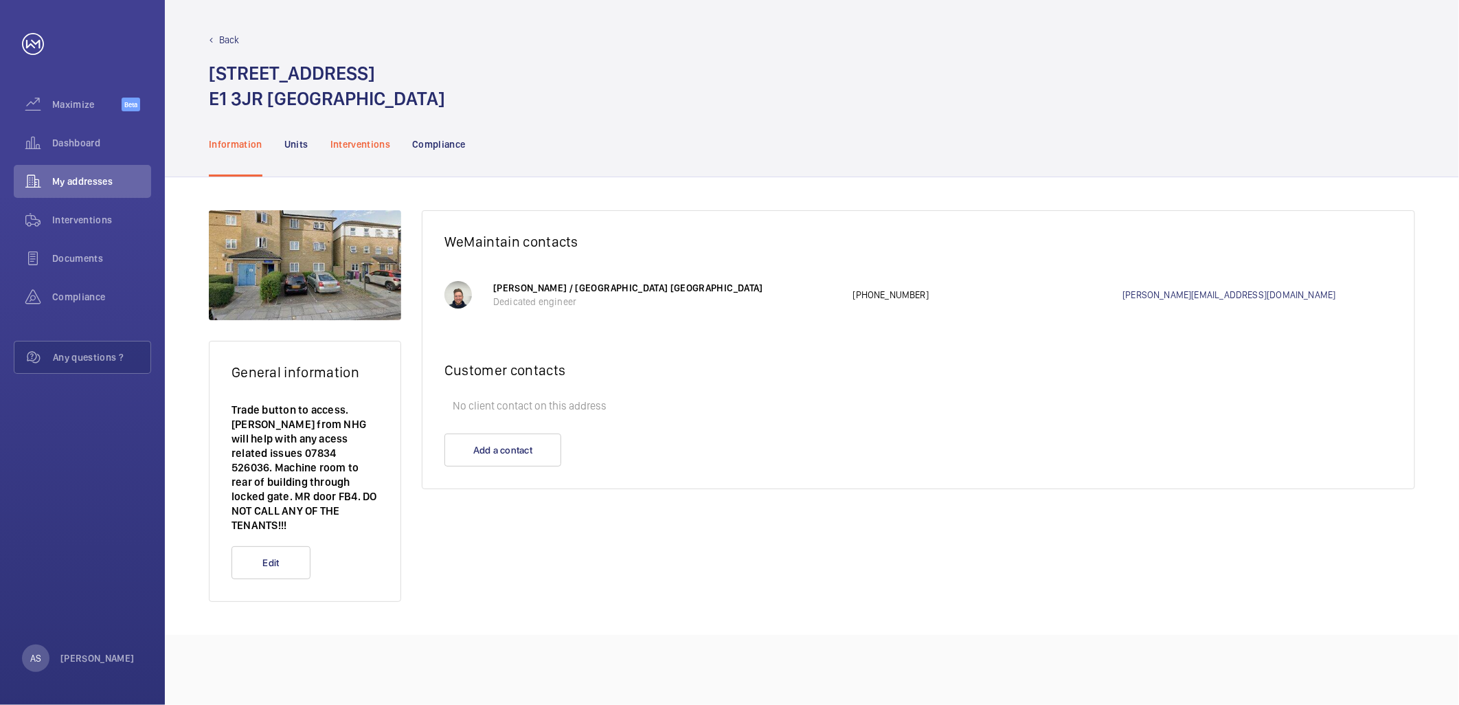
click at [367, 146] on p "Interventions" at bounding box center [360, 144] width 60 height 14
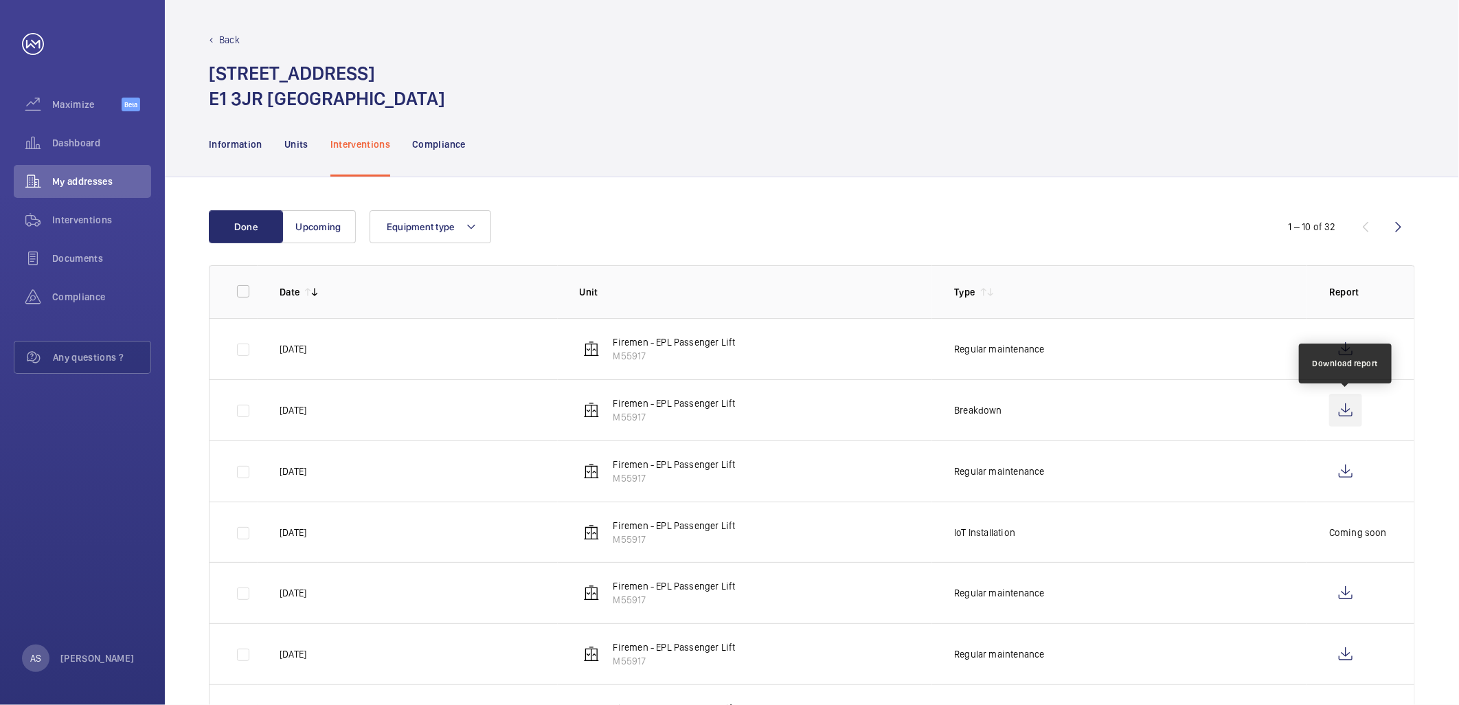
click at [1349, 409] on wm-front-icon-button at bounding box center [1345, 410] width 33 height 33
click at [1362, 351] on wm-front-icon-button at bounding box center [1345, 349] width 33 height 33
click at [1347, 357] on wm-front-icon-button at bounding box center [1345, 349] width 33 height 33
drag, startPoint x: 1324, startPoint y: 410, endPoint x: 297, endPoint y: 401, distance: 1026.5
click at [0, 0] on tr "[DATE] Firemen - EPL Passenger Lift M55917 Breakdown" at bounding box center [0, 0] width 0 height 0
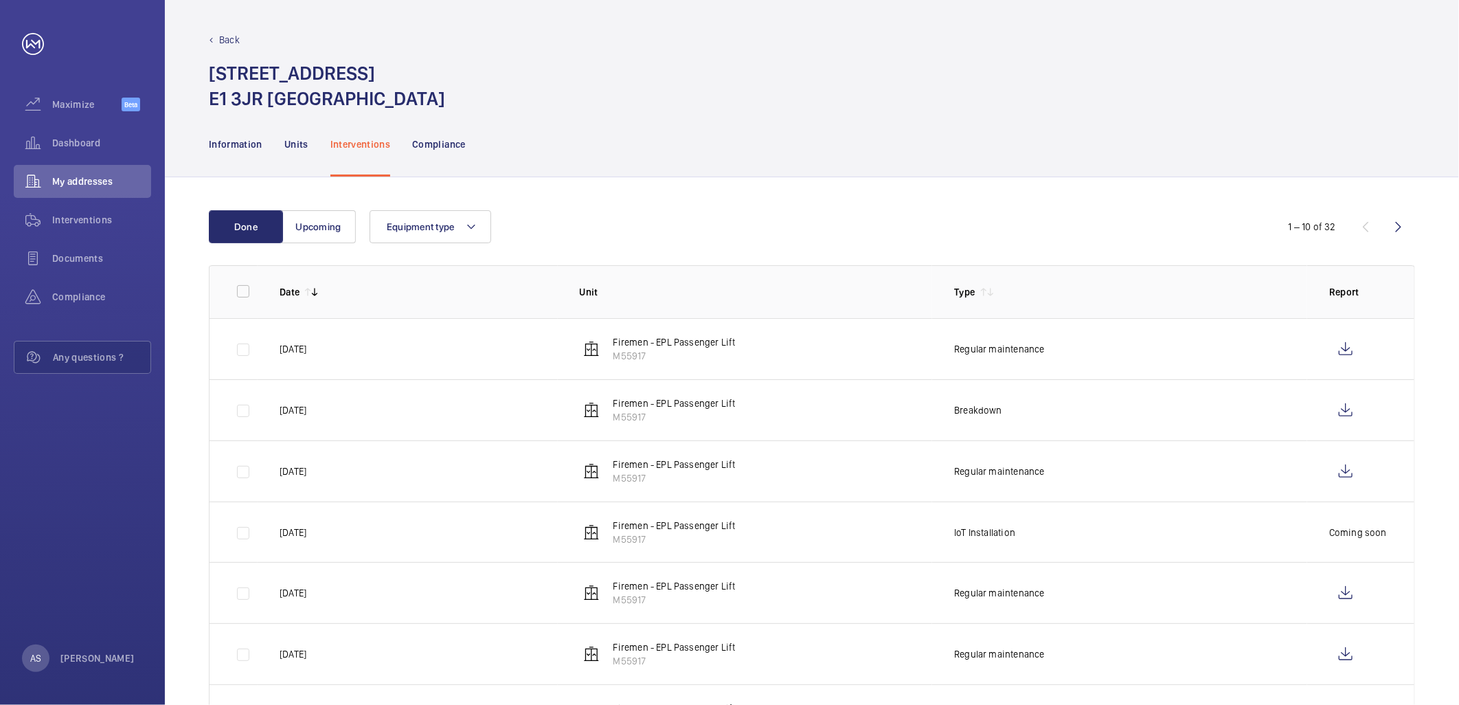
click at [712, 339] on p "Firemen - EPL Passenger Lift" at bounding box center [675, 342] width 122 height 14
click at [1347, 347] on wm-front-icon-button at bounding box center [1345, 349] width 33 height 33
